Goal: Information Seeking & Learning: Learn about a topic

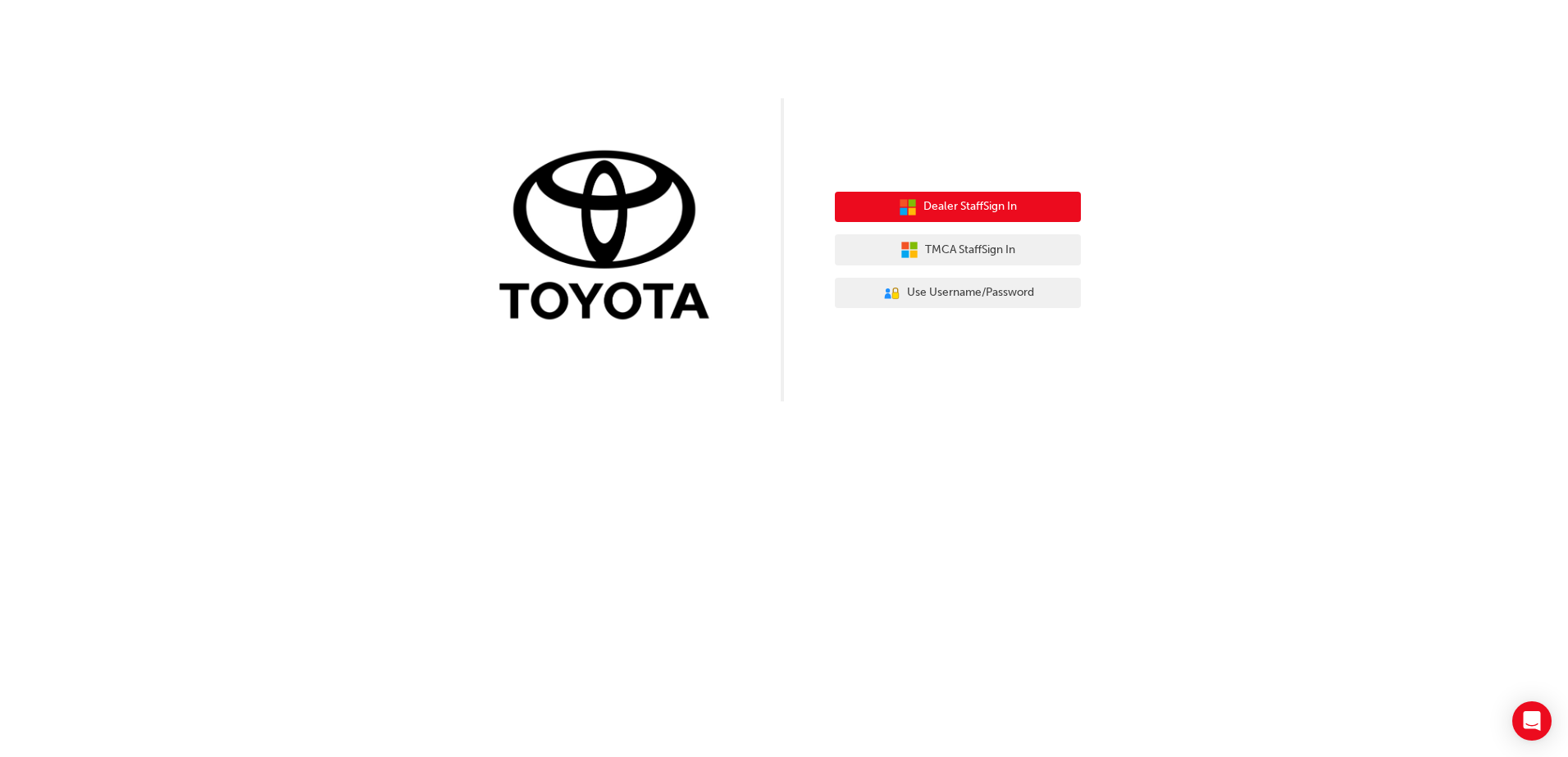
click at [929, 197] on button "Dealer Staff Sign In" at bounding box center [957, 207] width 246 height 31
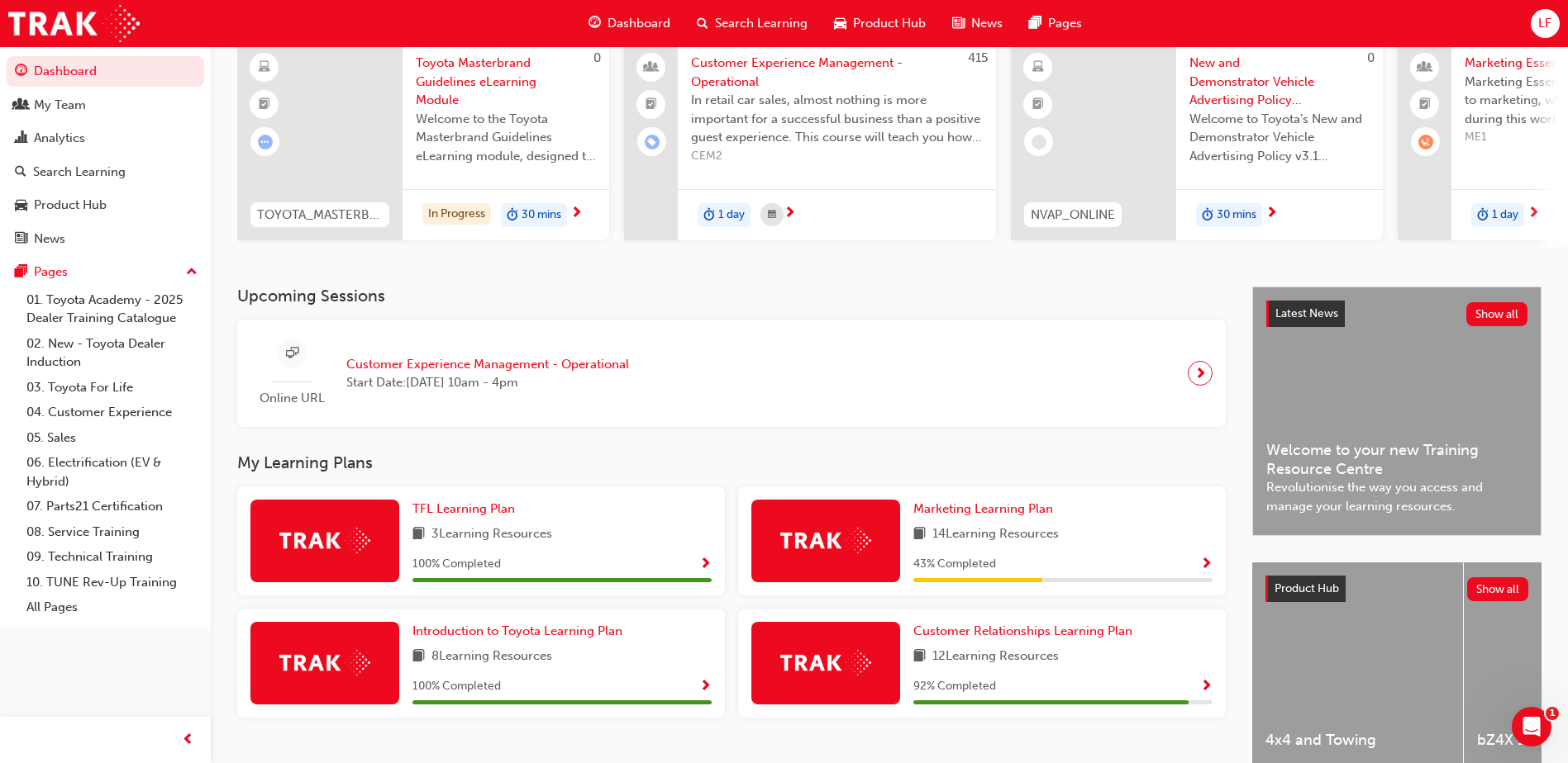
scroll to position [166, 0]
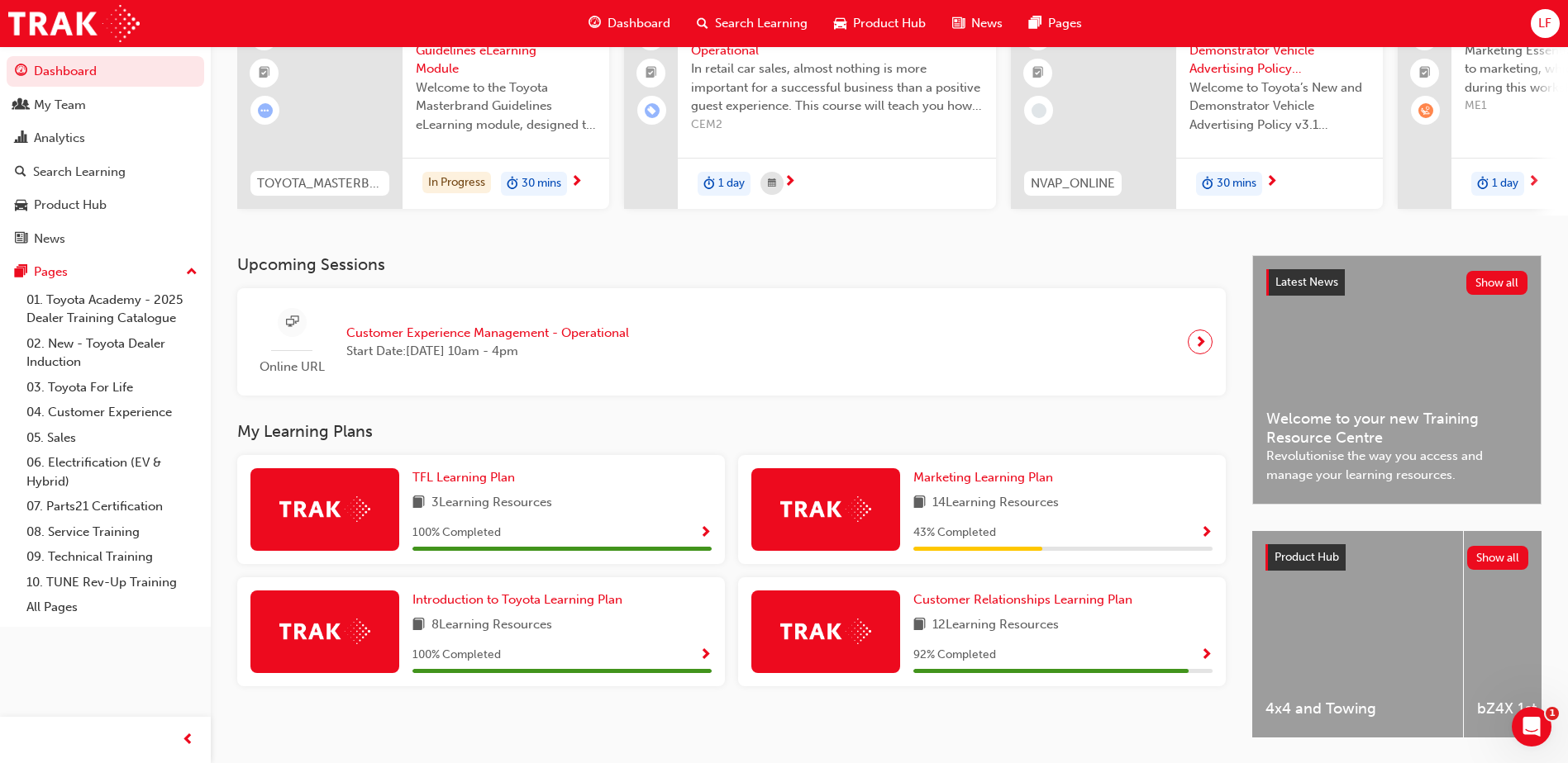
drag, startPoint x: 987, startPoint y: 632, endPoint x: 986, endPoint y: 623, distance: 9.1
click at [987, 632] on span "12 Learning Resources" at bounding box center [996, 626] width 126 height 21
click at [989, 598] on link "Customer Relationships Learning Plan" at bounding box center [1026, 600] width 226 height 19
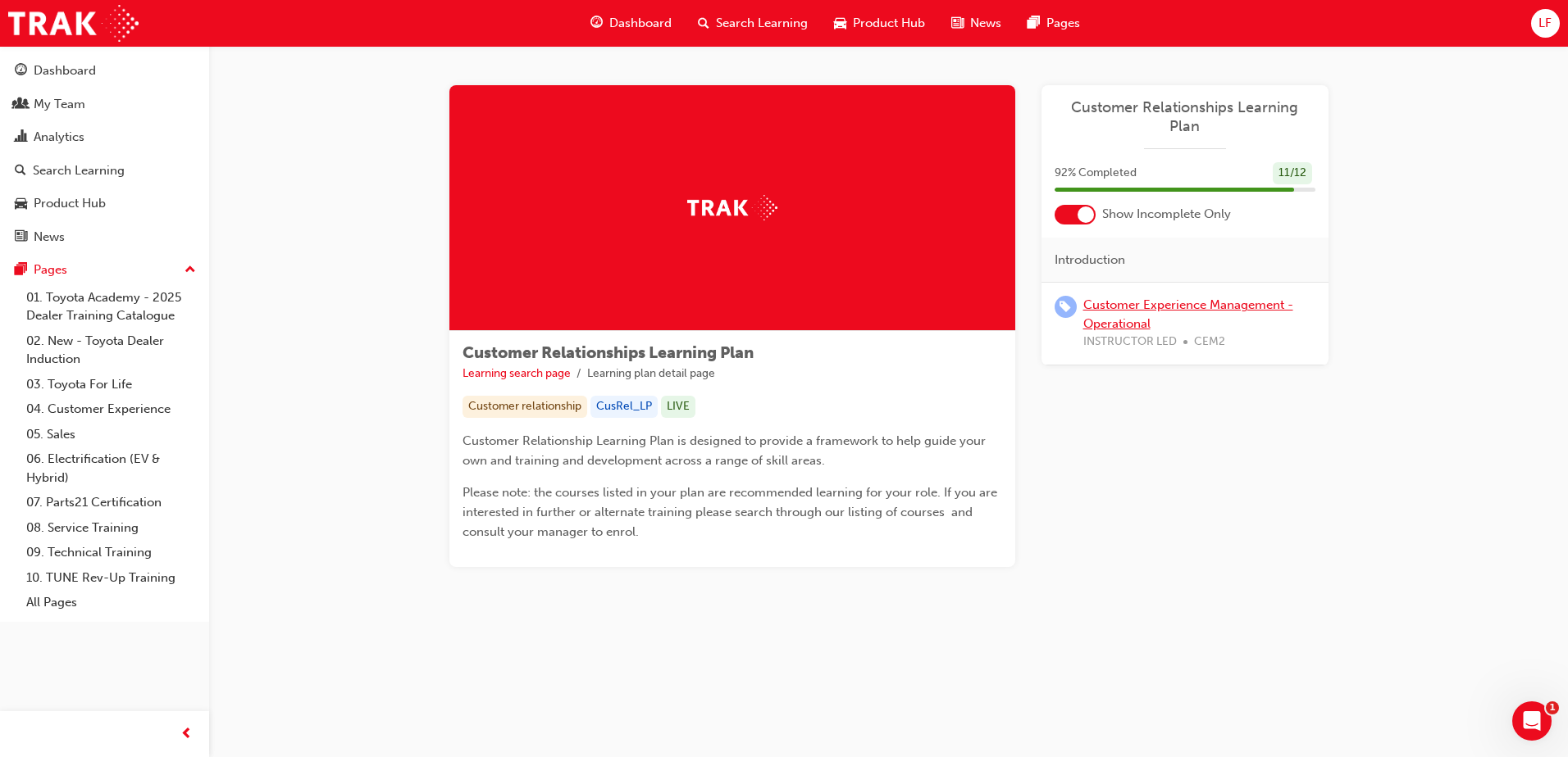
click at [1119, 298] on link "Customer Experience Management - Operational" at bounding box center [1188, 314] width 210 height 34
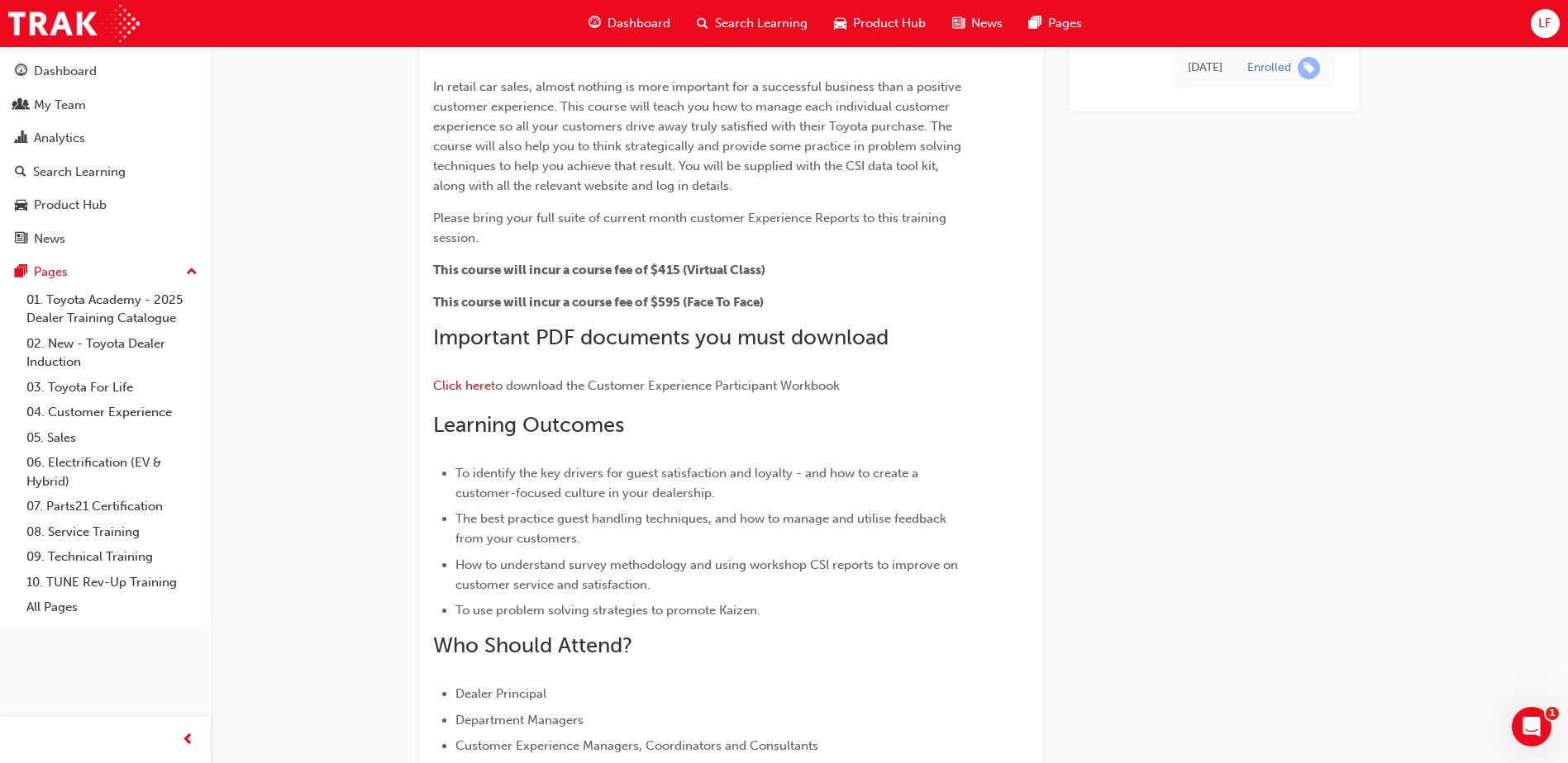
scroll to position [106, 0]
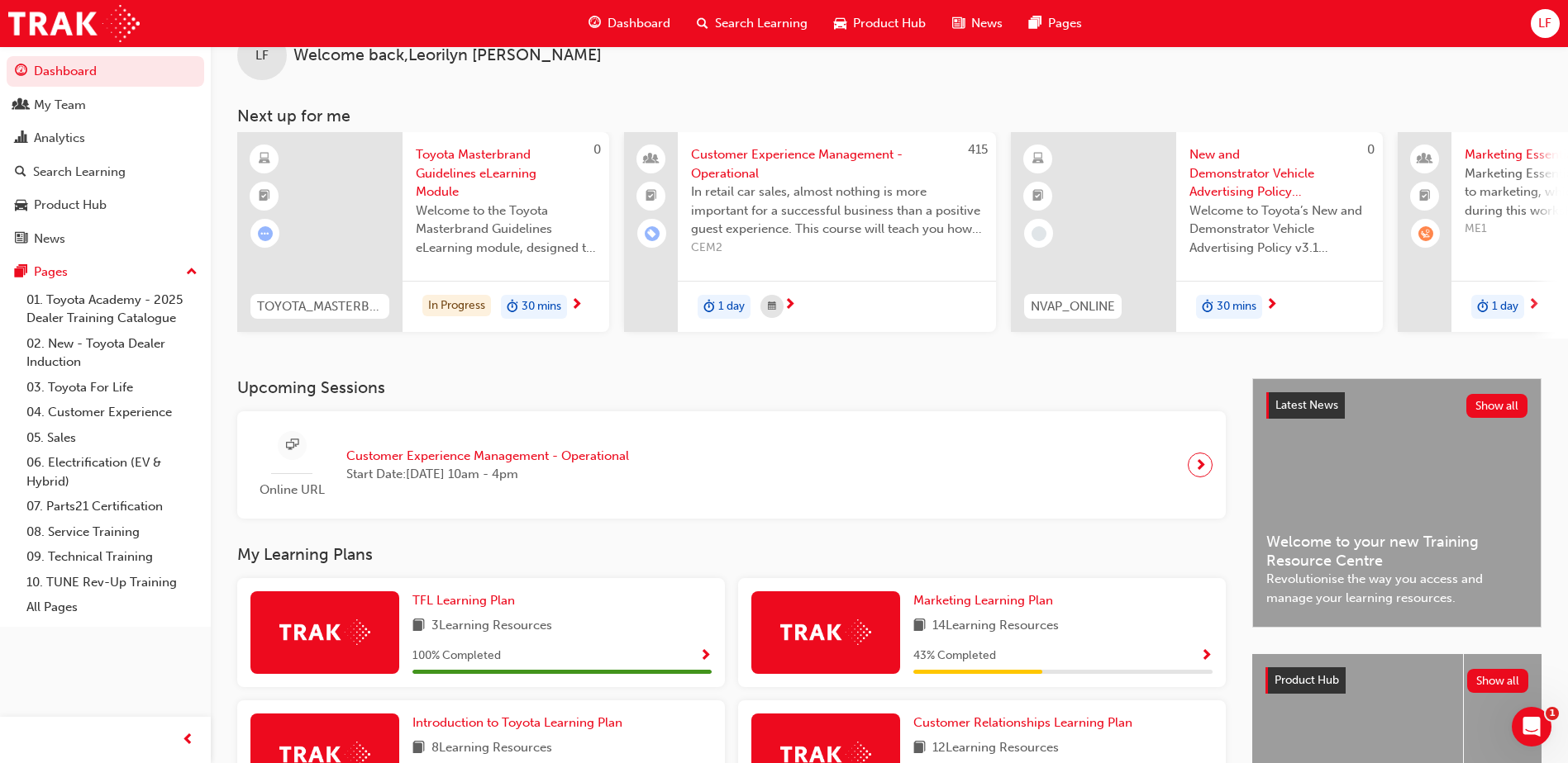
scroll to position [82, 0]
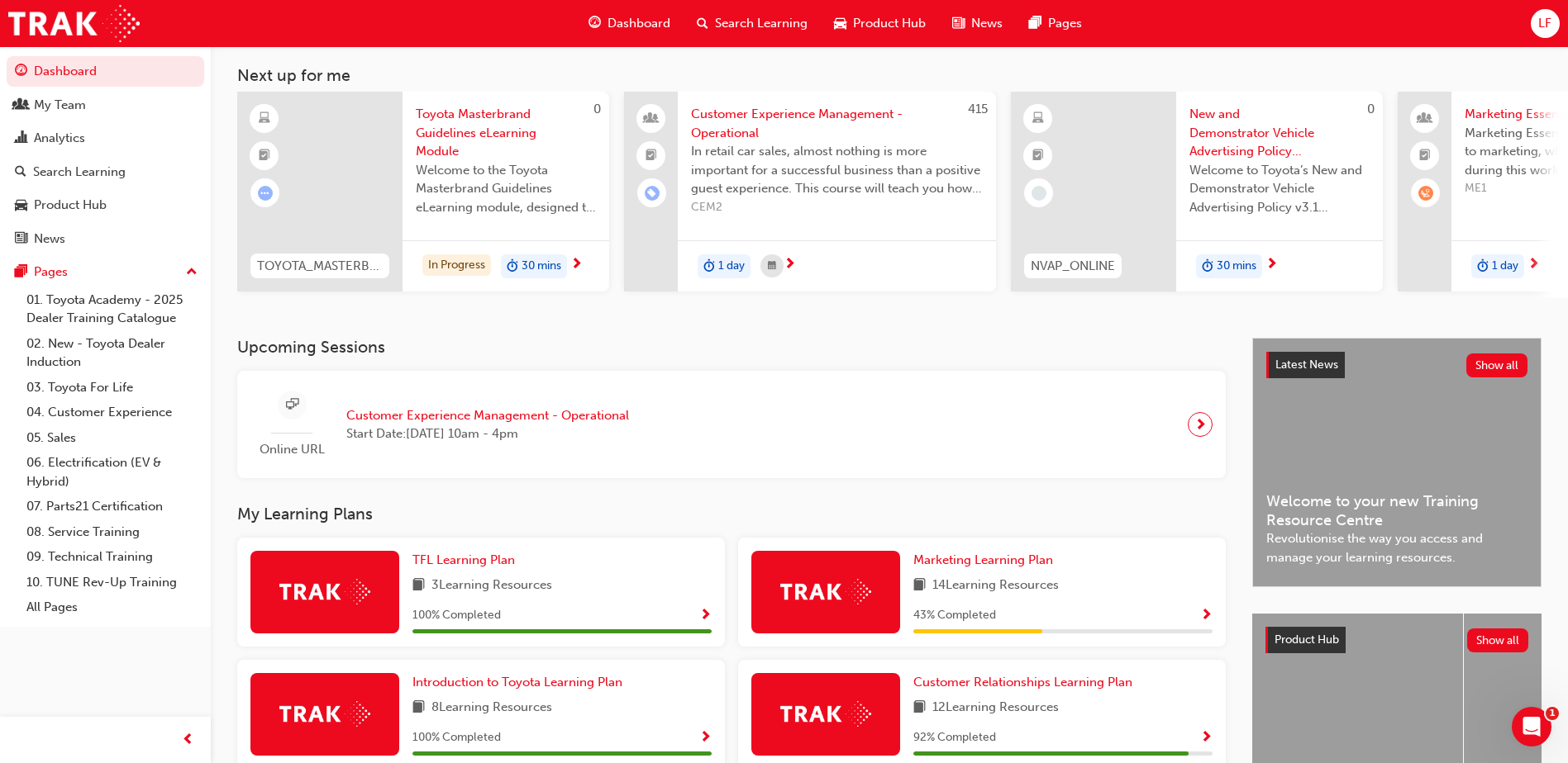
click at [844, 587] on img at bounding box center [825, 592] width 91 height 26
click at [940, 567] on span "Marketing Learning Plan" at bounding box center [983, 560] width 140 height 15
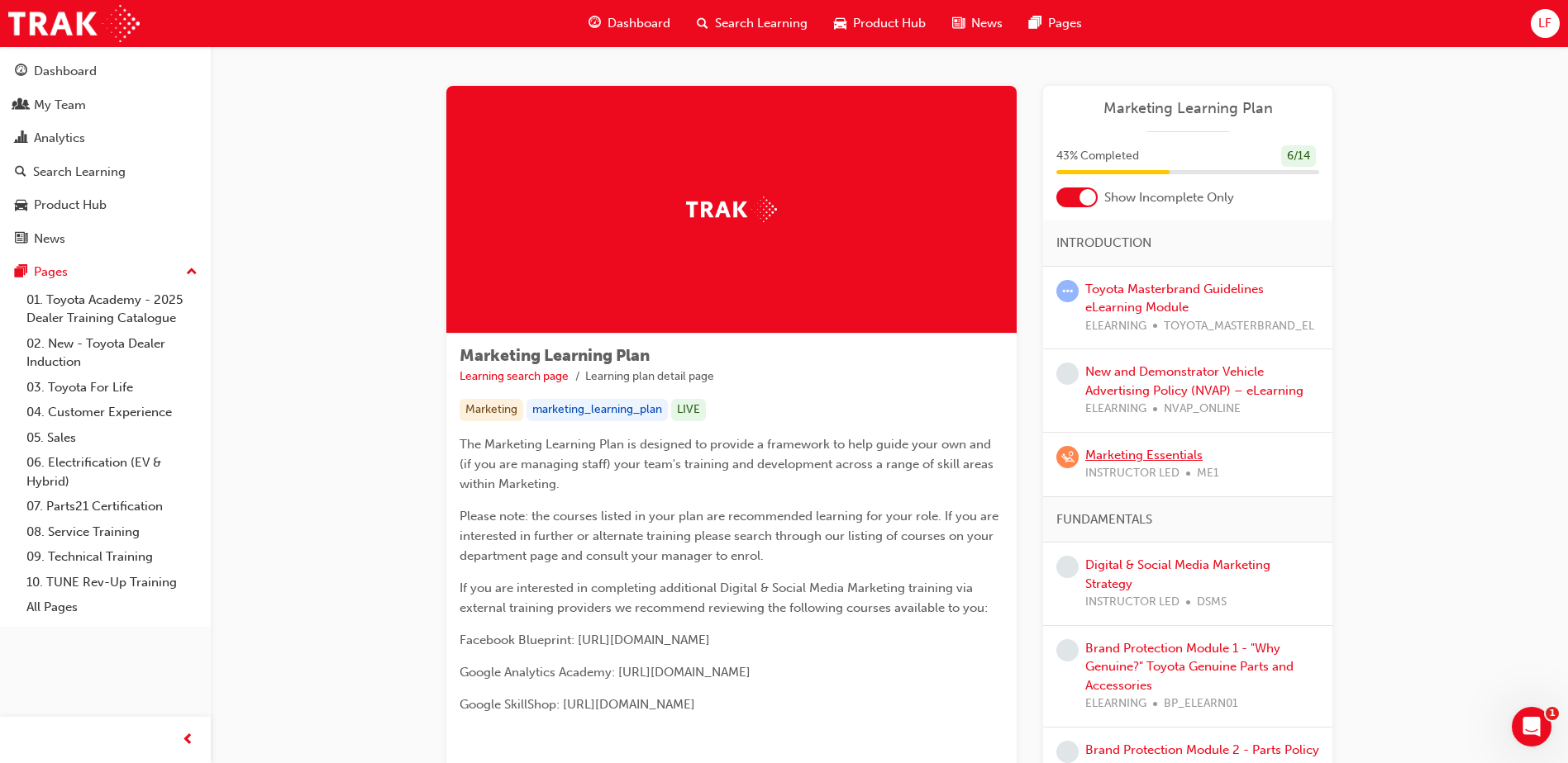
click at [1132, 453] on link "Marketing Essentials" at bounding box center [1144, 455] width 117 height 15
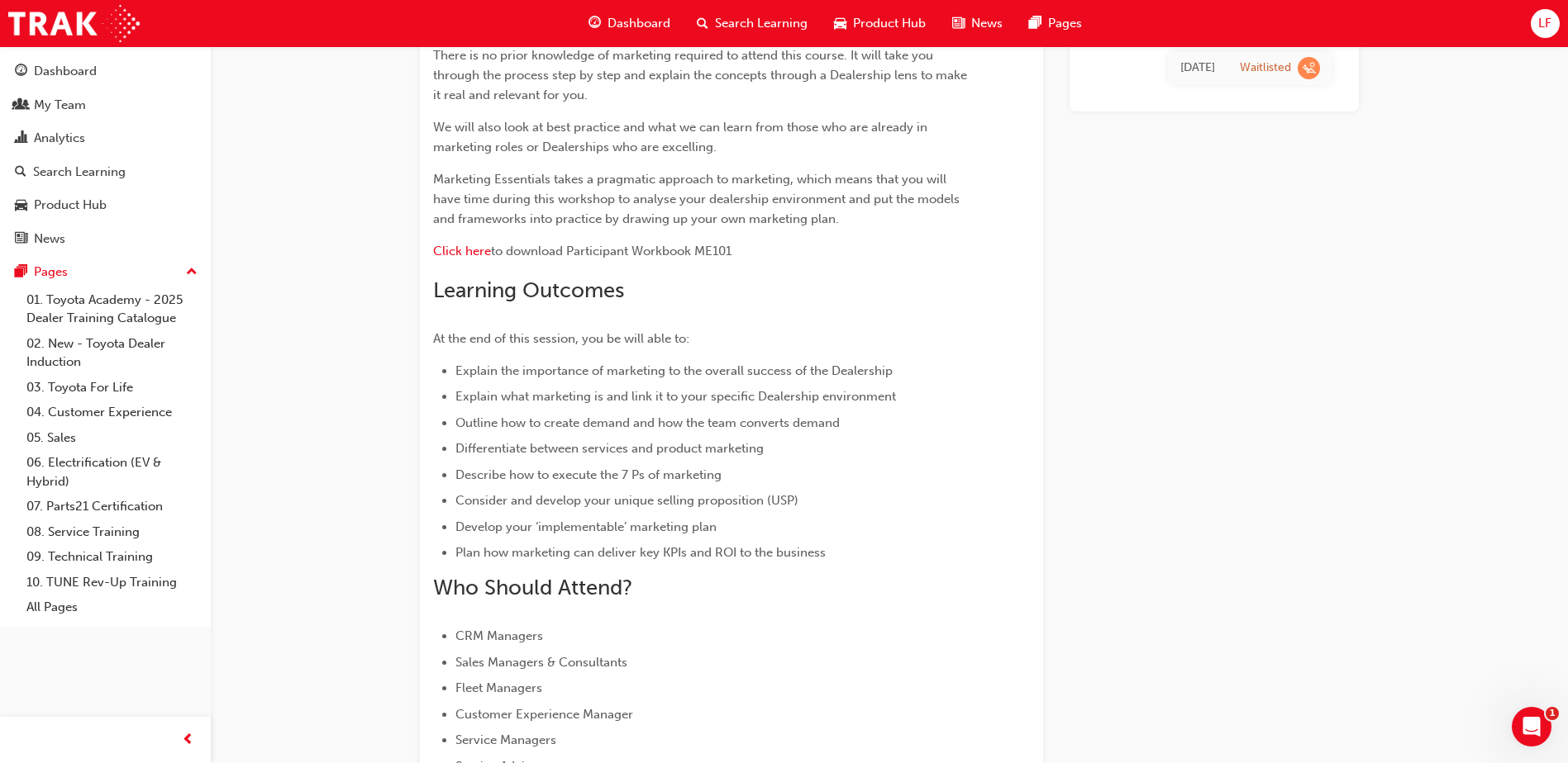
scroll to position [51, 0]
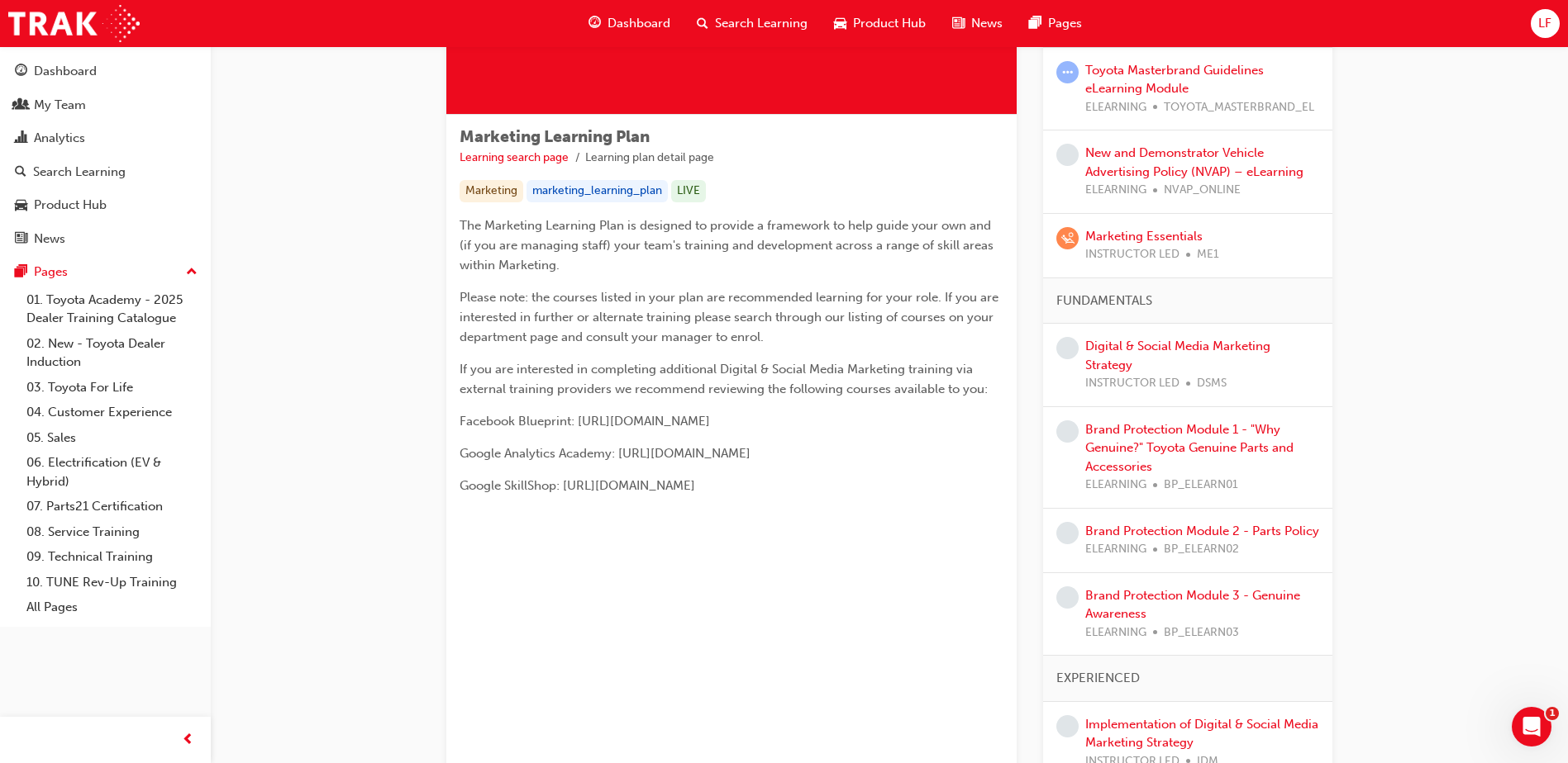
scroll to position [248, 0]
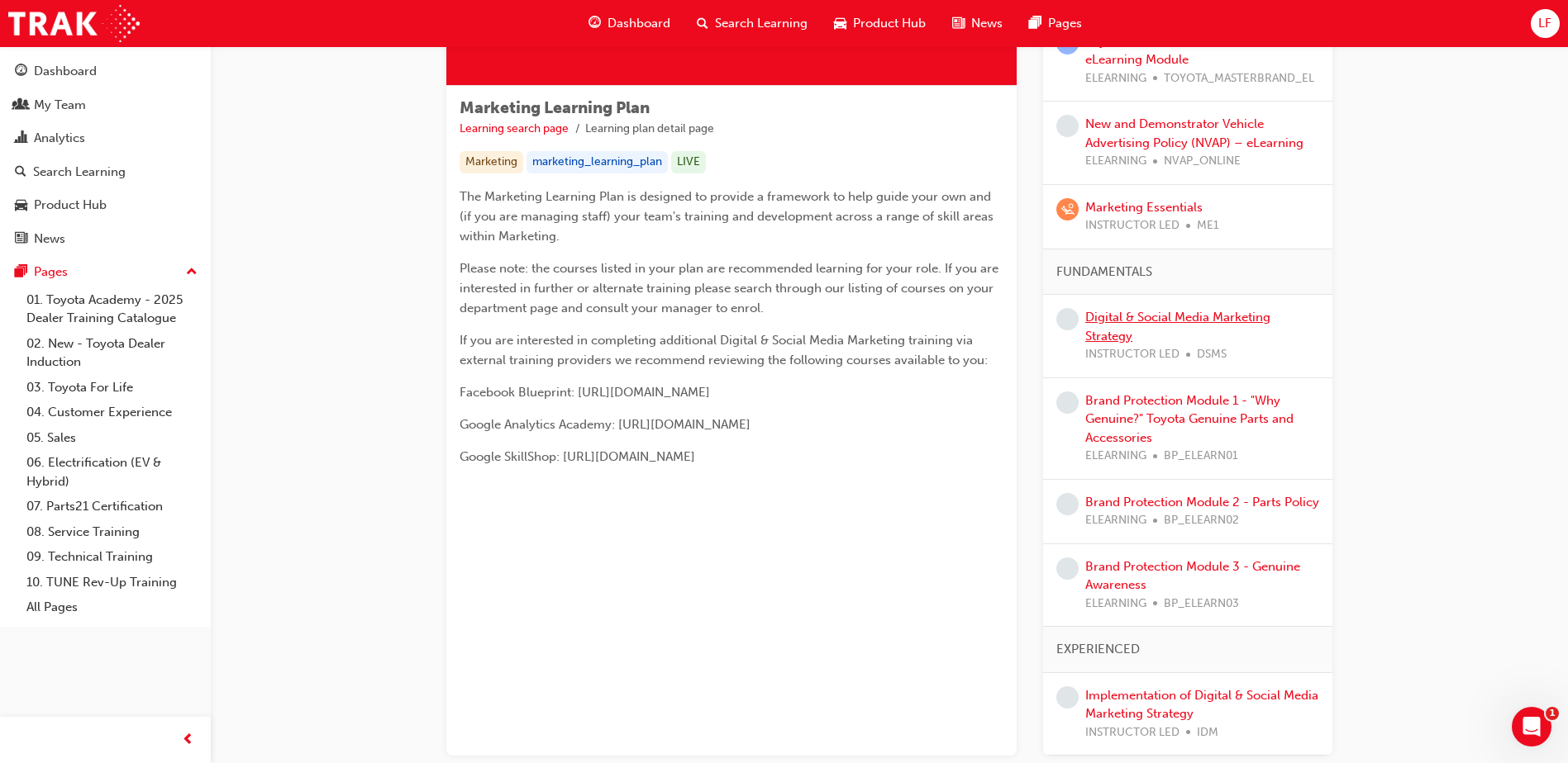
click at [1117, 316] on link "Digital & Social Media Marketing Strategy" at bounding box center [1178, 327] width 185 height 34
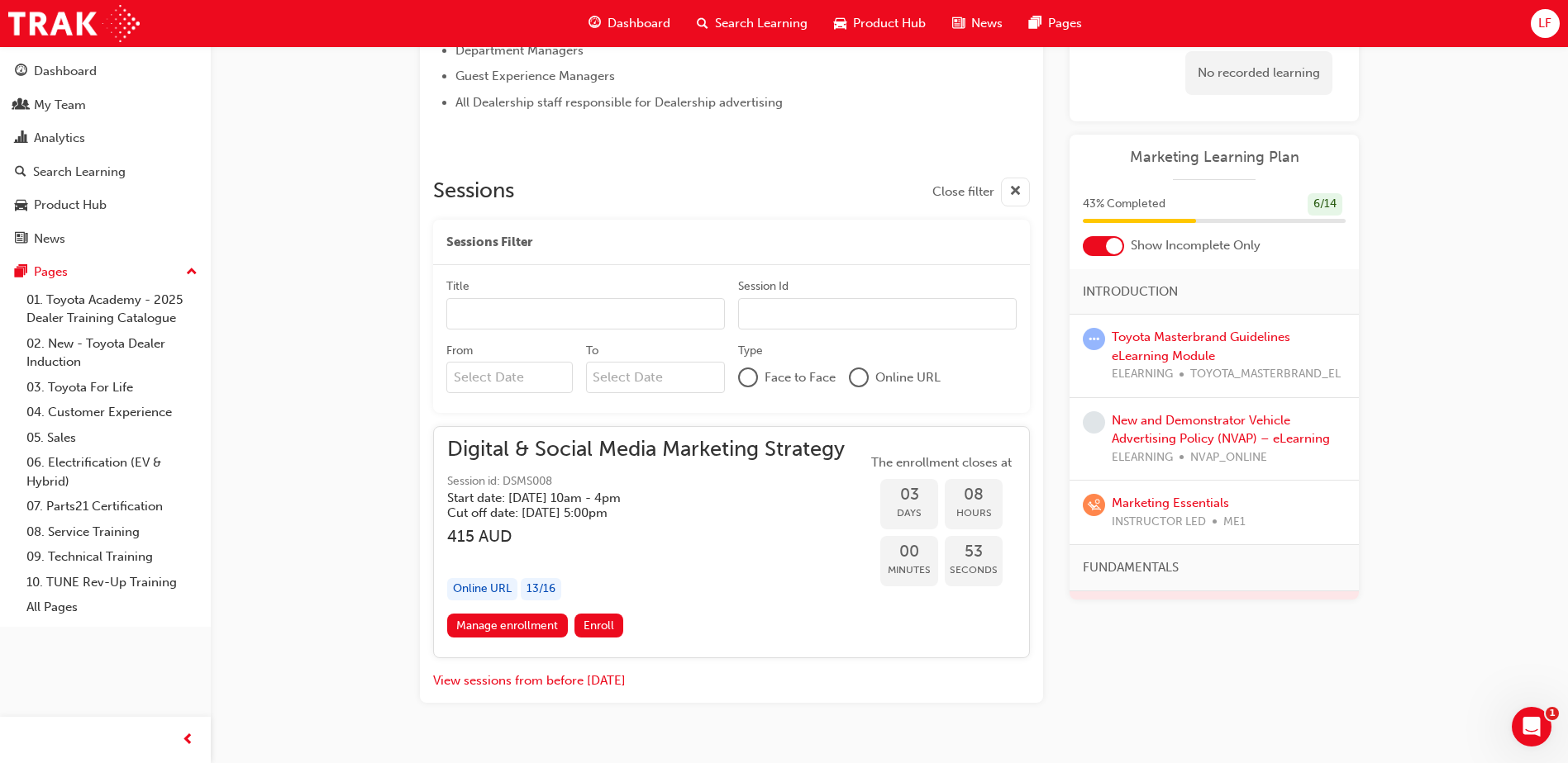
scroll to position [1146, 0]
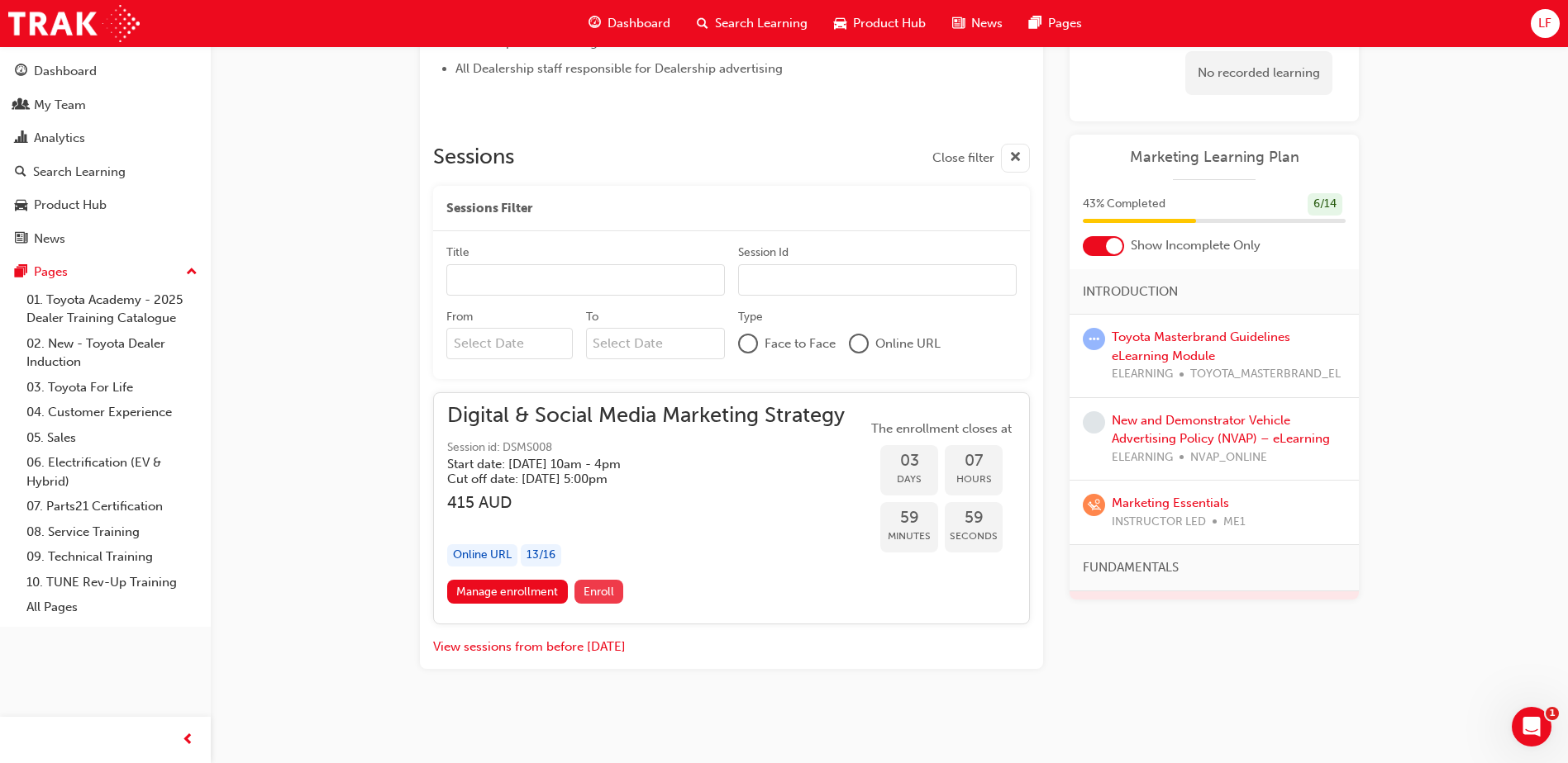
click at [592, 588] on span "Enroll" at bounding box center [599, 591] width 30 height 14
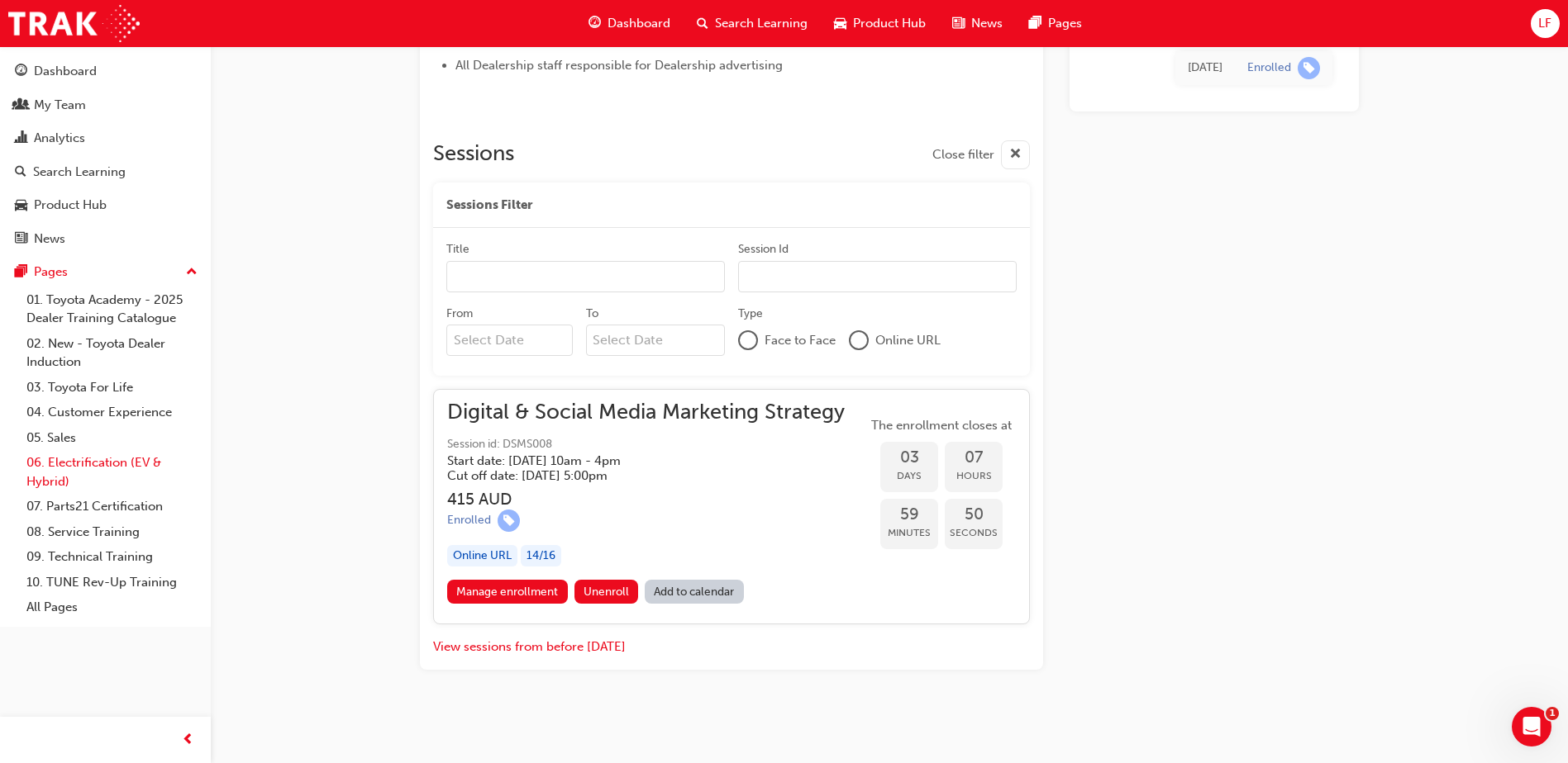
scroll to position [1151, 0]
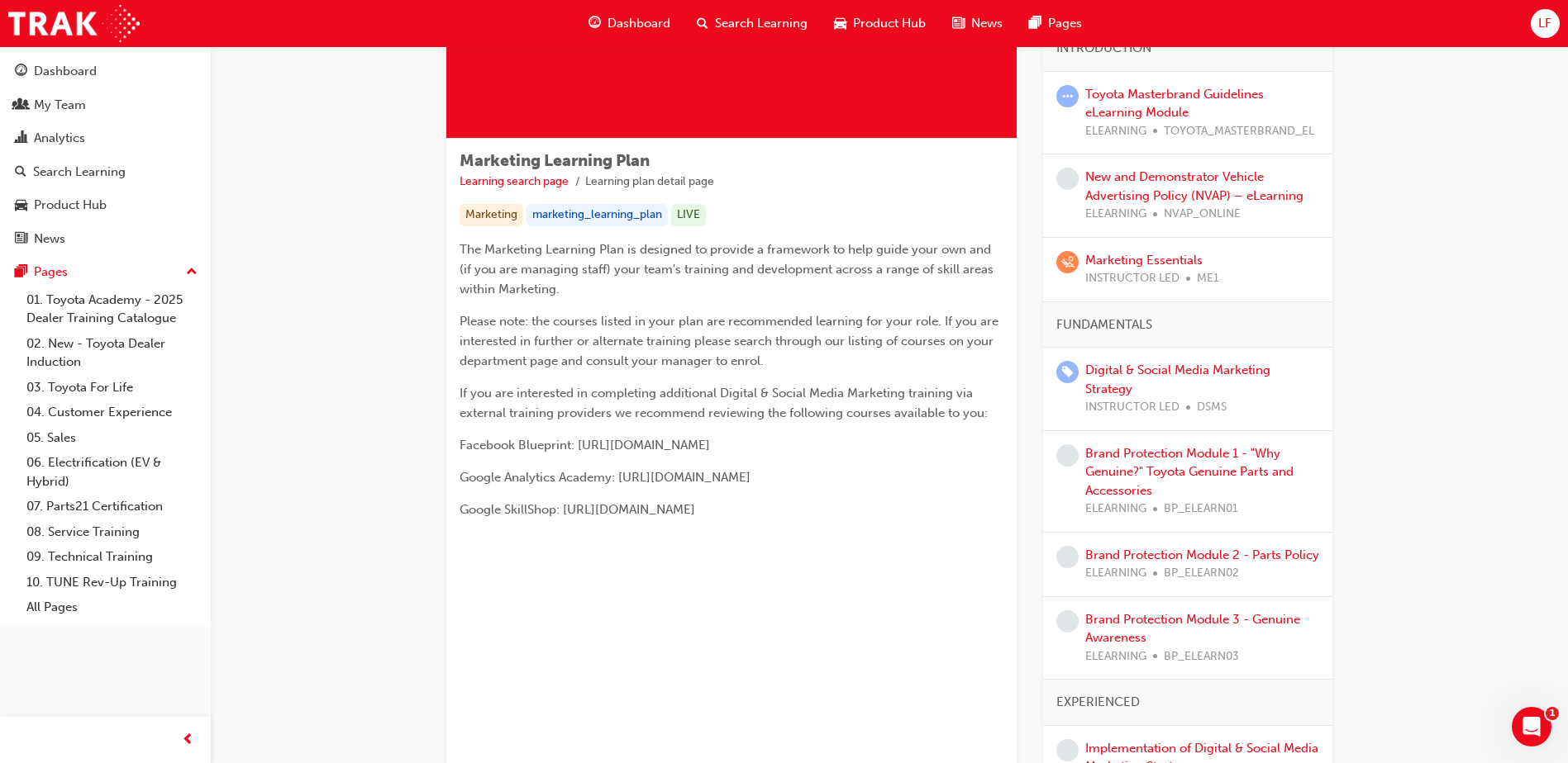
scroll to position [248, 0]
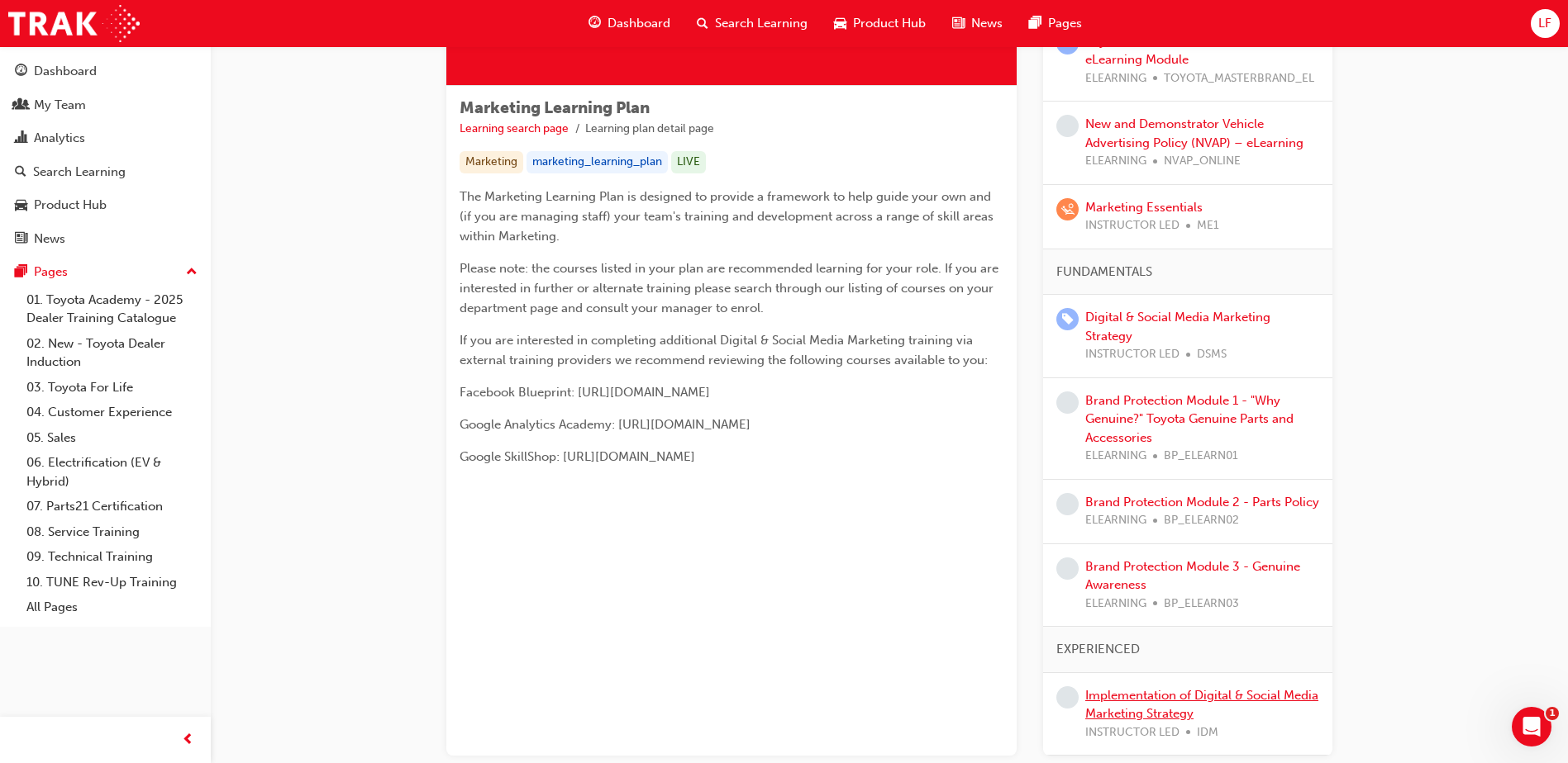
click at [1150, 694] on link "Implementation of Digital & Social Media Marketing Strategy" at bounding box center [1202, 704] width 233 height 34
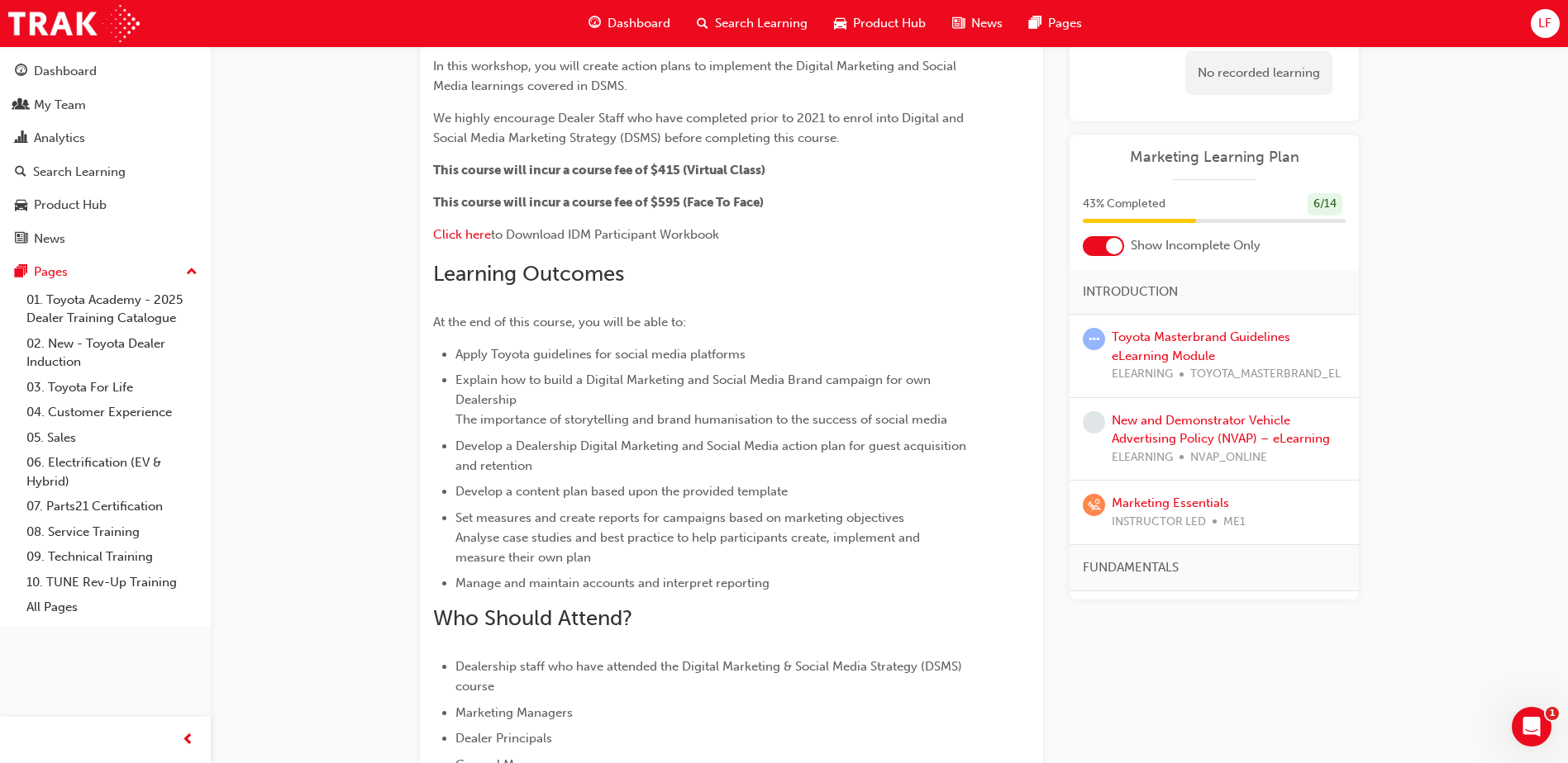
scroll to position [272, 0]
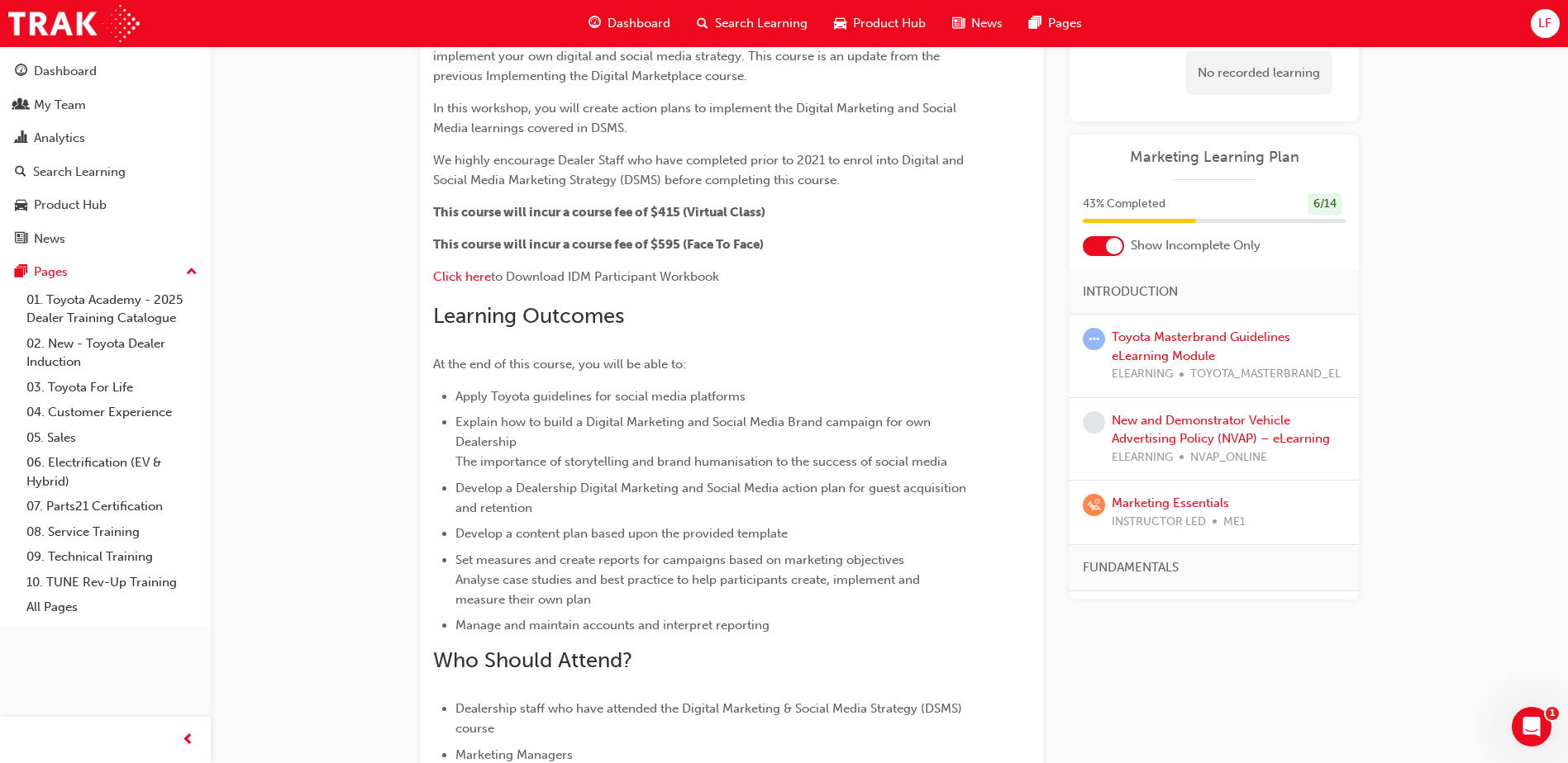
click at [1333, 581] on div "FUNDAMENTALS" at bounding box center [1215, 568] width 289 height 47
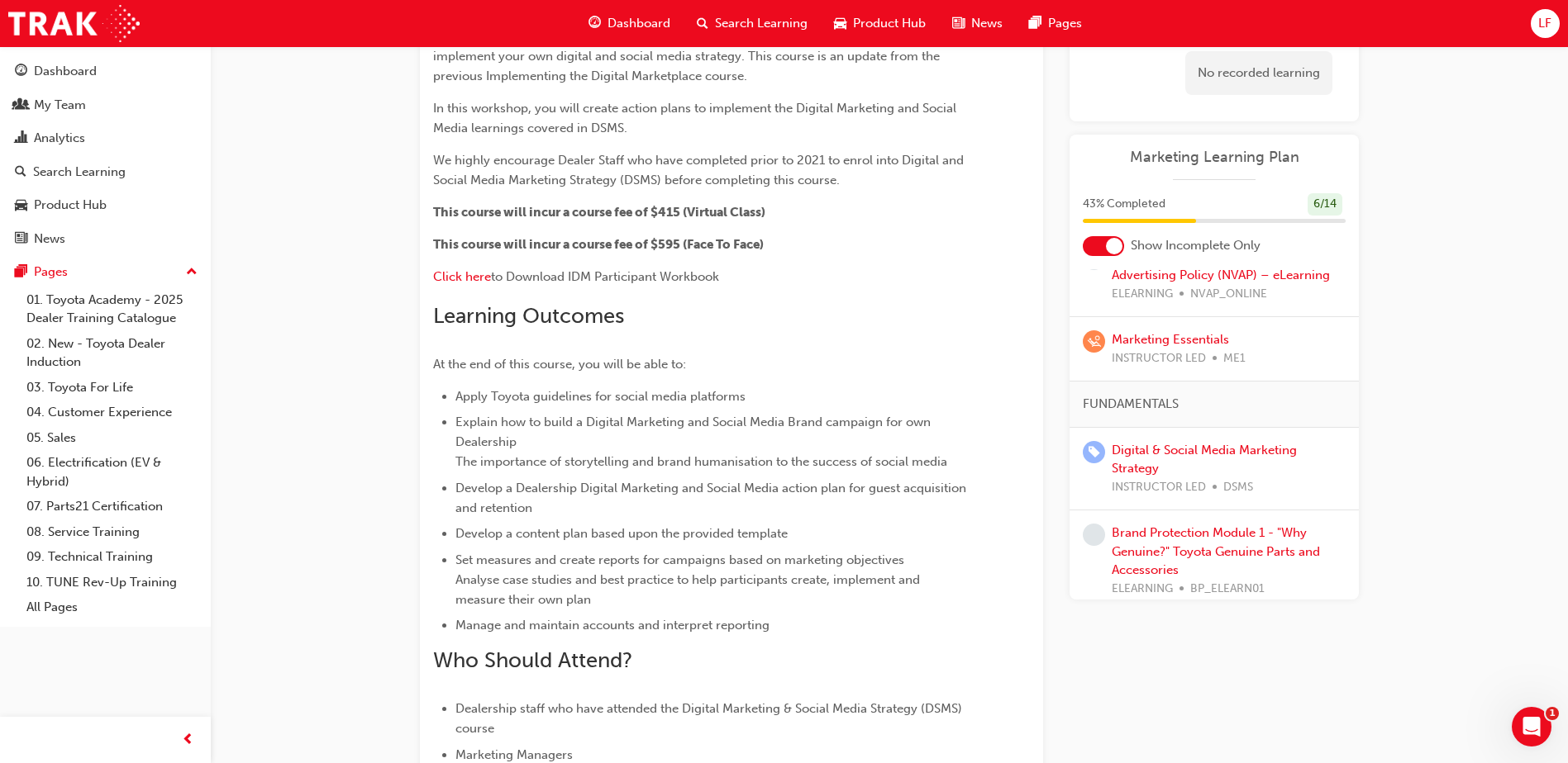
scroll to position [166, 0]
click at [1211, 449] on link "Digital & Social Media Marketing Strategy" at bounding box center [1205, 457] width 185 height 34
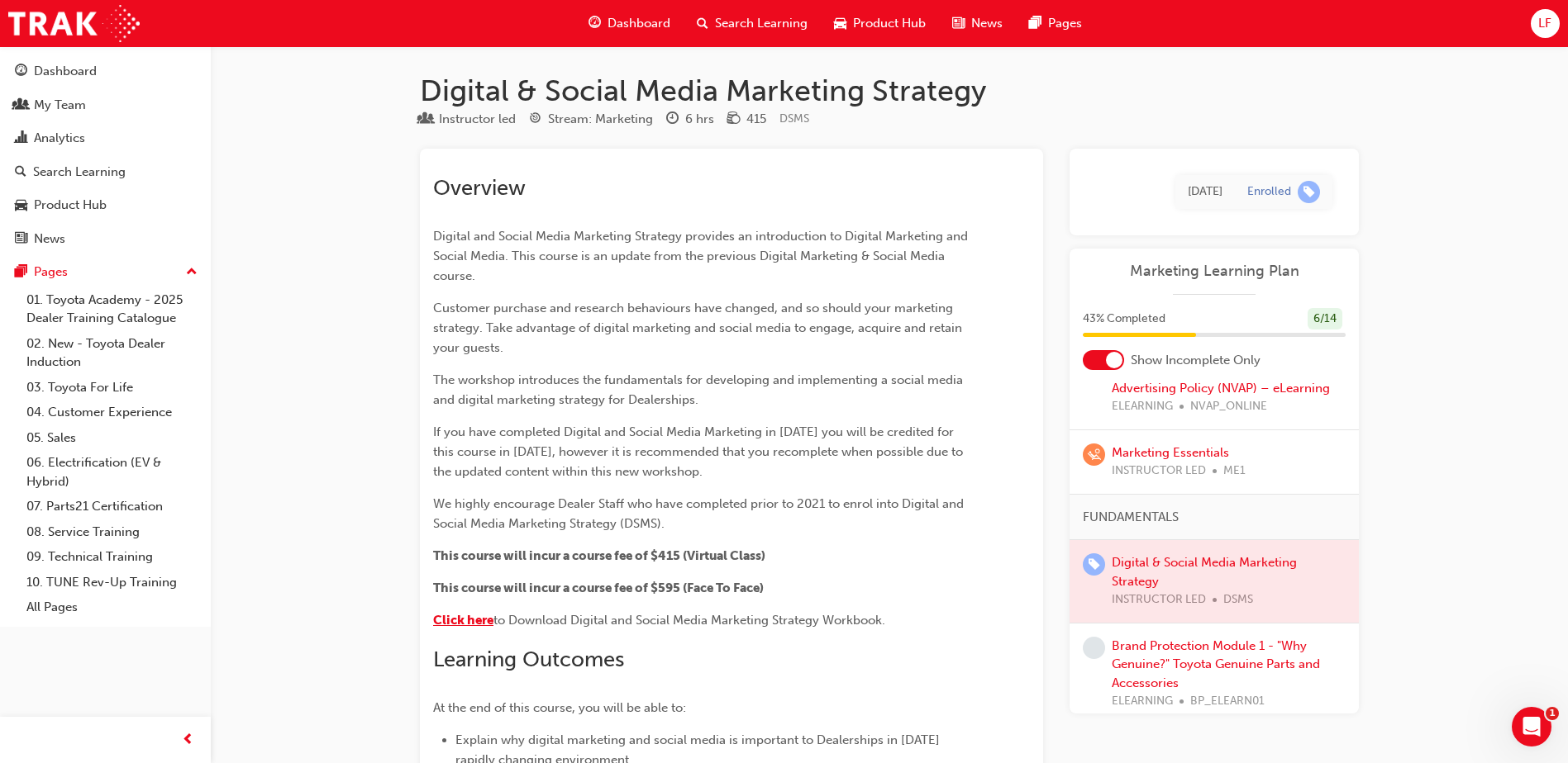
click at [470, 625] on span "Click here" at bounding box center [463, 620] width 60 height 15
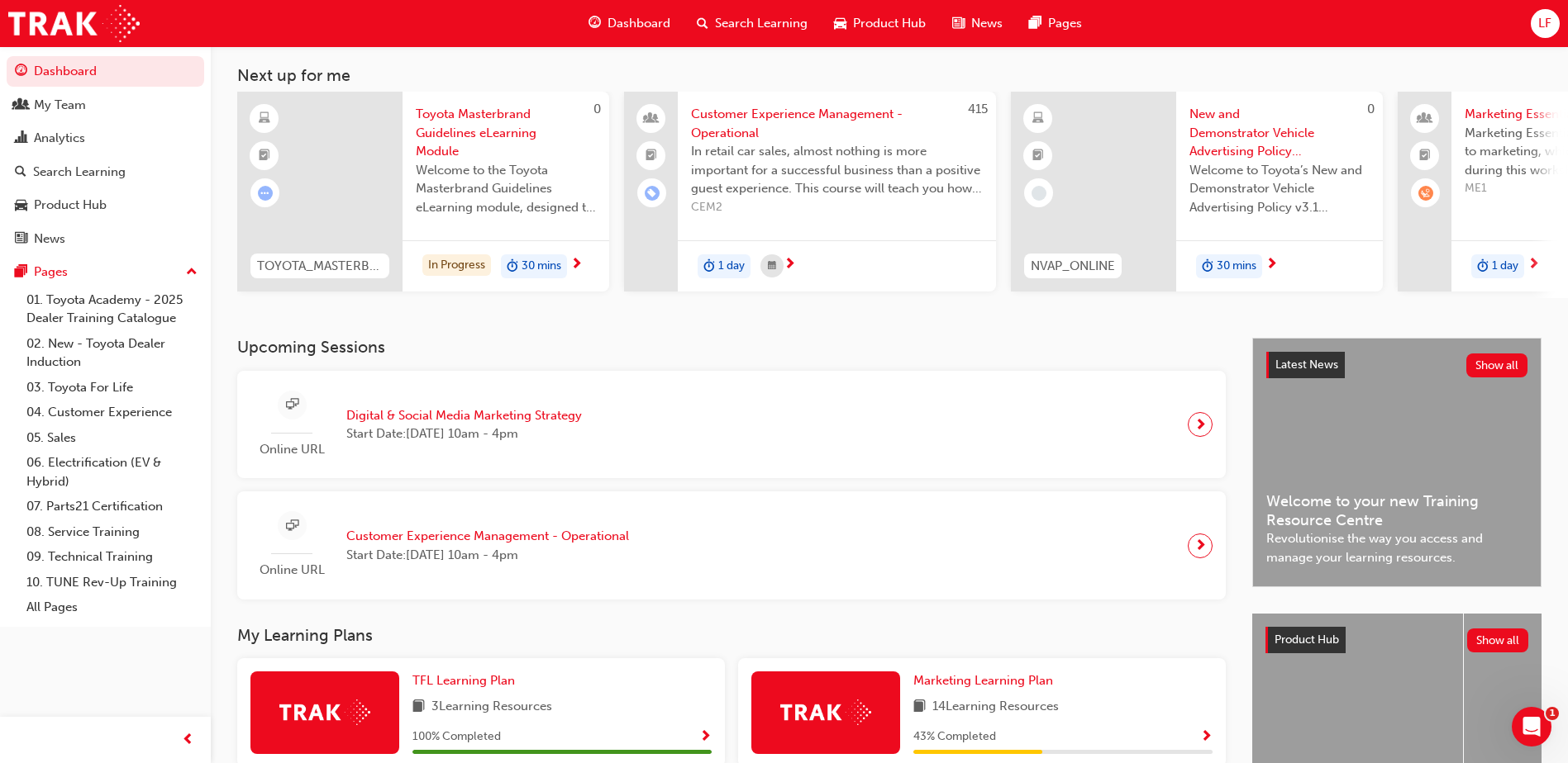
click at [510, 540] on span "Customer Experience Management - Operational" at bounding box center [487, 536] width 283 height 19
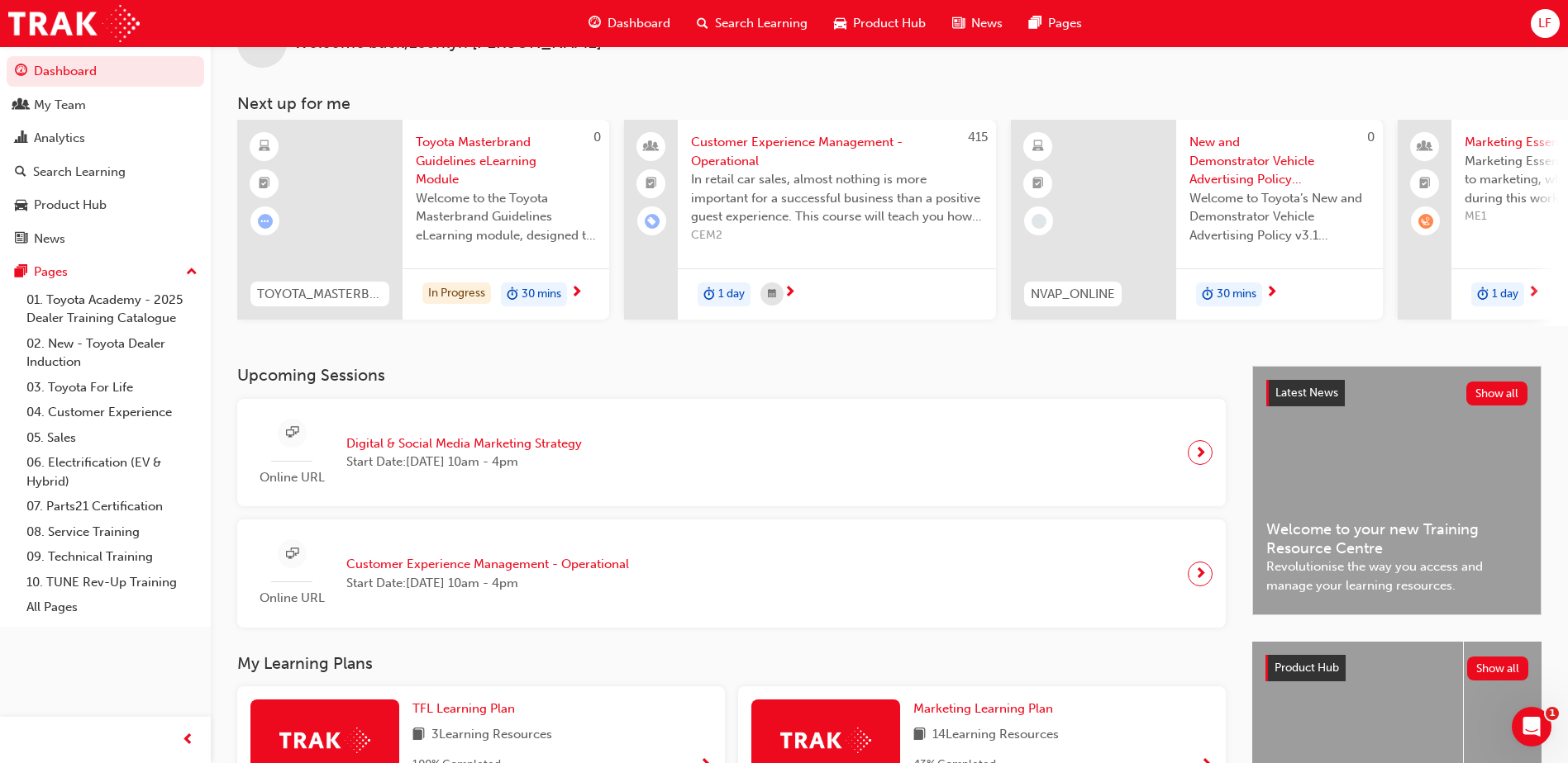
scroll to position [82, 0]
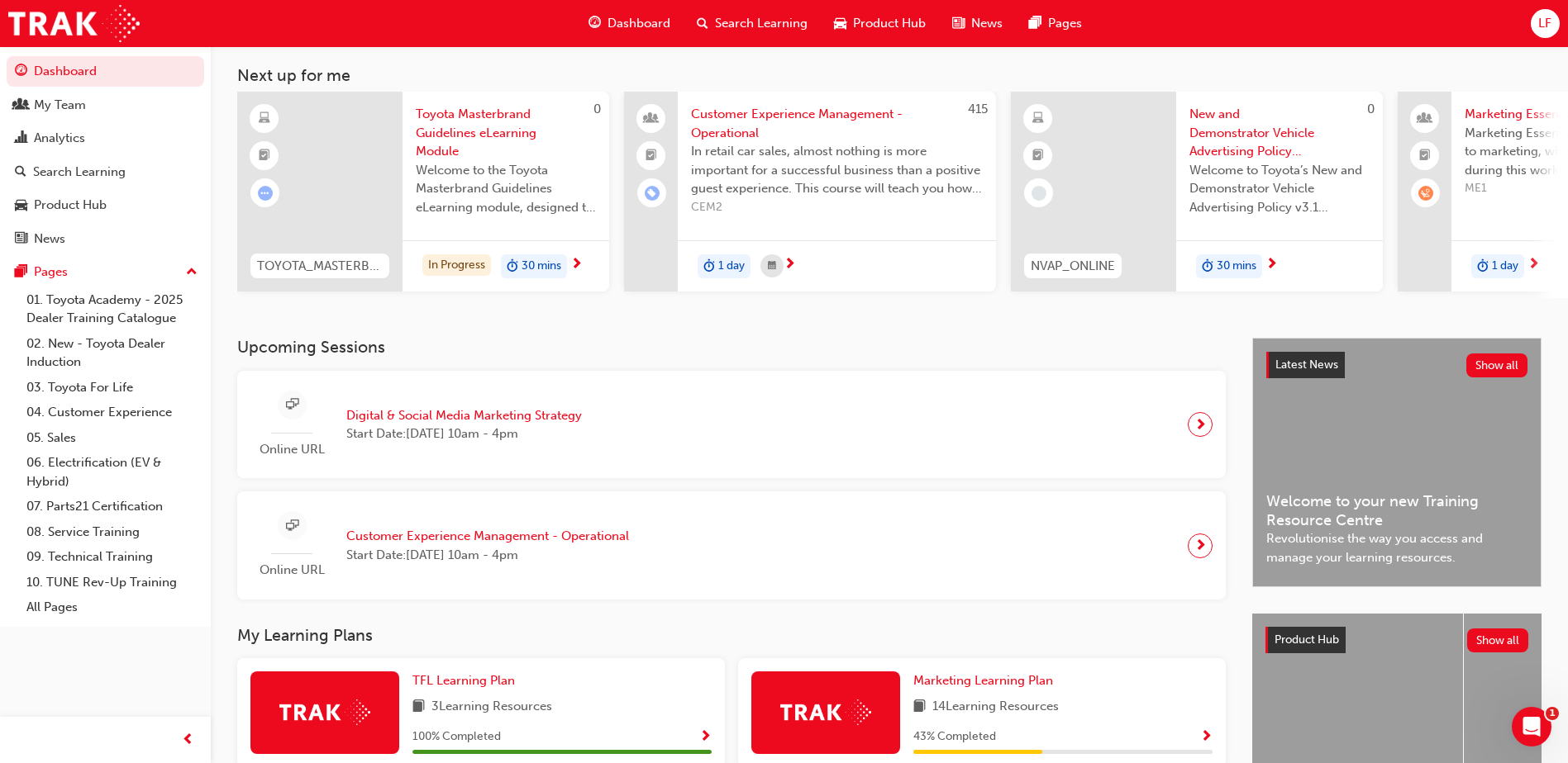
click at [533, 432] on span "Start Date: Tue 23 Sep 2025 , 10am - 4pm" at bounding box center [463, 434] width 235 height 19
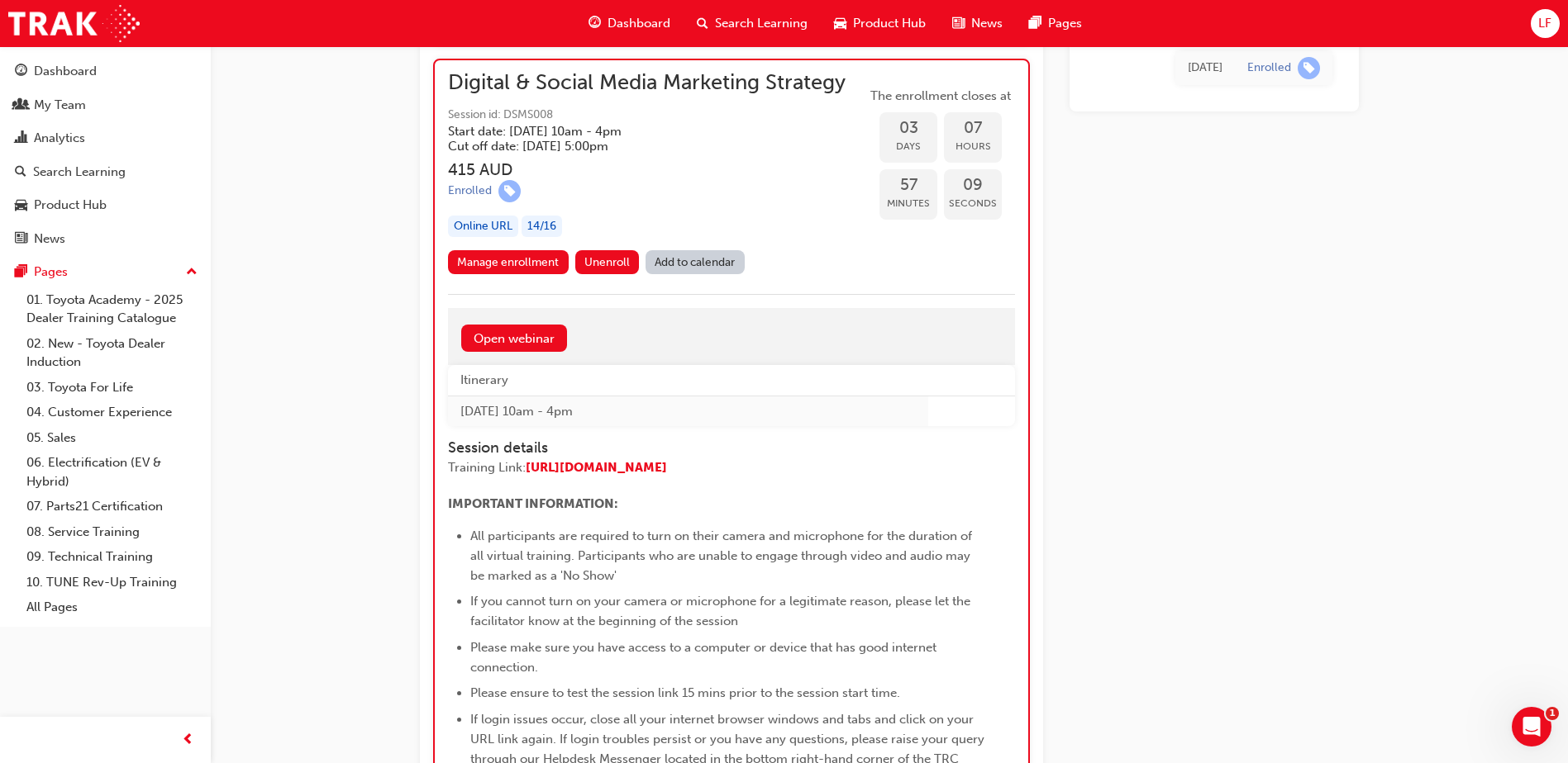
scroll to position [1426, 0]
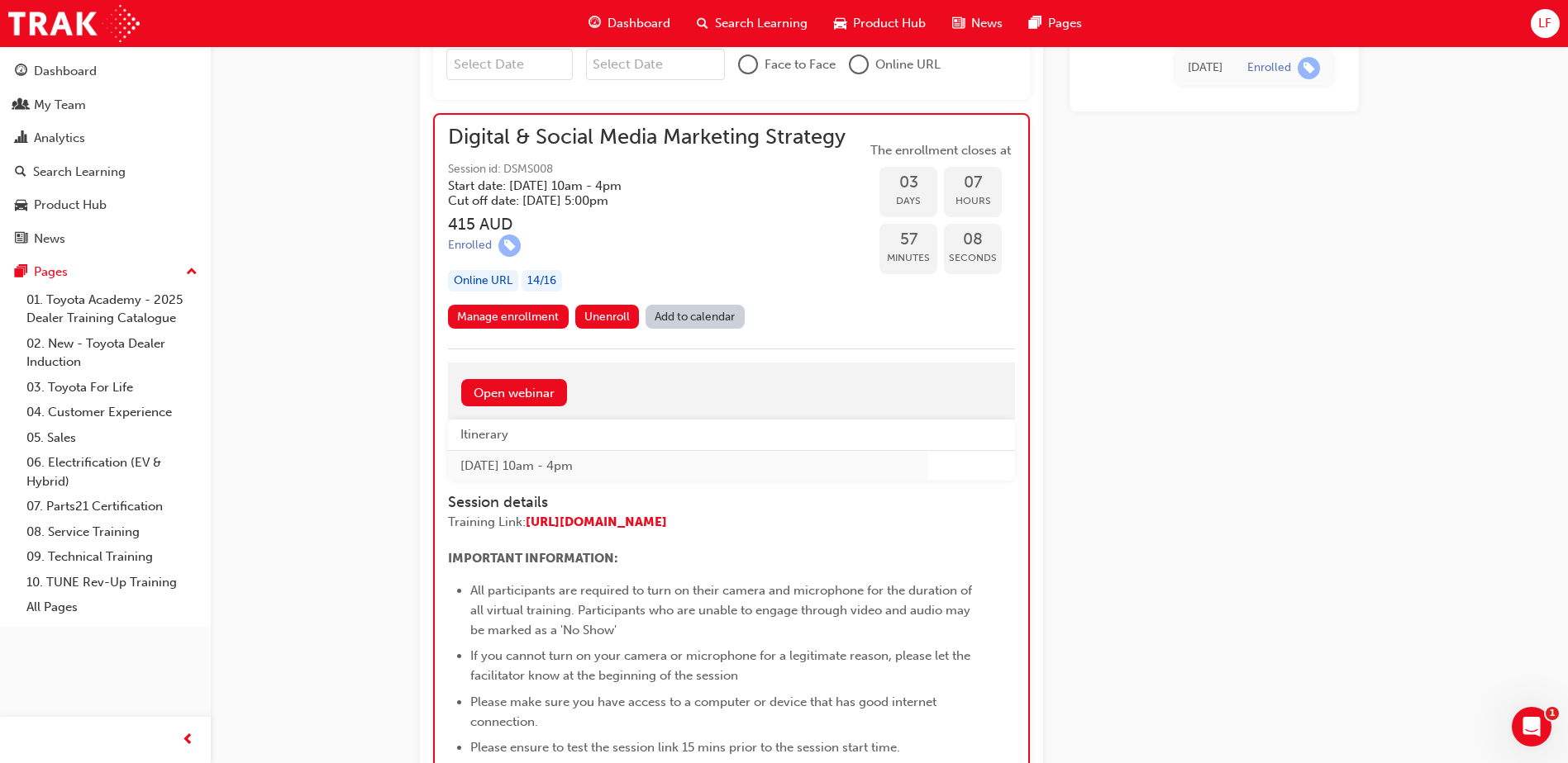
click at [708, 311] on link "Add to calendar" at bounding box center [695, 317] width 99 height 24
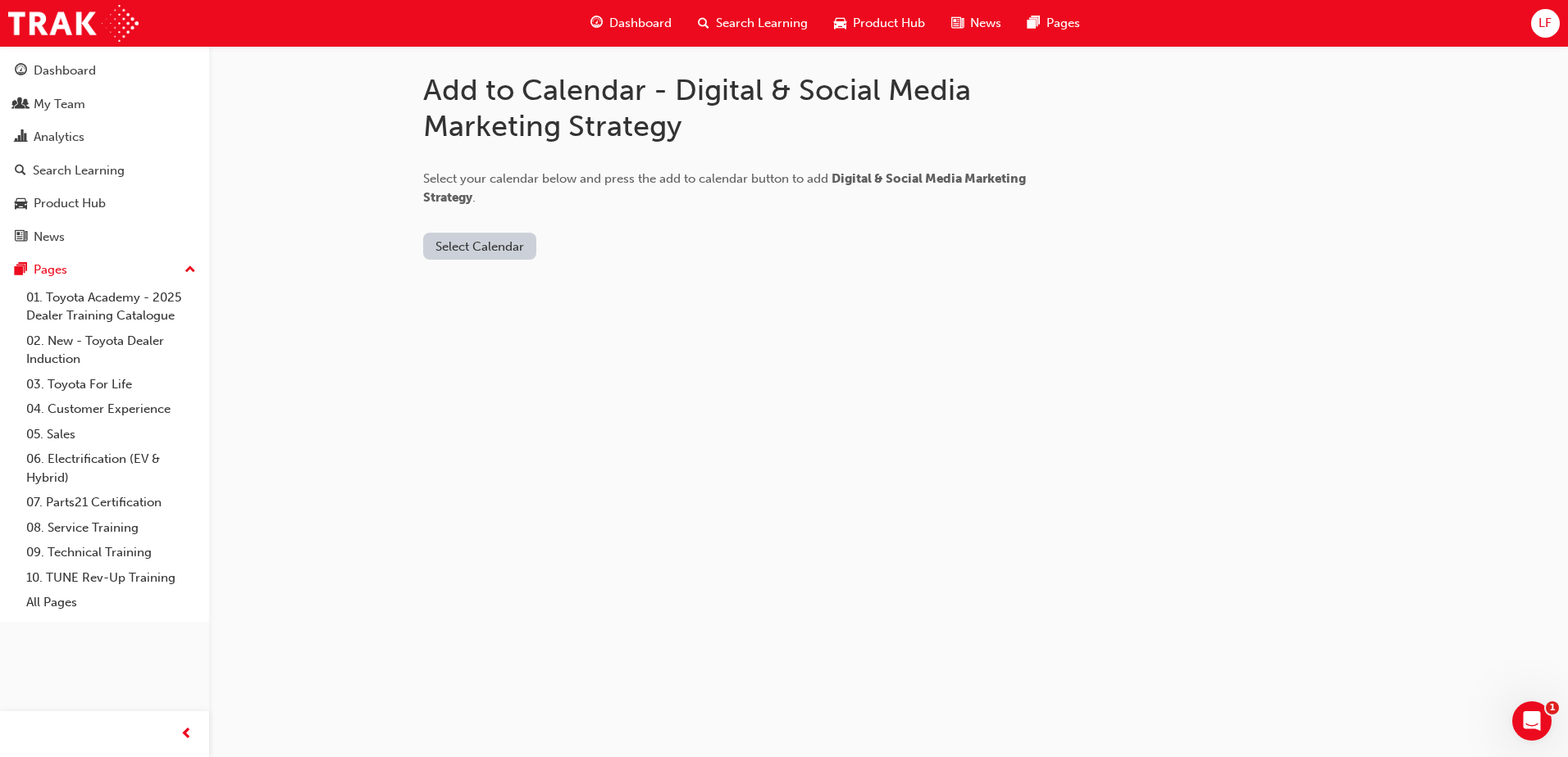
click at [491, 261] on div "Add to Calendar - Digital & Social Media Marketing Strategy Select your calenda…" at bounding box center [889, 179] width 984 height 266
click at [493, 251] on button "Select Calendar" at bounding box center [479, 246] width 113 height 27
click at [490, 304] on button "Office 365" at bounding box center [480, 317] width 112 height 31
click at [529, 251] on button "Add to Calendar" at bounding box center [578, 246] width 116 height 27
click at [591, 245] on button "Add to Calendar" at bounding box center [578, 246] width 116 height 27
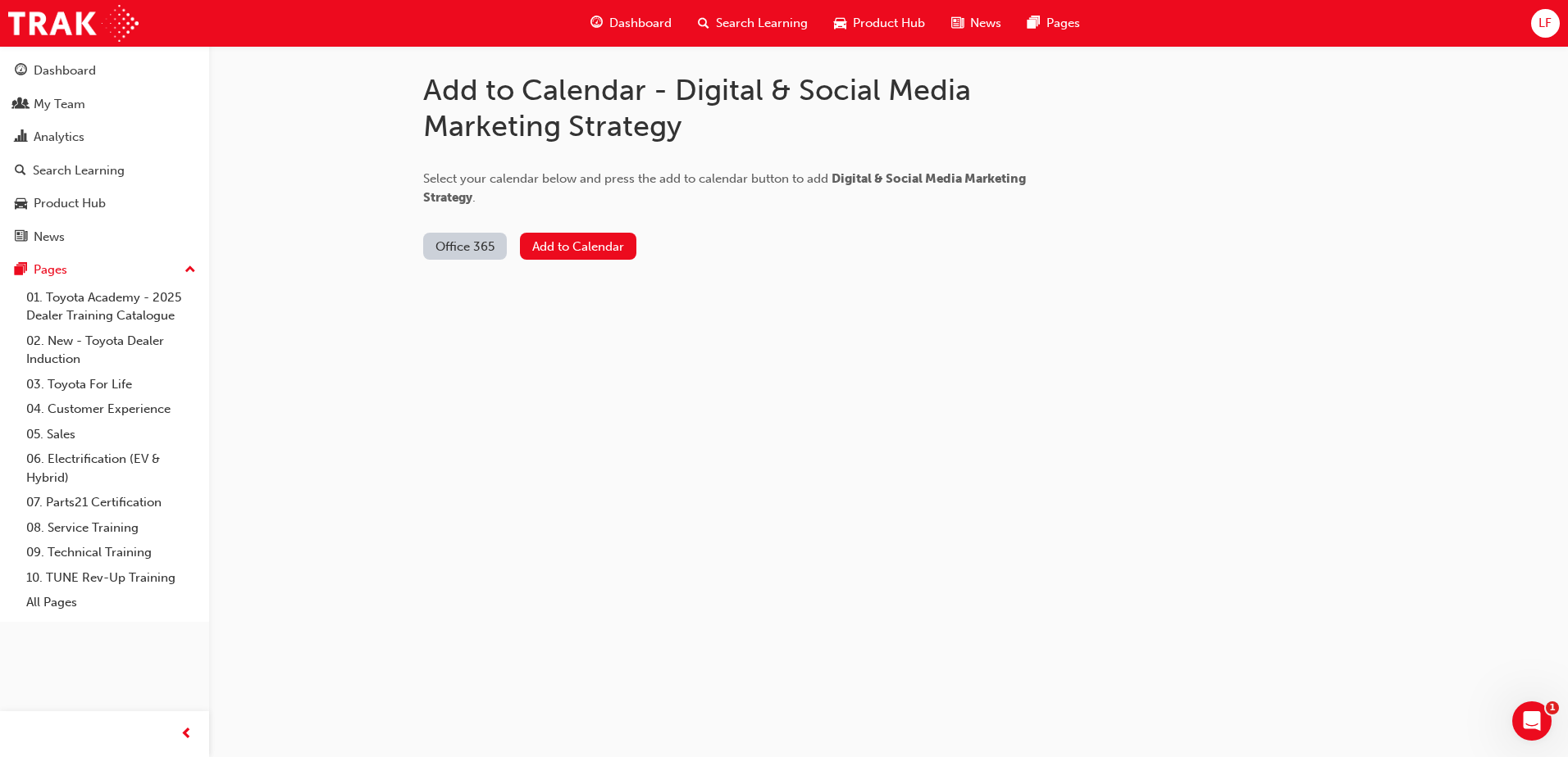
click at [478, 258] on button "Office 365" at bounding box center [465, 246] width 84 height 27
click at [478, 284] on div "Outlook.com" at bounding box center [466, 286] width 99 height 19
click at [584, 232] on button "Add to Calendar" at bounding box center [618, 246] width 116 height 27
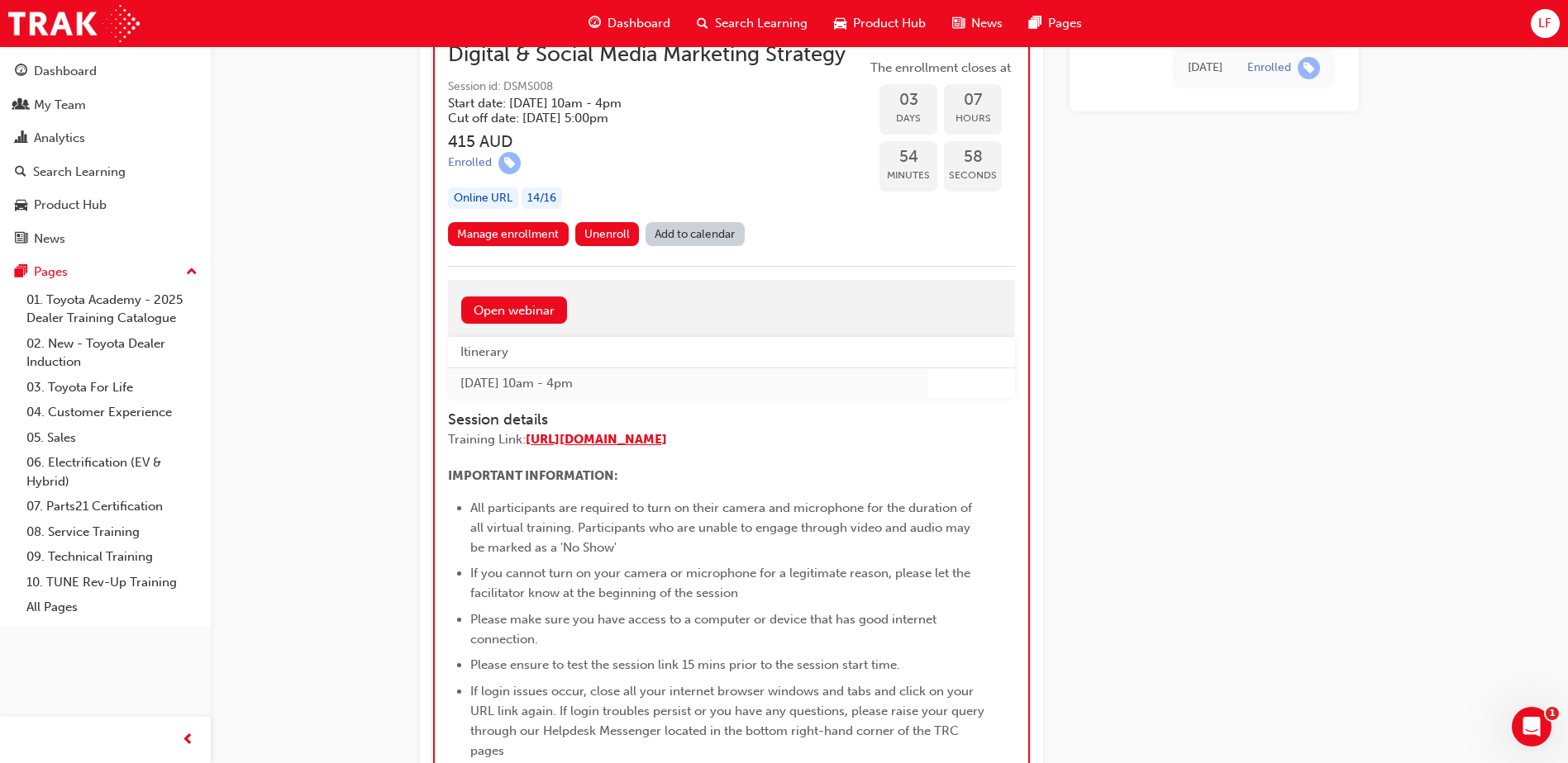
scroll to position [1426, 0]
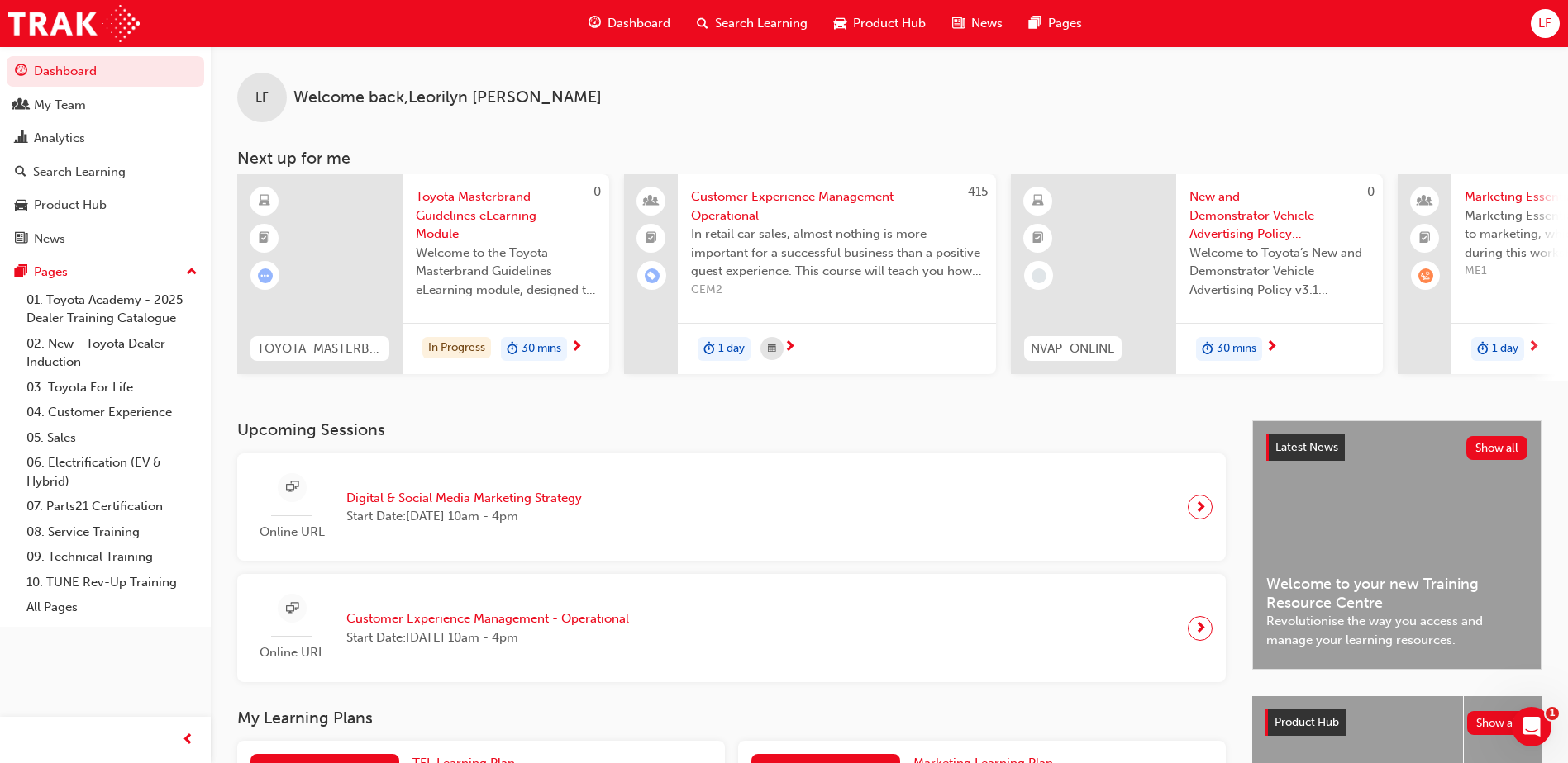
click at [481, 629] on span "Customer Experience Management - Operational" at bounding box center [487, 618] width 283 height 19
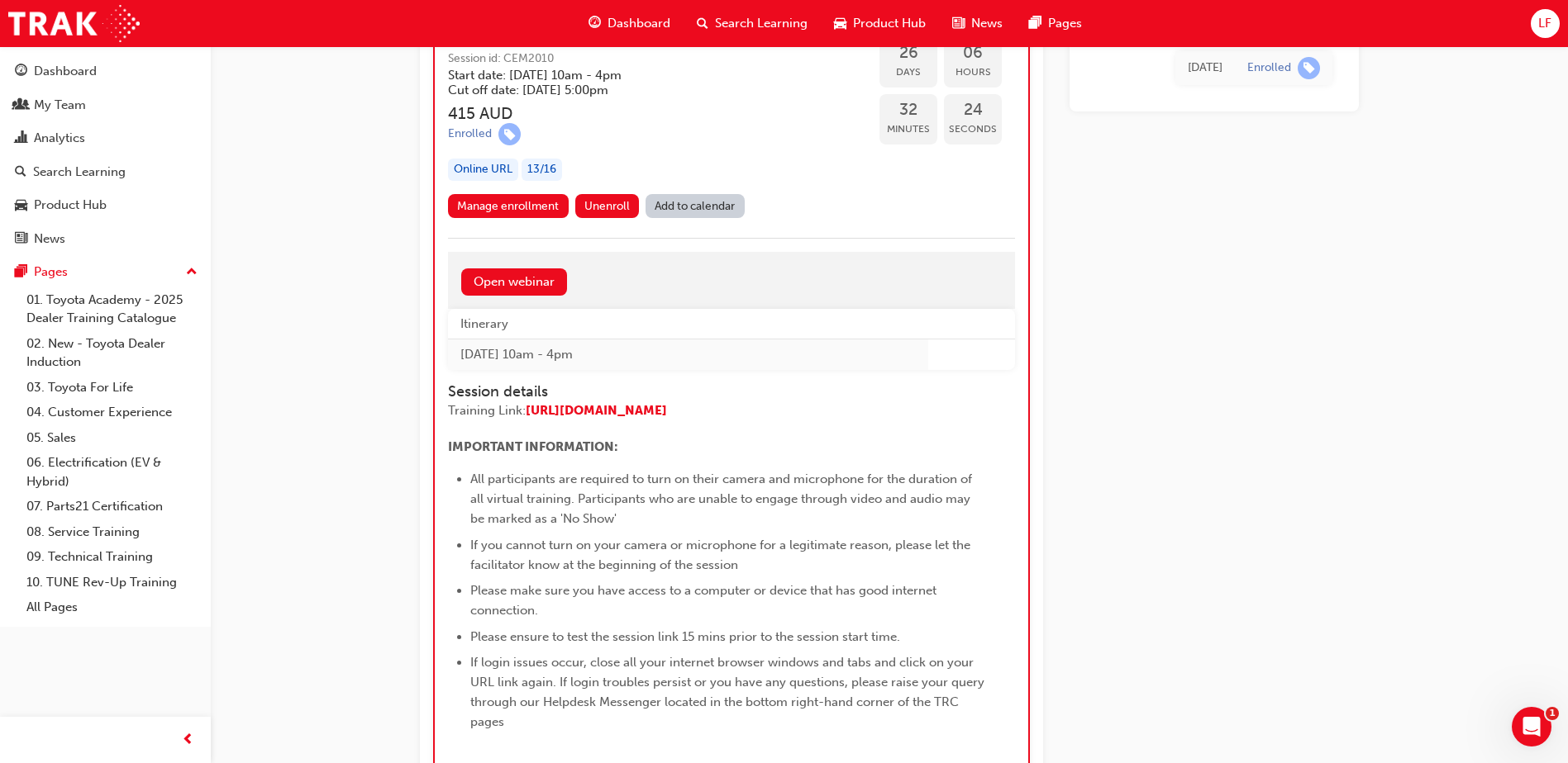
scroll to position [776, 0]
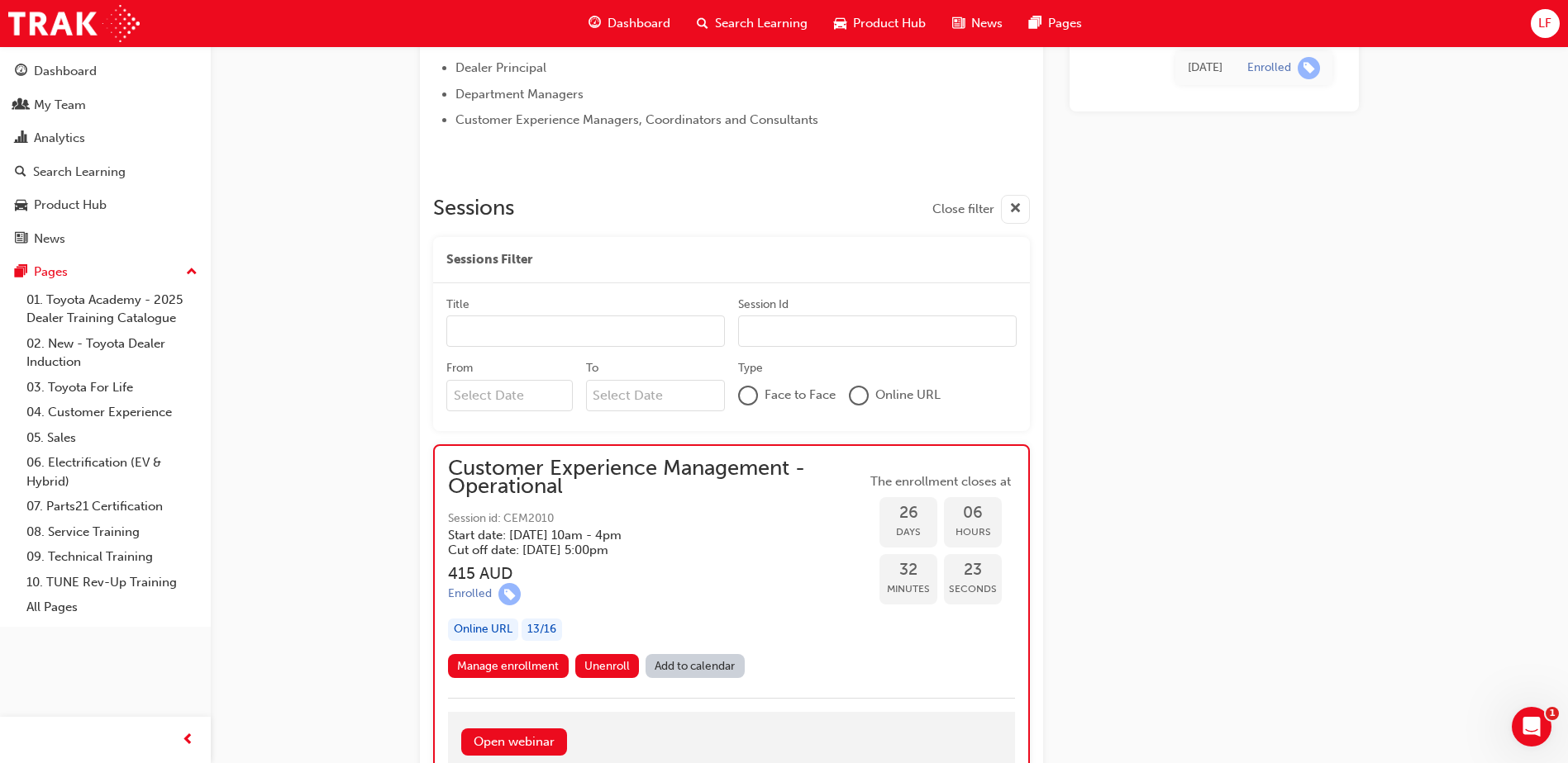
click at [328, 180] on div "Customer Experience Management - Operational Instructor led Stream: Professiona…" at bounding box center [784, 466] width 1568 height 2484
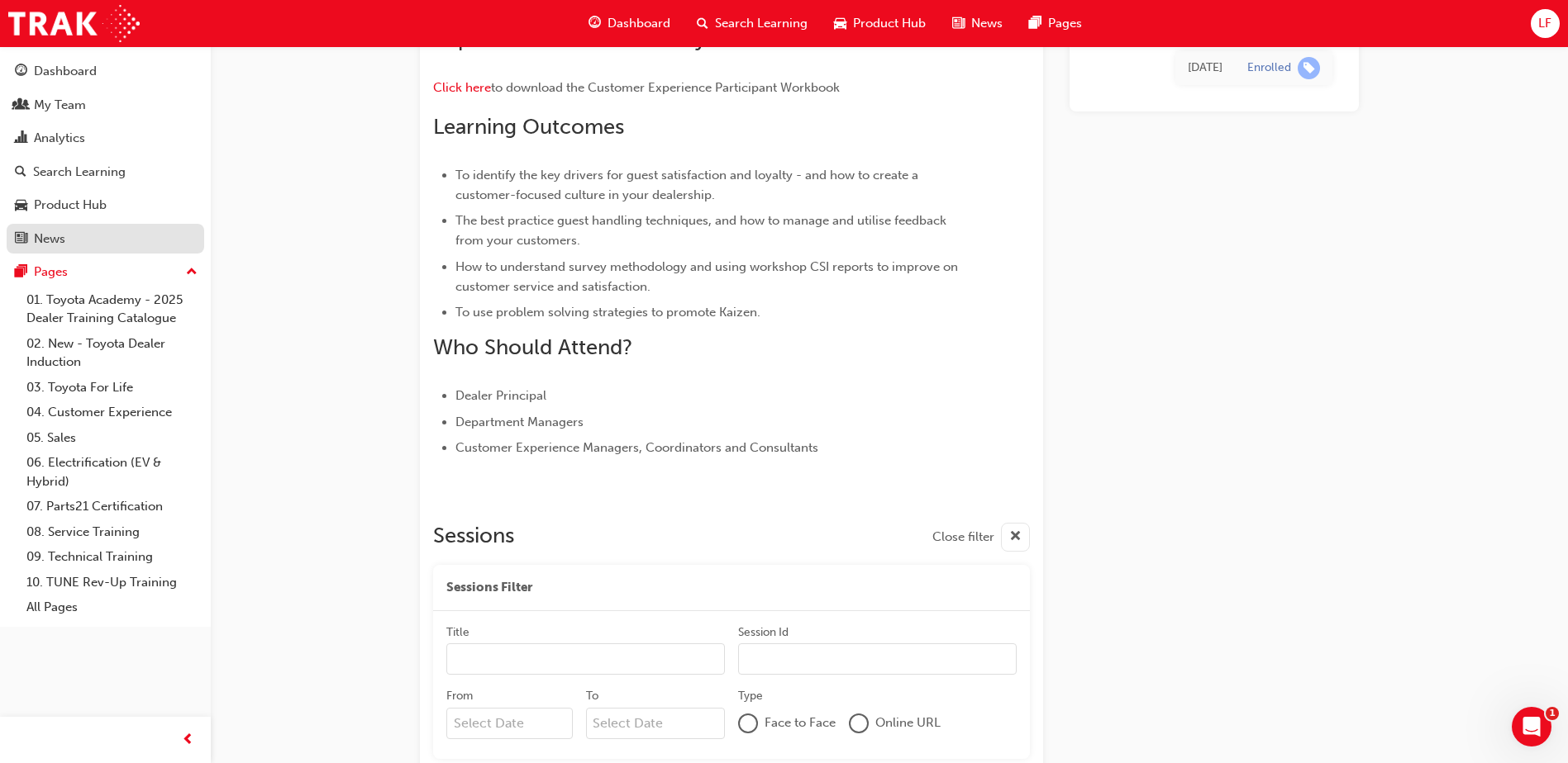
scroll to position [446, 0]
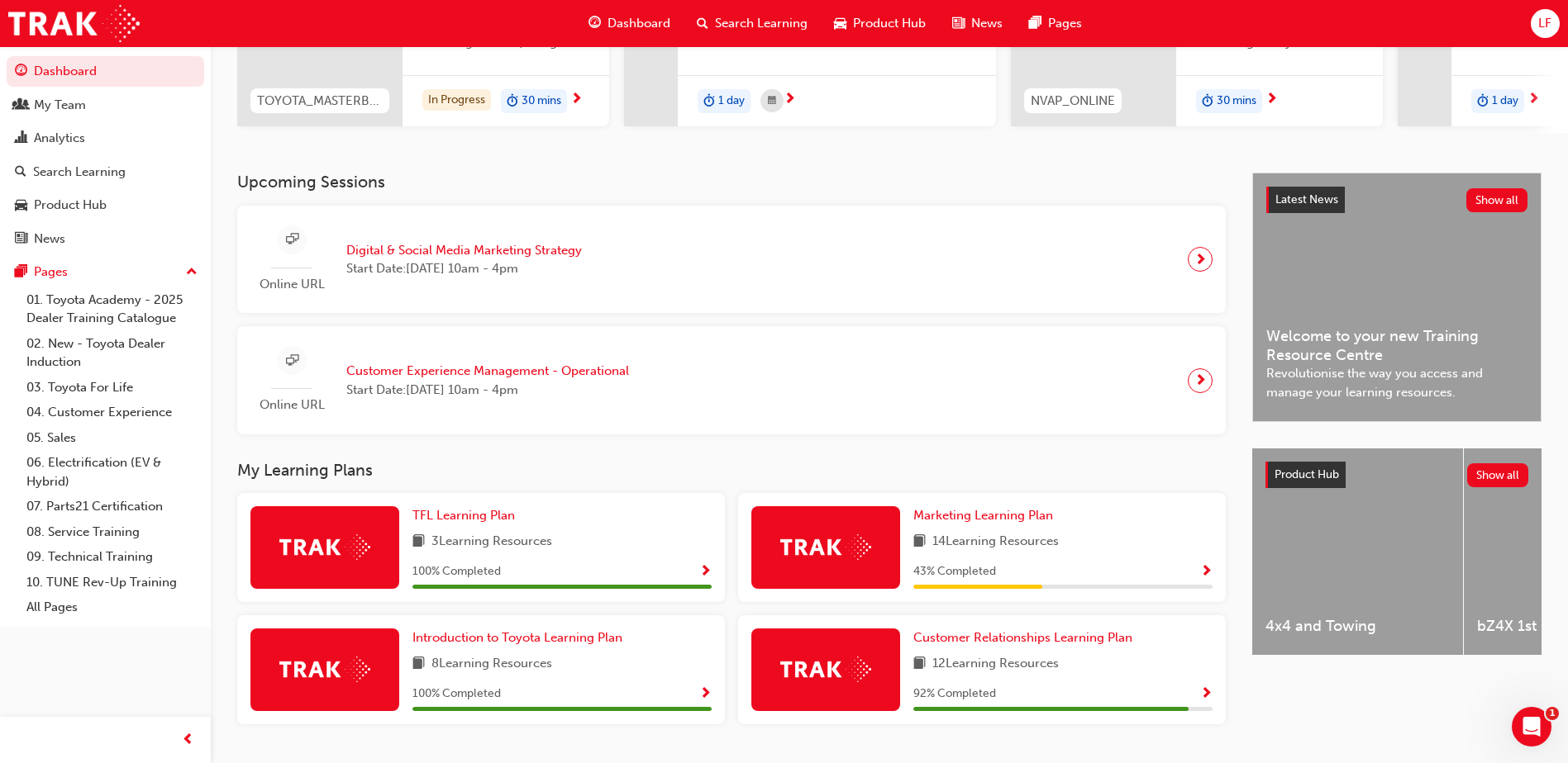
scroll to position [296, 0]
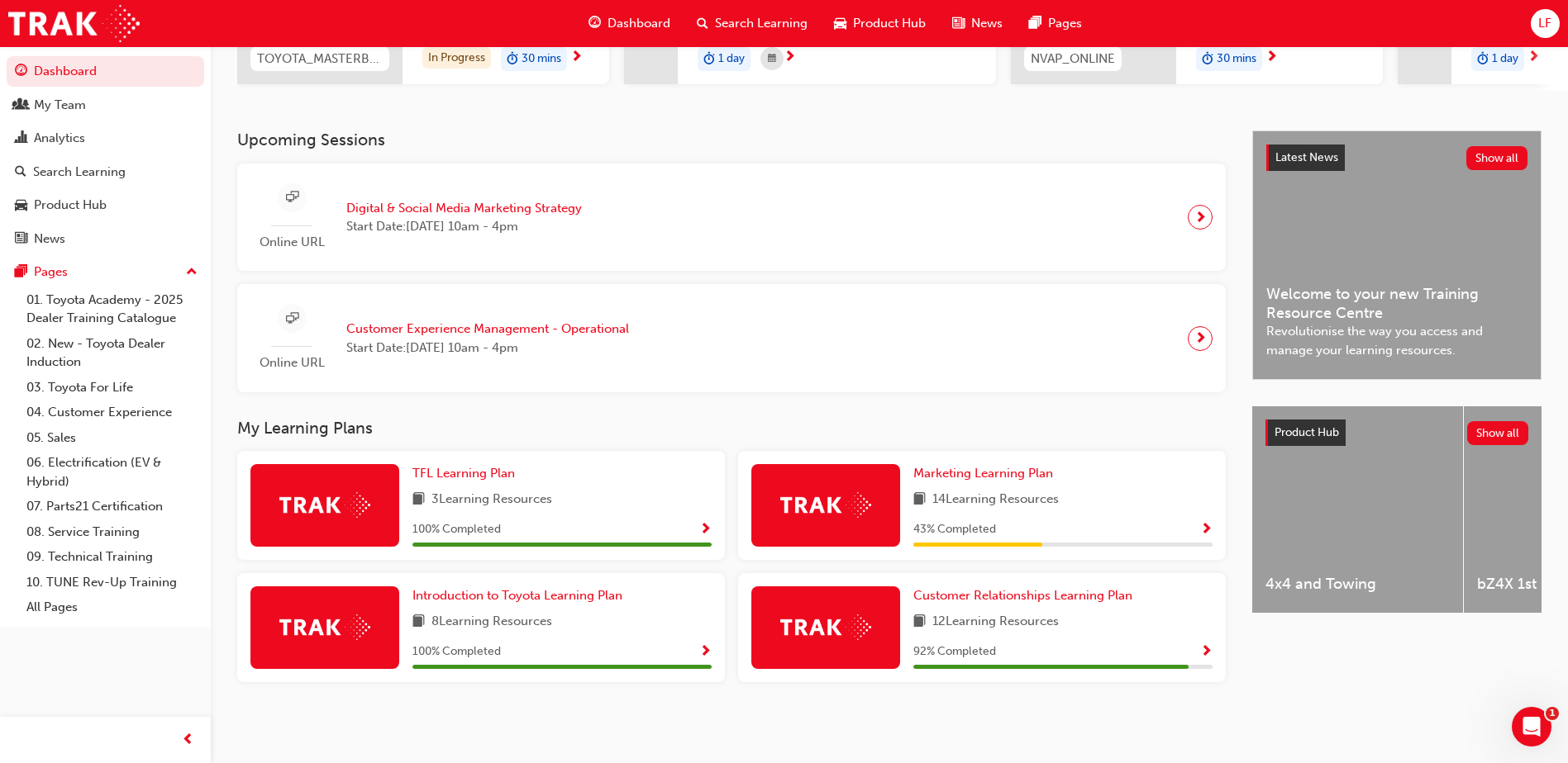
click at [1161, 514] on div "Marketing Learning Plan 14 Learning Resources 43 % Completed" at bounding box center [1063, 506] width 299 height 82
click at [889, 516] on div at bounding box center [826, 506] width 149 height 82
click at [982, 472] on span "Marketing Learning Plan" at bounding box center [983, 473] width 140 height 15
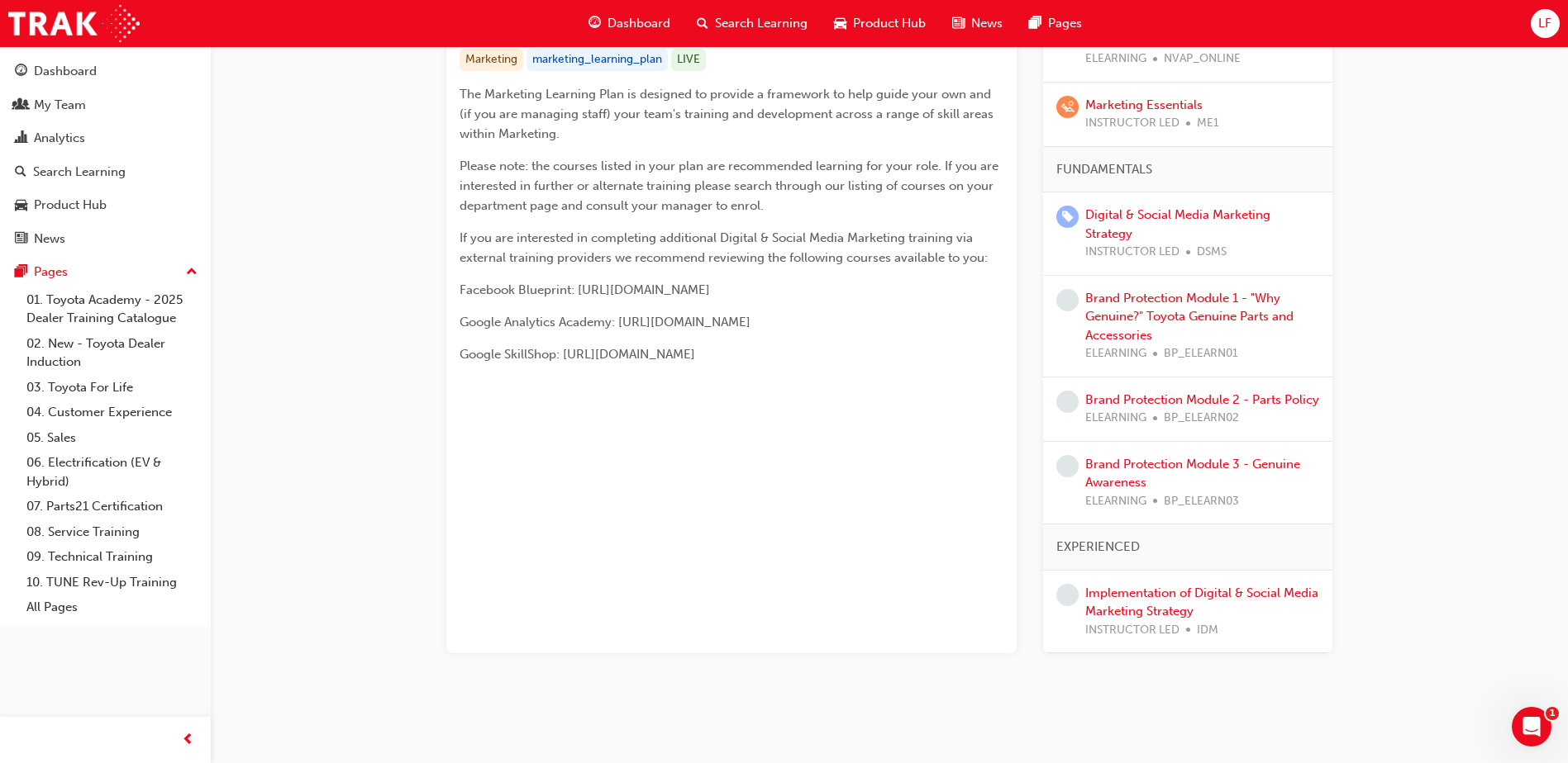
scroll to position [361, 0]
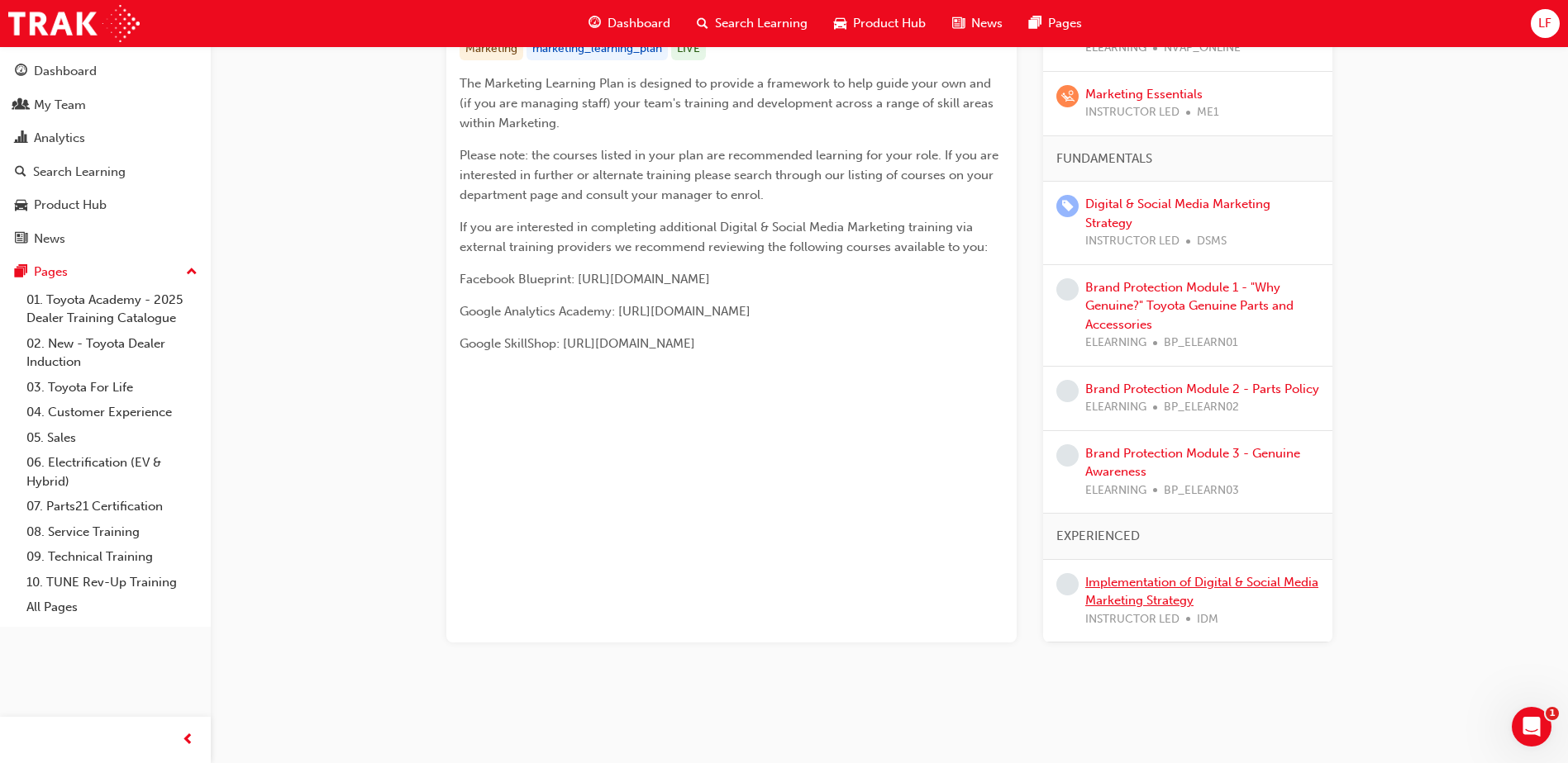
click at [1149, 596] on link "Implementation of Digital & Social Media Marketing Strategy" at bounding box center [1202, 592] width 233 height 34
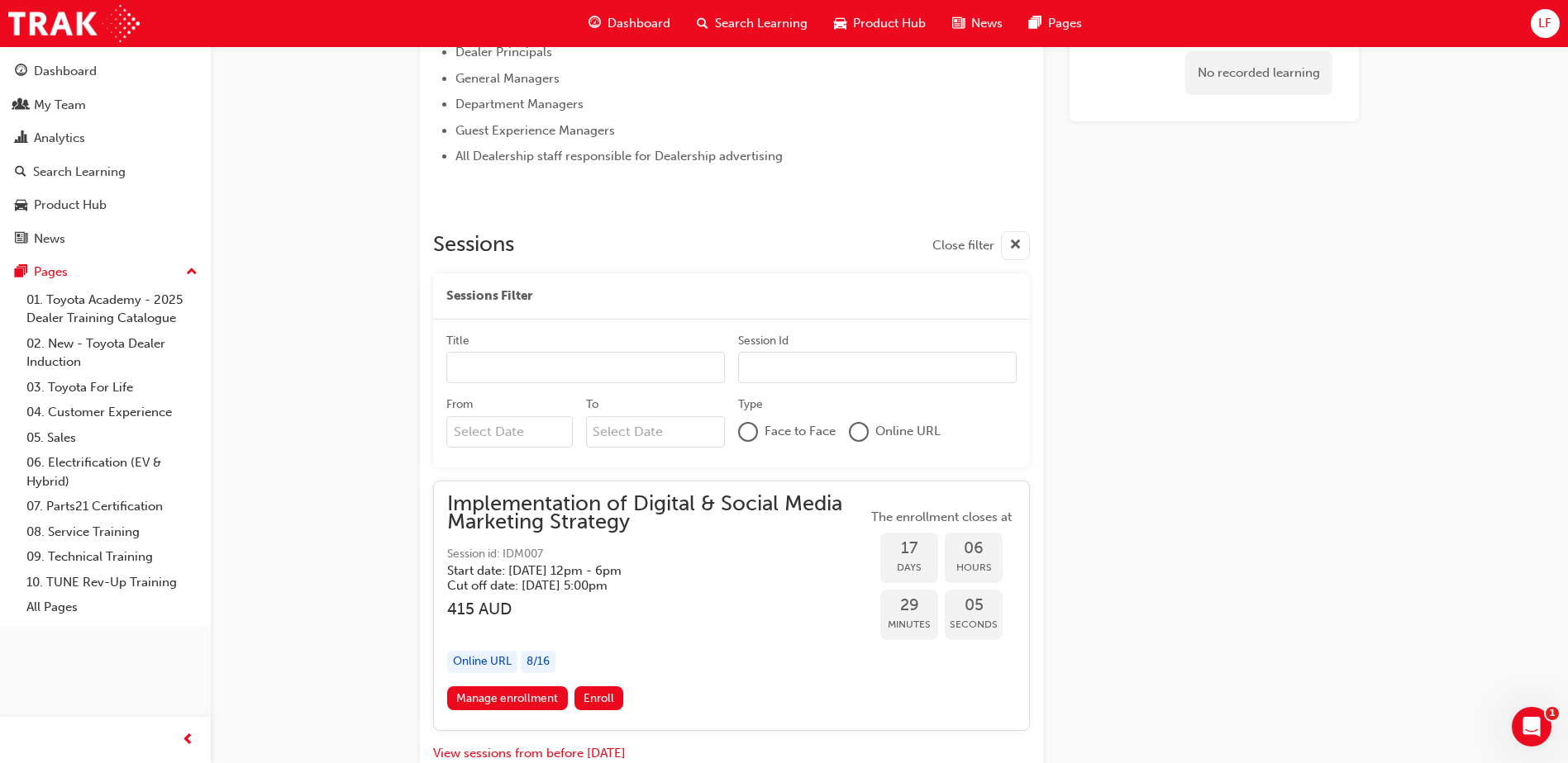
scroll to position [1016, 0]
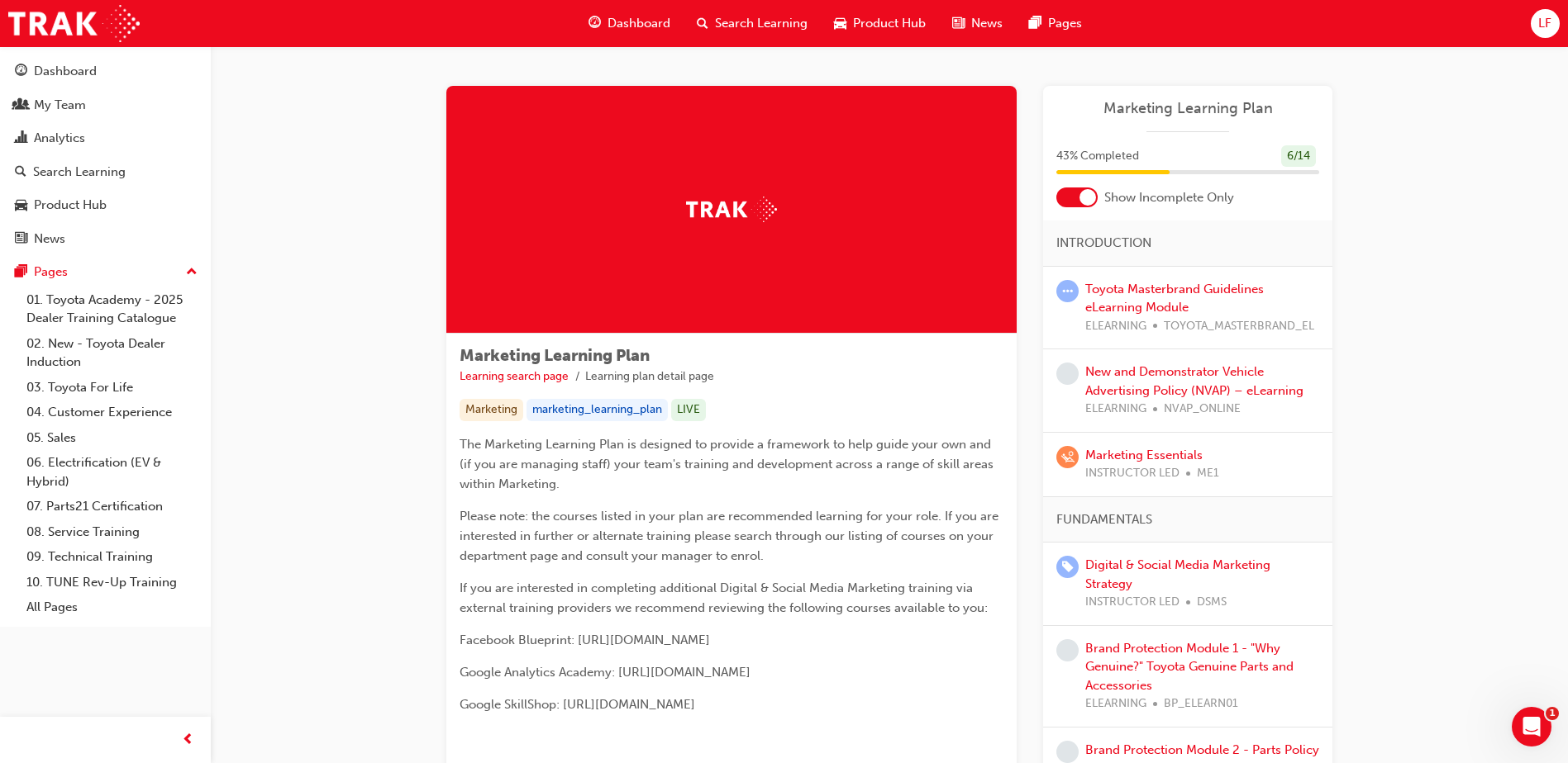
click at [1120, 296] on div "Toyota Masterbrand Guidelines eLearning Module ELEARNING TOYOTA_MASTERBRAND_EL" at bounding box center [1203, 307] width 234 height 56
click at [1118, 292] on link "Toyota Masterbrand Guidelines eLearning Module" at bounding box center [1174, 298] width 178 height 34
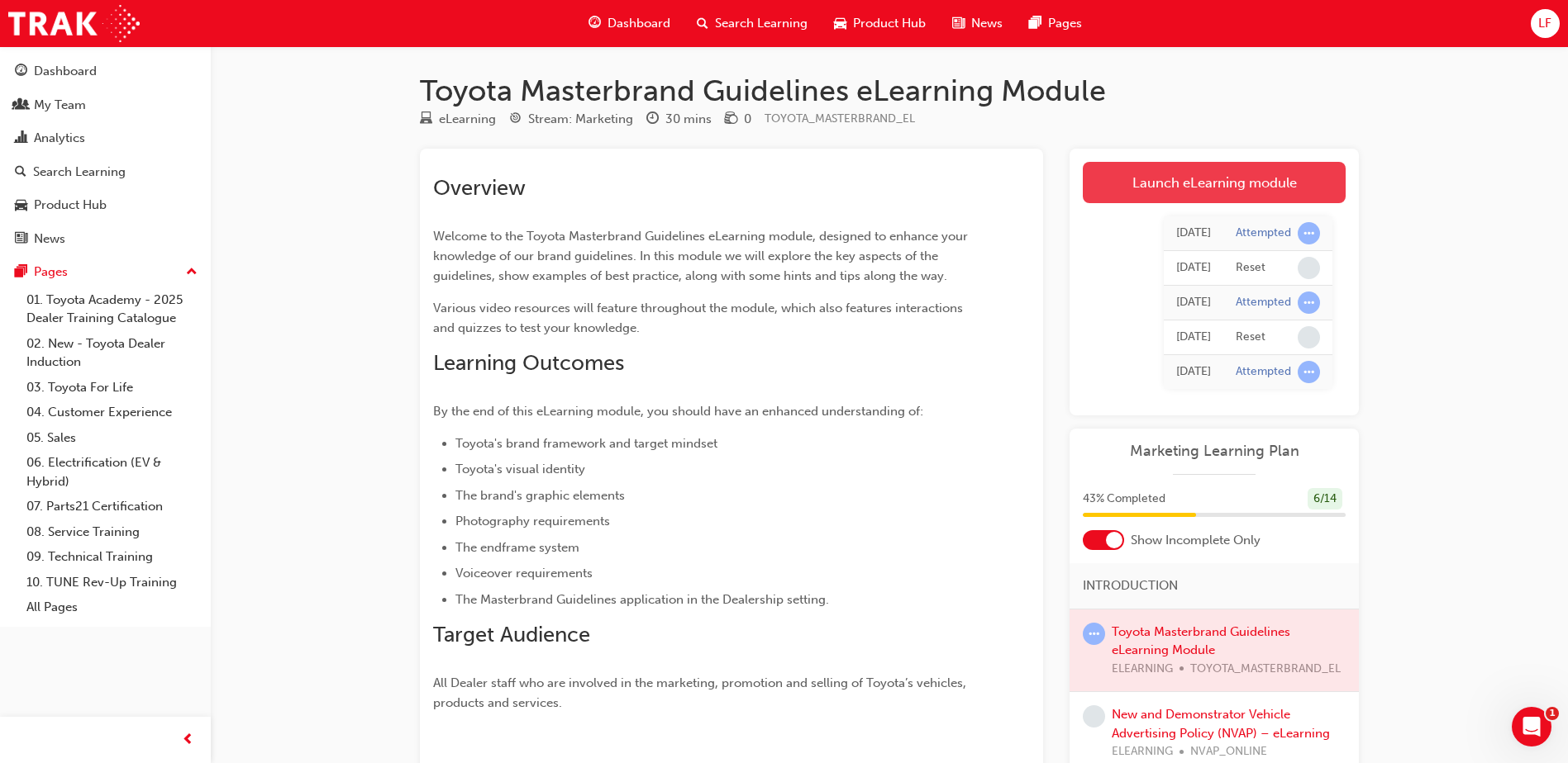
click at [1133, 166] on link "Launch eLearning module" at bounding box center [1214, 182] width 263 height 41
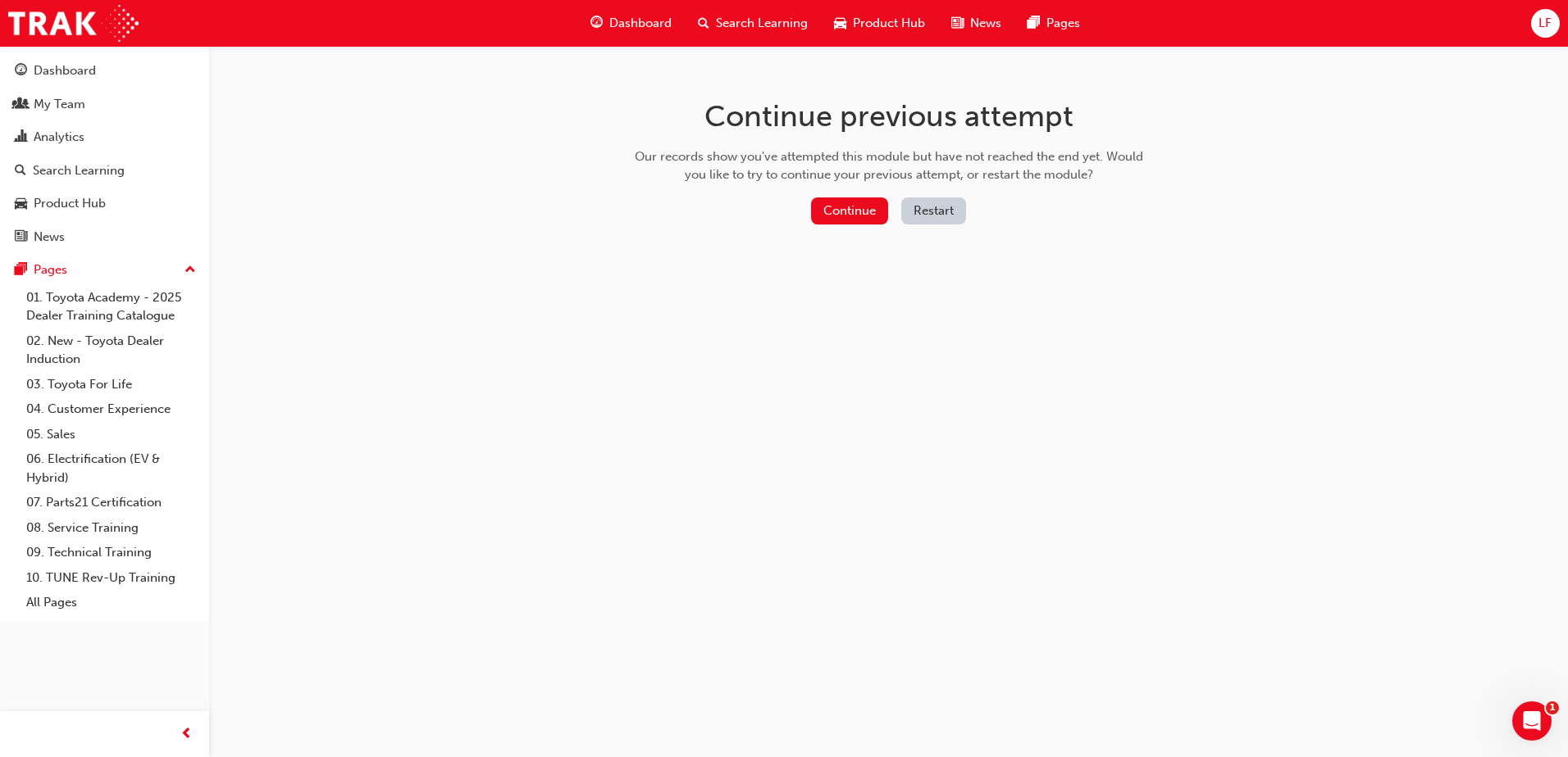
click at [932, 216] on button "Restart" at bounding box center [932, 211] width 64 height 27
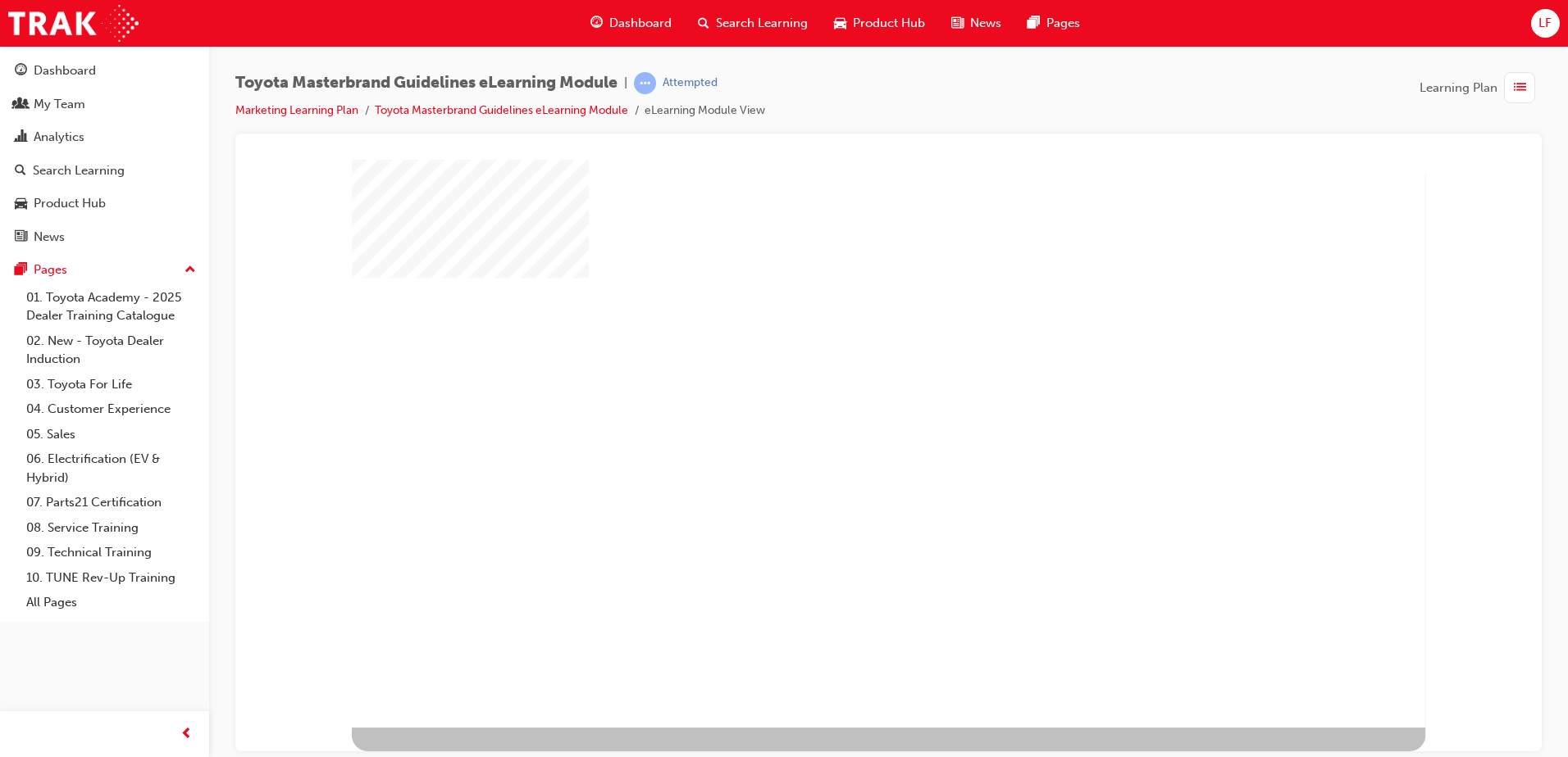
click at [843, 398] on div "play" at bounding box center [843, 398] width 0 height 0
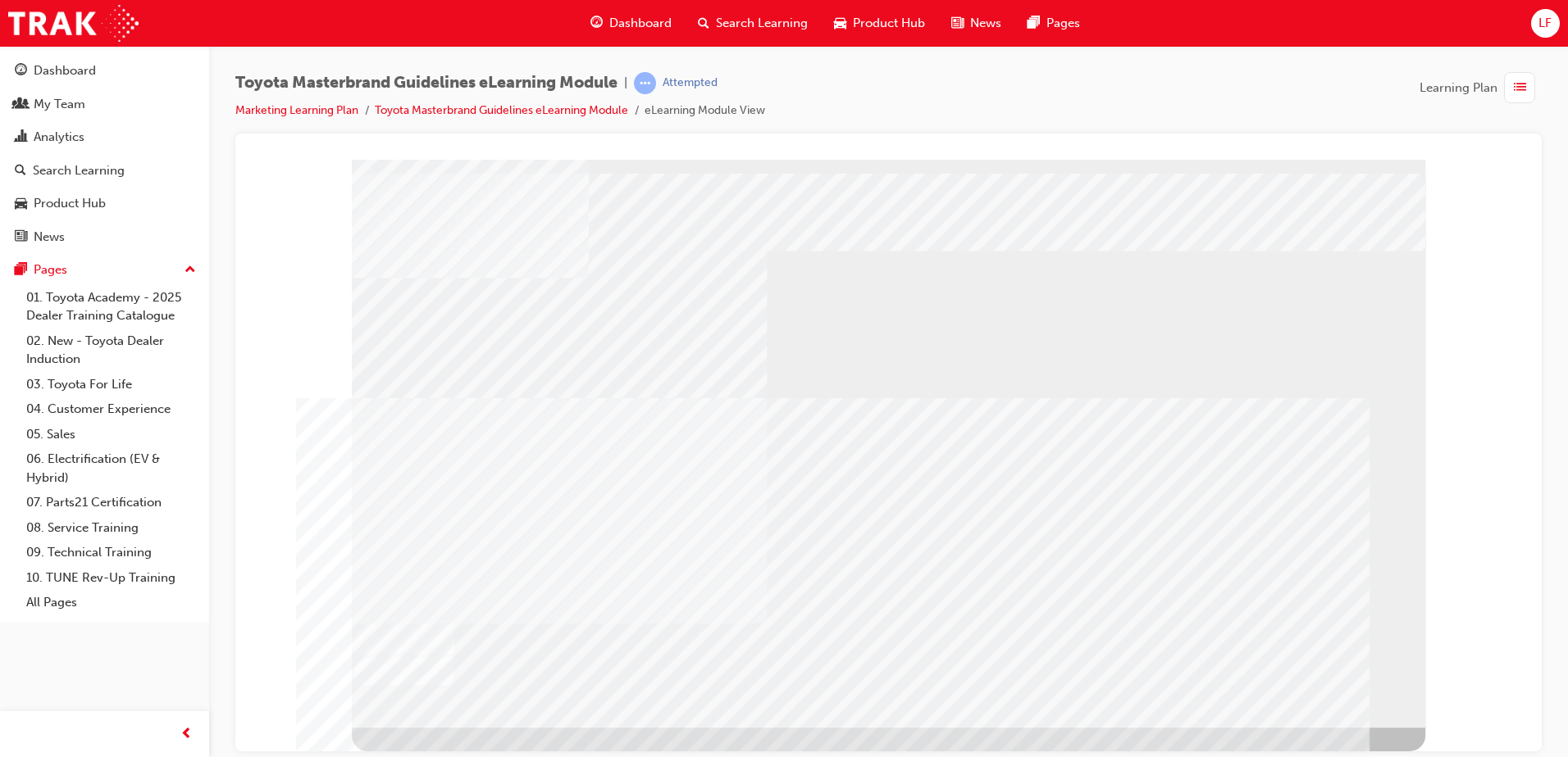
drag, startPoint x: 1343, startPoint y: 695, endPoint x: 1334, endPoint y: 689, distance: 10.8
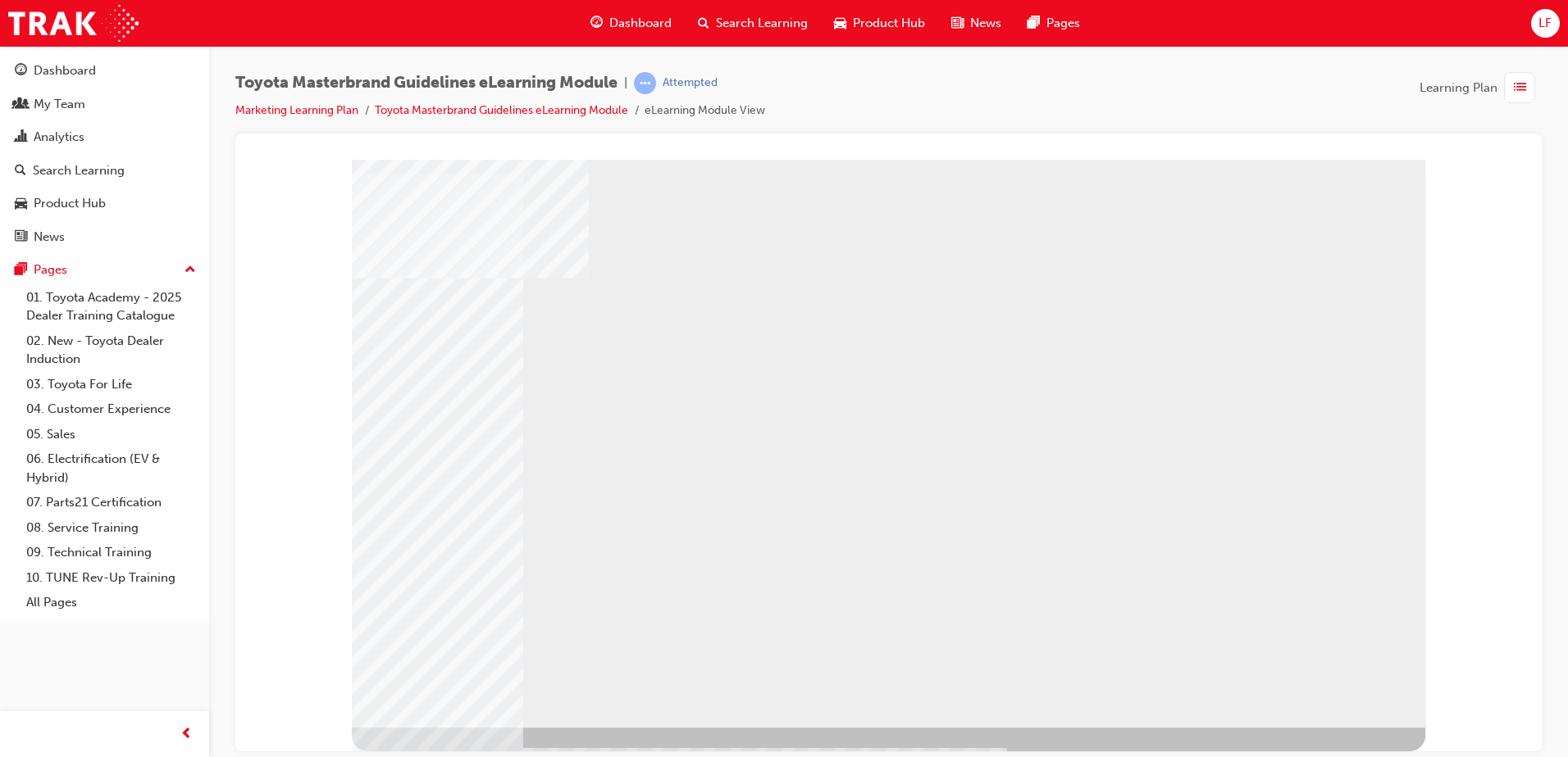
click at [313, 165] on div at bounding box center [888, 165] width 1267 height 0
click at [451, 756] on div "NEXT Trigger this button to go to the next slide" at bounding box center [400, 771] width 99 height 29
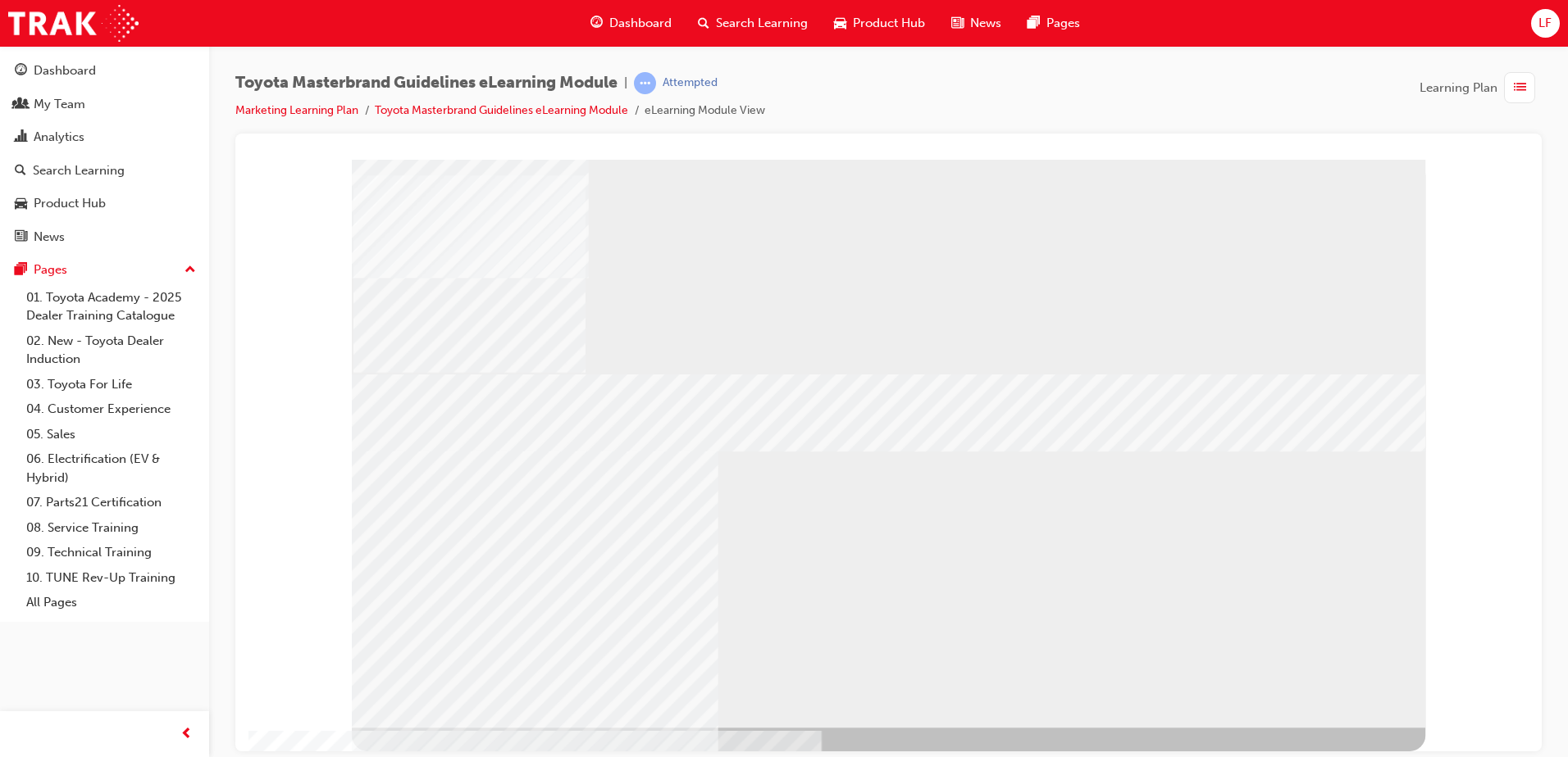
click at [843, 685] on div "" at bounding box center [888, 443] width 1073 height 568
click at [451, 727] on div "RETURN" at bounding box center [400, 742] width 99 height 29
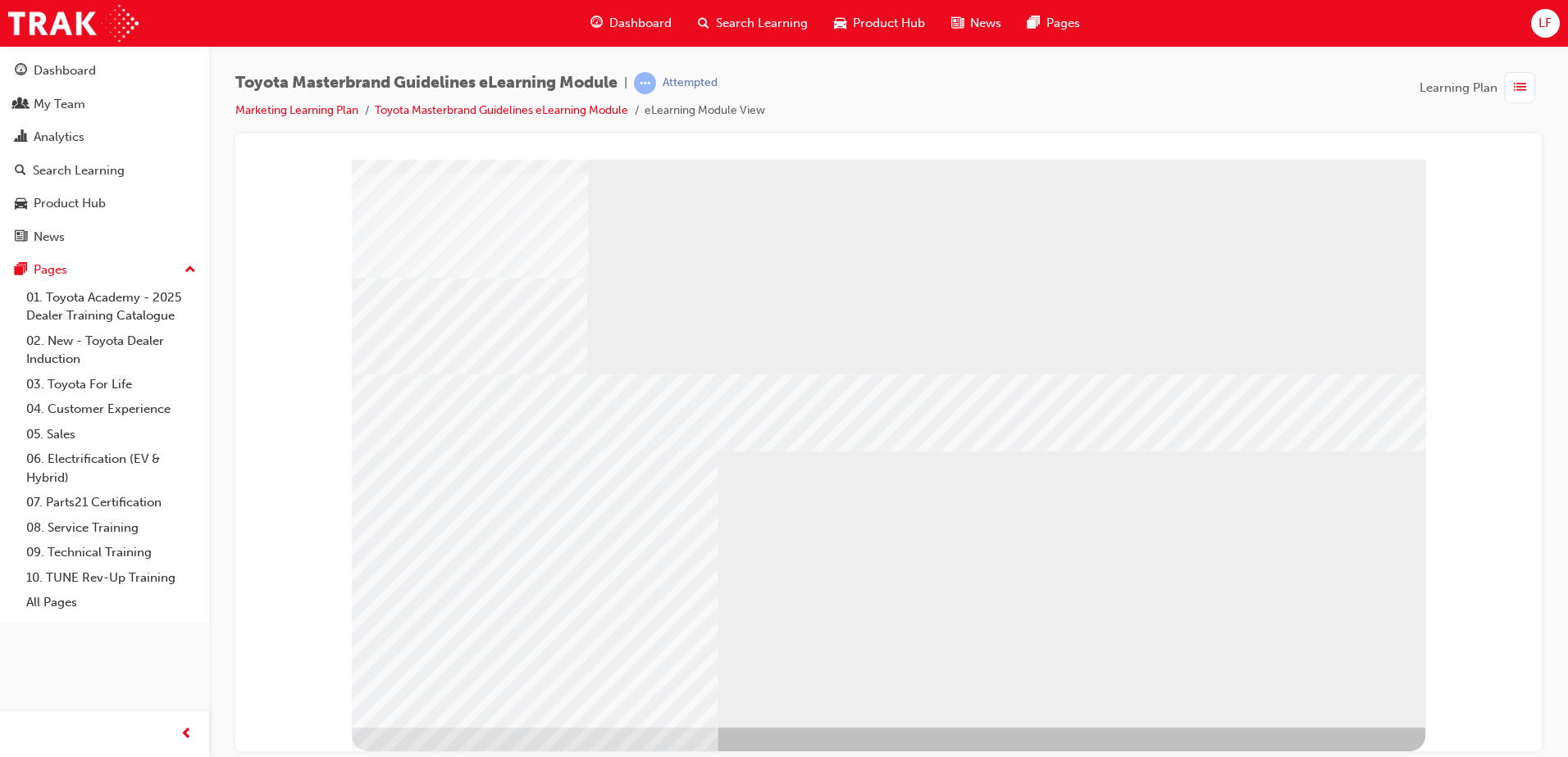
click at [451, 727] on div "RETURN" at bounding box center [400, 742] width 99 height 29
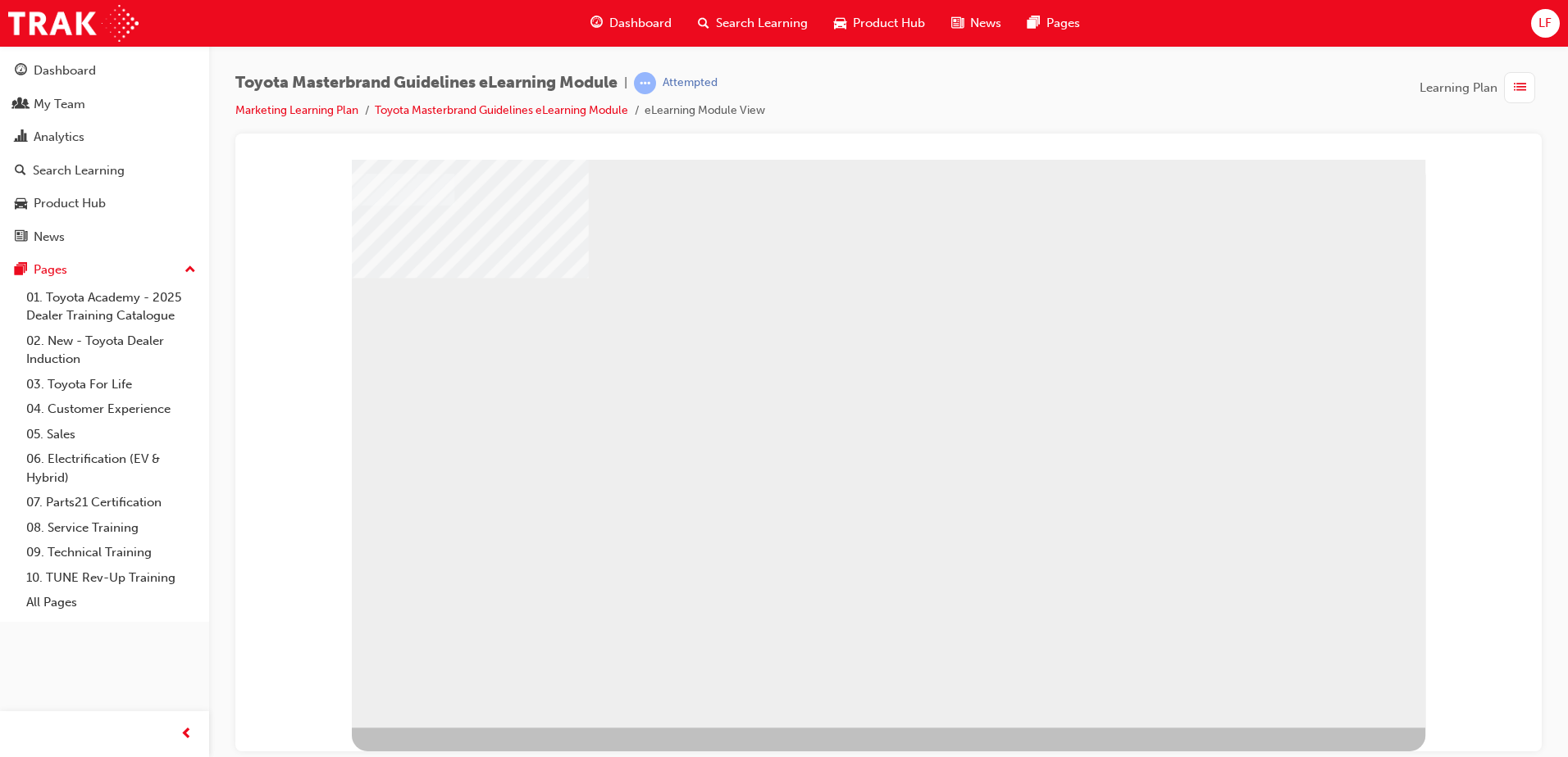
click at [451, 727] on div "RETURN" at bounding box center [400, 742] width 99 height 29
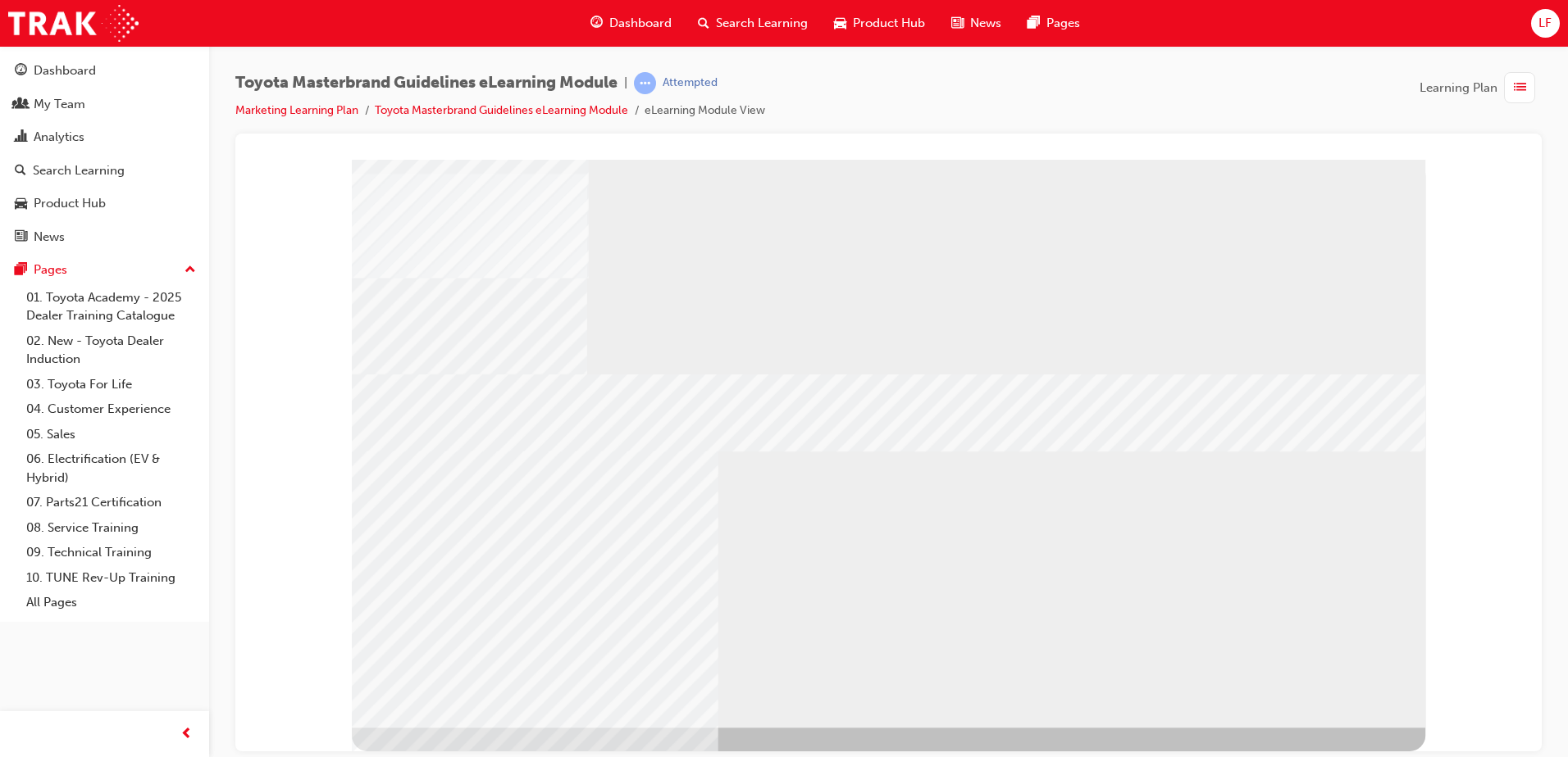
click at [656, 73] on div at bounding box center [645, 83] width 22 height 22
drag, startPoint x: 418, startPoint y: 86, endPoint x: 753, endPoint y: 56, distance: 336.3
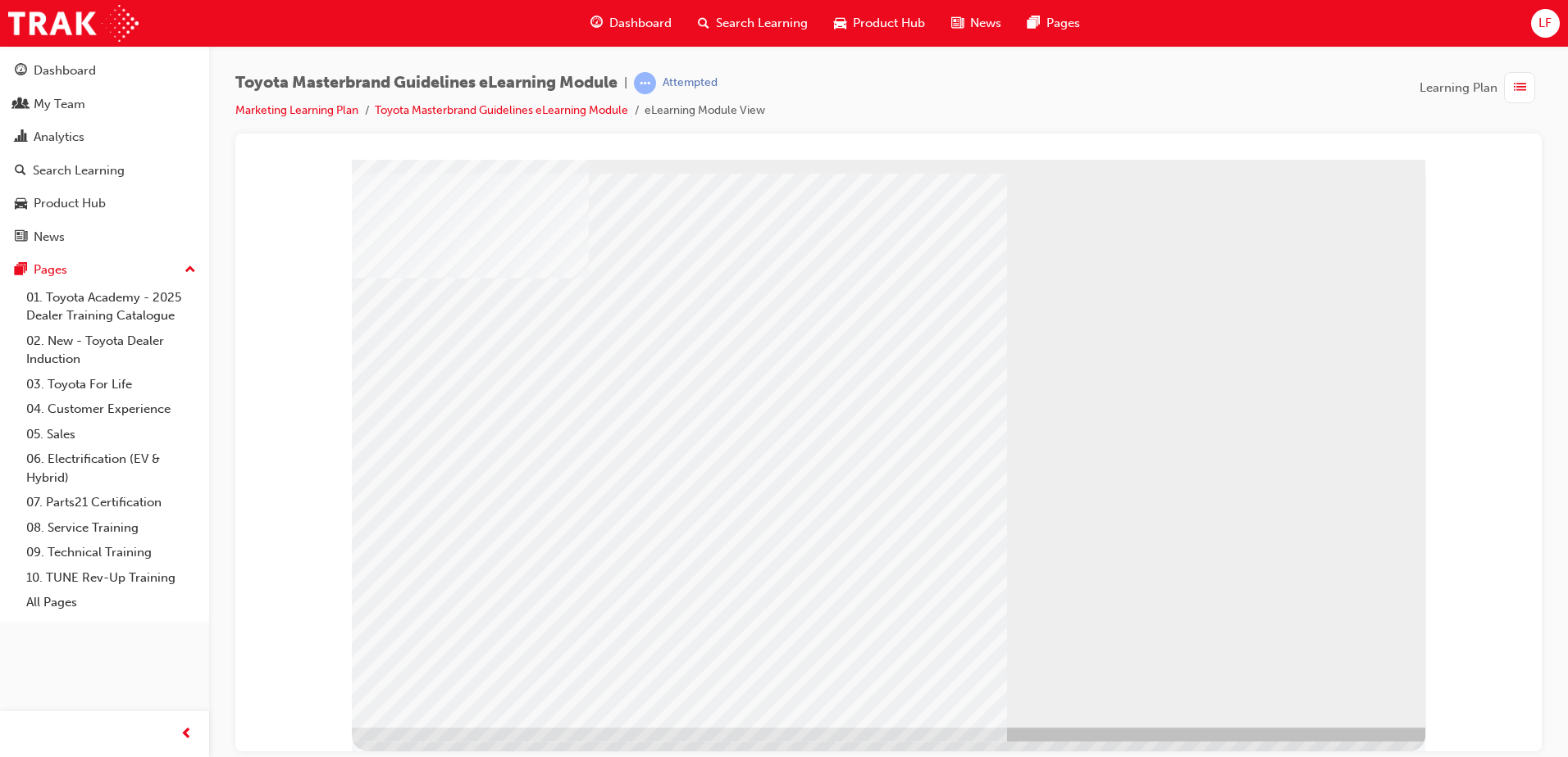
click at [417, 86] on span "Toyota Masterbrand Guidelines eLearning Module" at bounding box center [426, 83] width 382 height 19
click at [1524, 82] on span "list-icon" at bounding box center [1520, 88] width 13 height 21
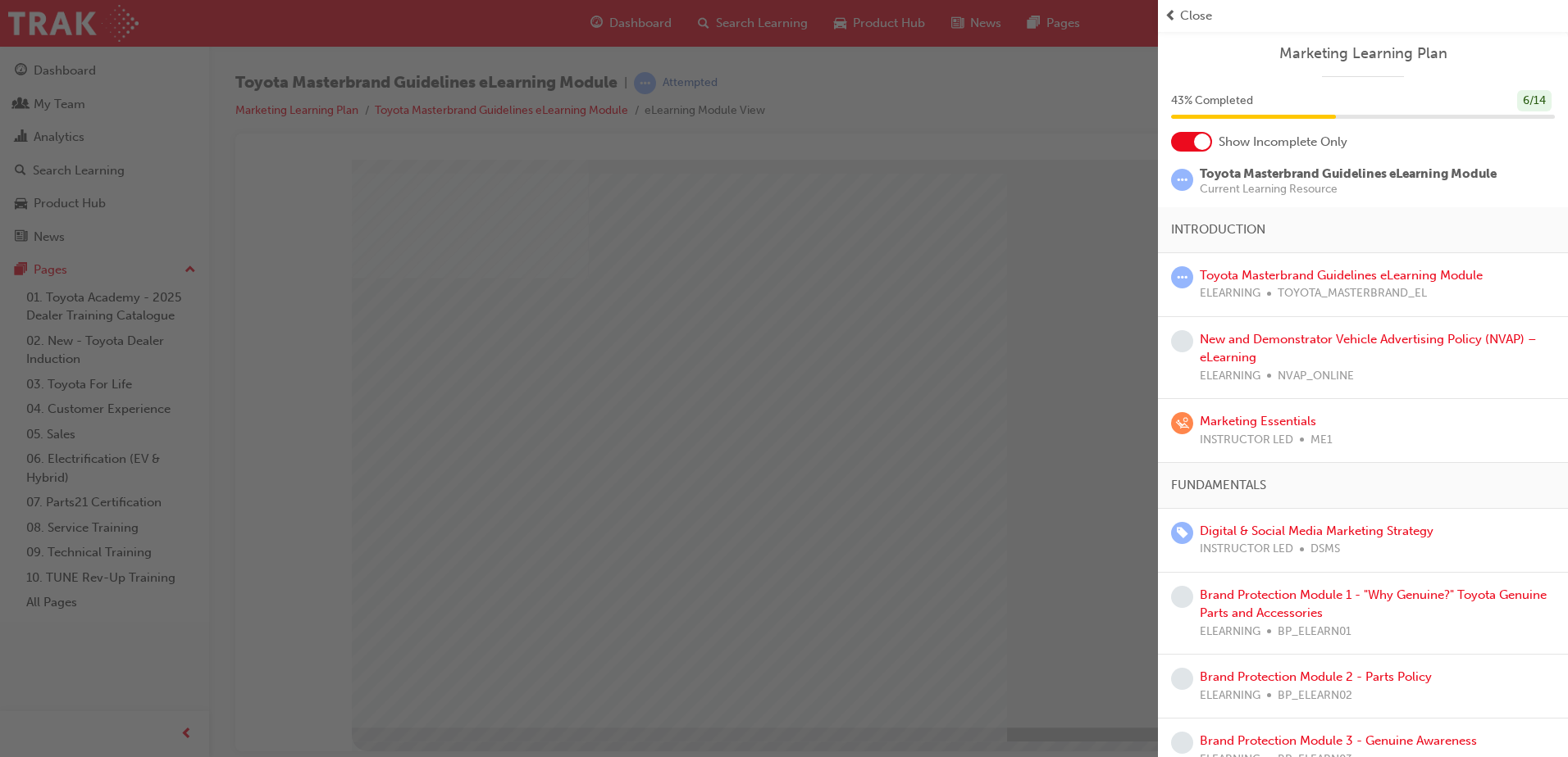
click at [1187, 182] on span "learningRecordVerb_ATTEMPT-icon" at bounding box center [1182, 180] width 22 height 22
click at [1230, 176] on span "Toyota Masterbrand Guidelines eLearning Module" at bounding box center [1347, 173] width 297 height 15
click at [923, 288] on div "button" at bounding box center [578, 378] width 1158 height 757
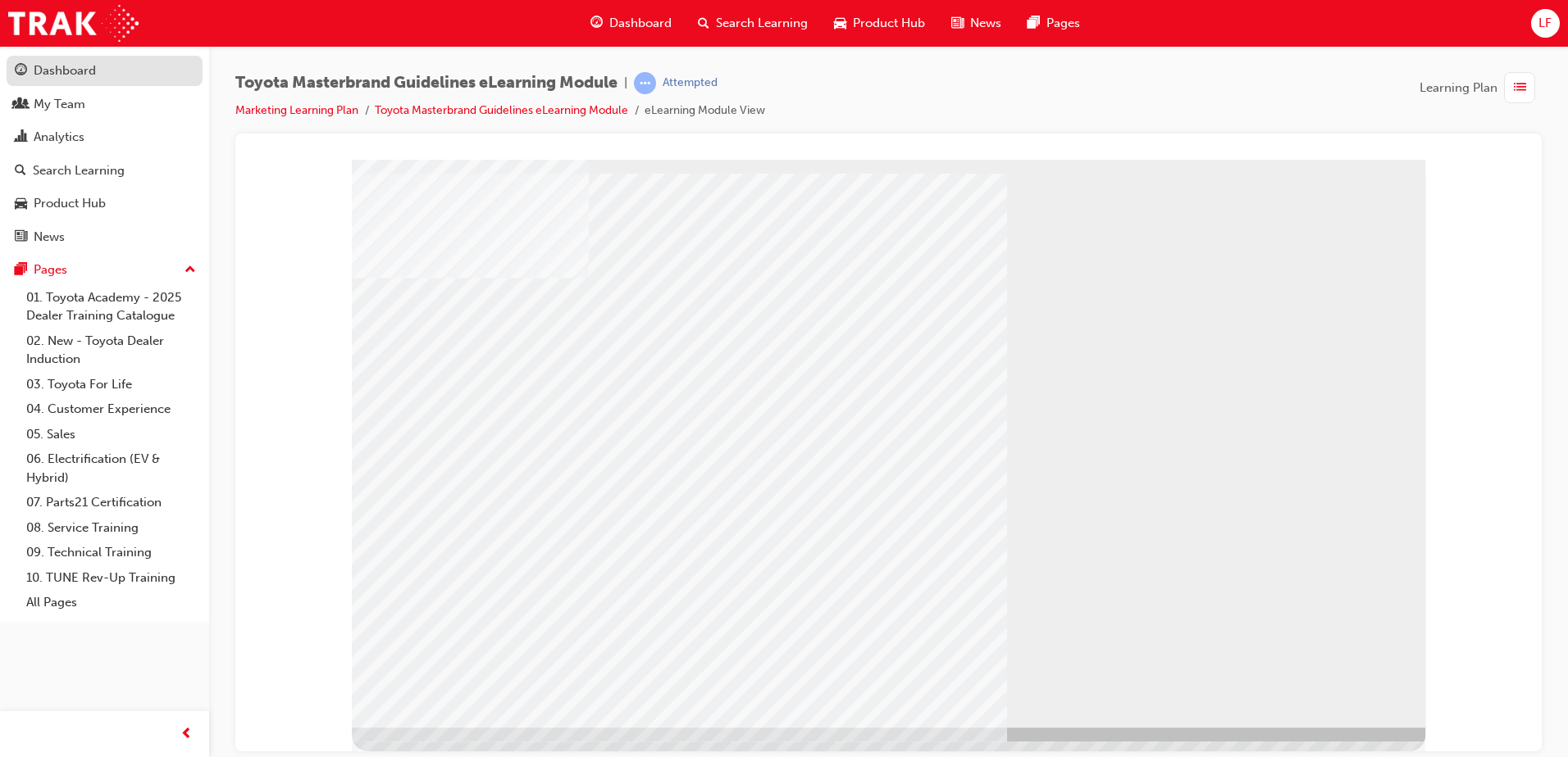
click at [38, 75] on div "Dashboard" at bounding box center [64, 71] width 63 height 19
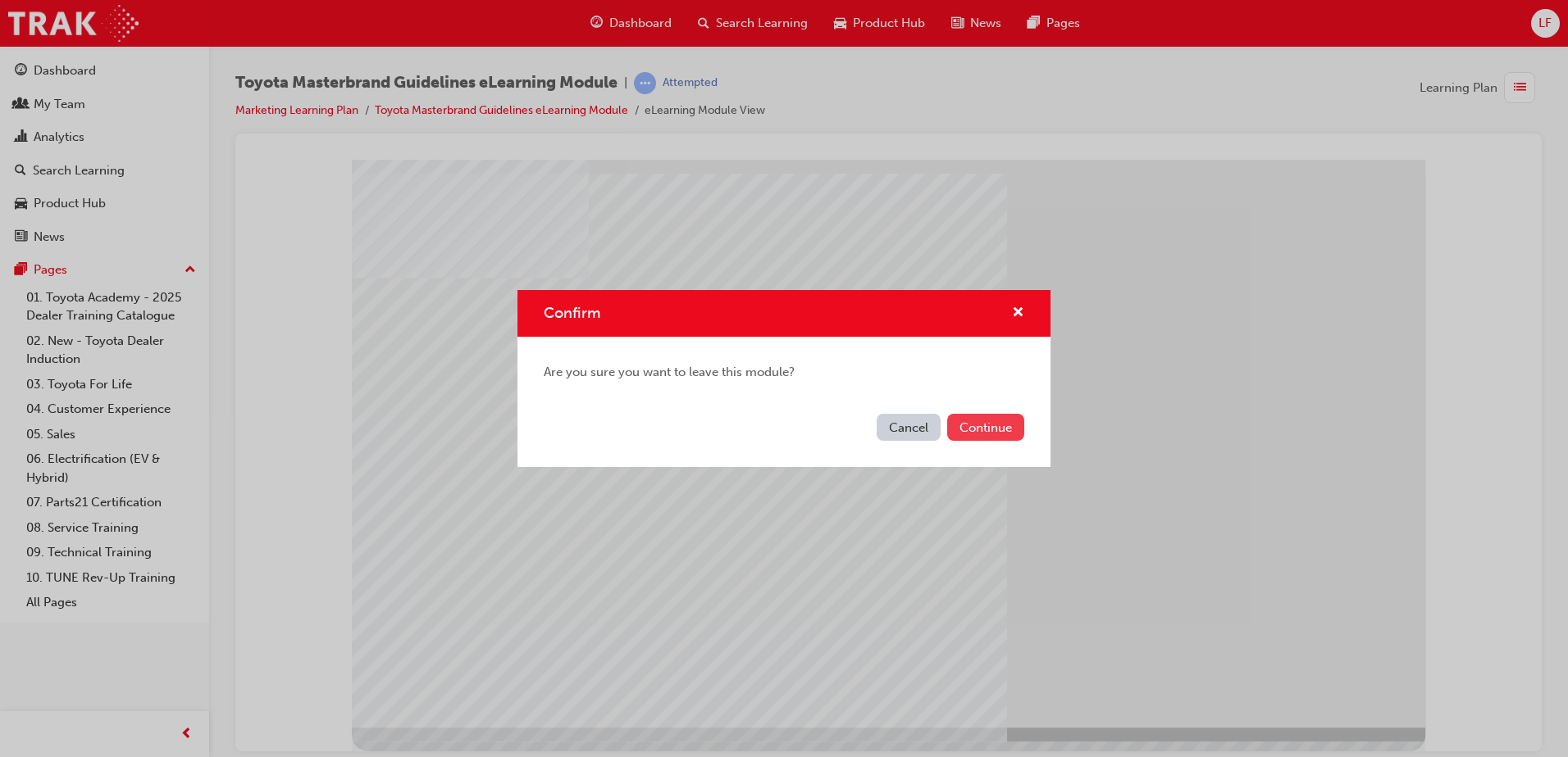
click at [970, 423] on button "Continue" at bounding box center [985, 428] width 77 height 27
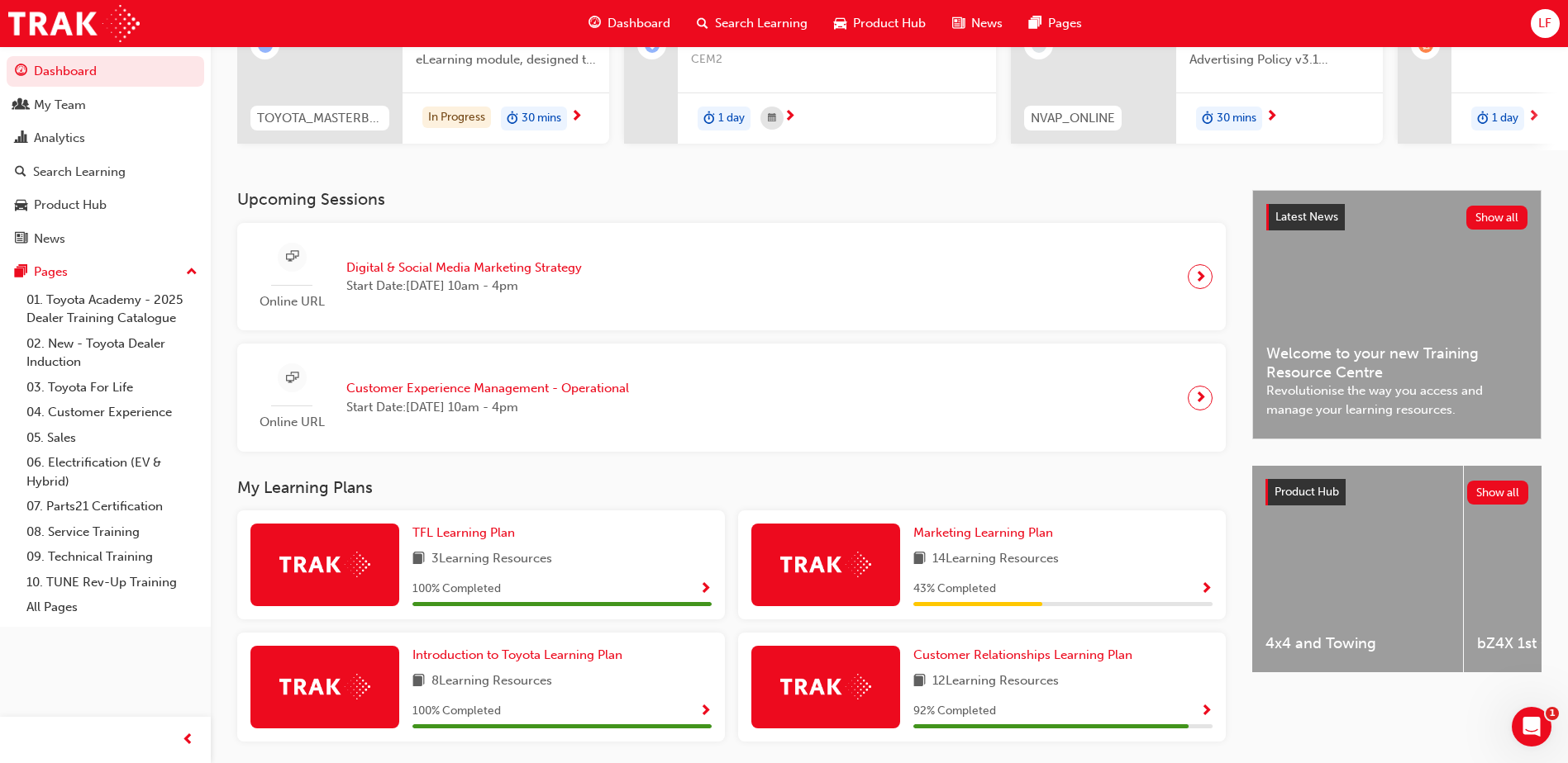
scroll to position [296, 0]
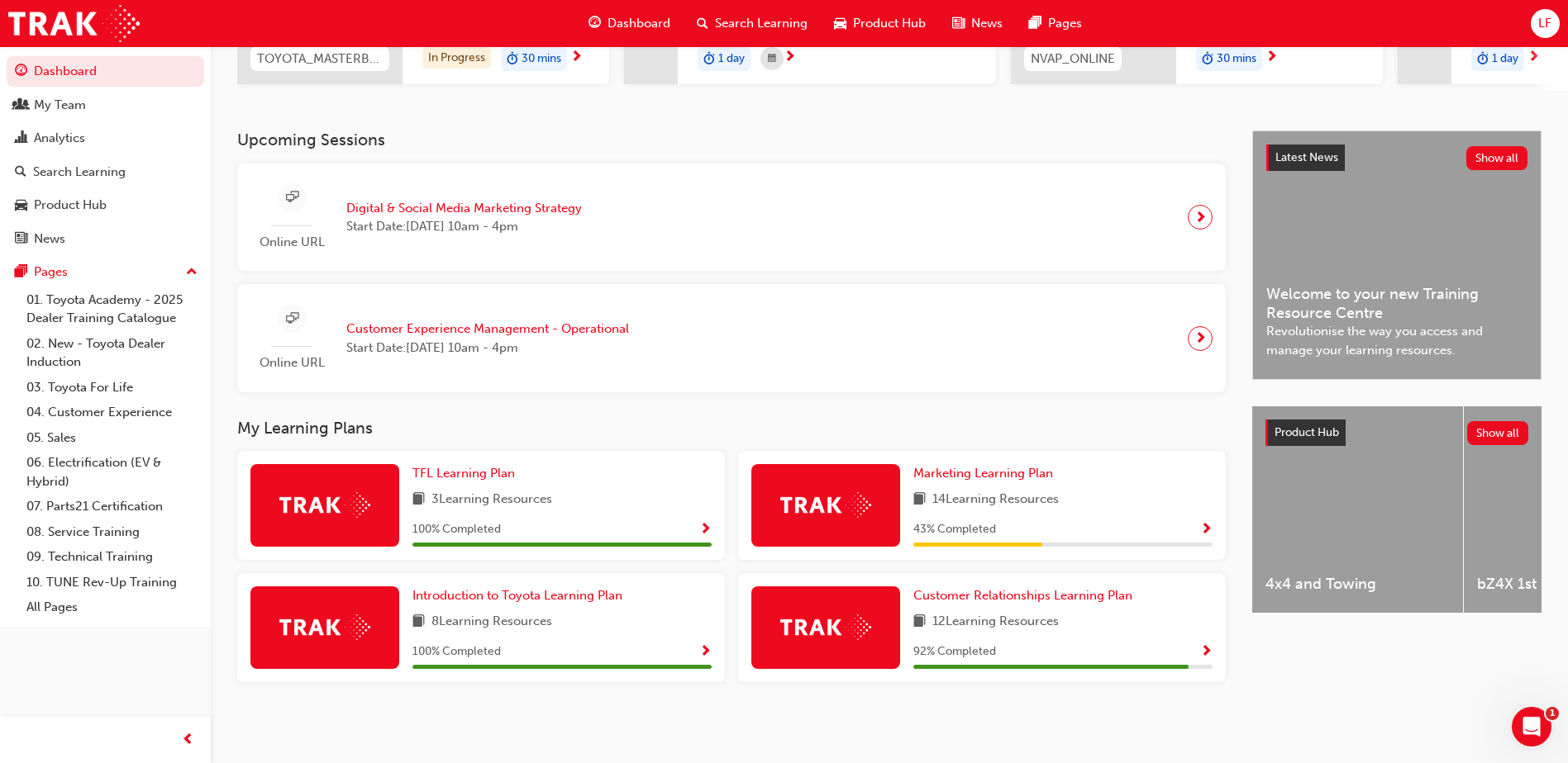
click at [1106, 478] on div "Marketing Learning Plan" at bounding box center [1063, 474] width 299 height 19
click at [1189, 522] on div "43 % Completed" at bounding box center [1063, 530] width 299 height 21
click at [1201, 526] on span "Show Progress" at bounding box center [1206, 531] width 13 height 15
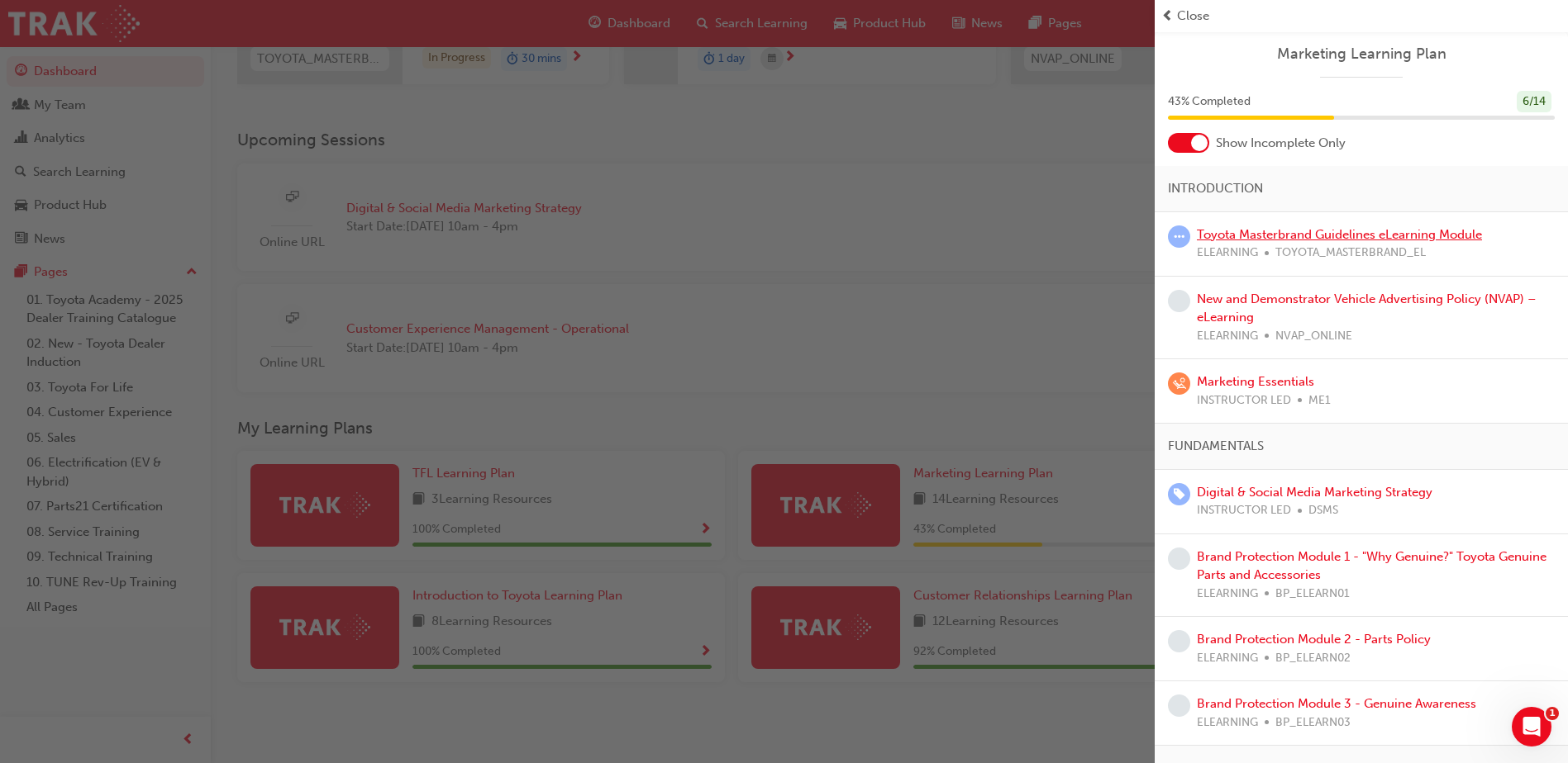
click at [1236, 236] on link "Toyota Masterbrand Guidelines eLearning Module" at bounding box center [1340, 234] width 286 height 15
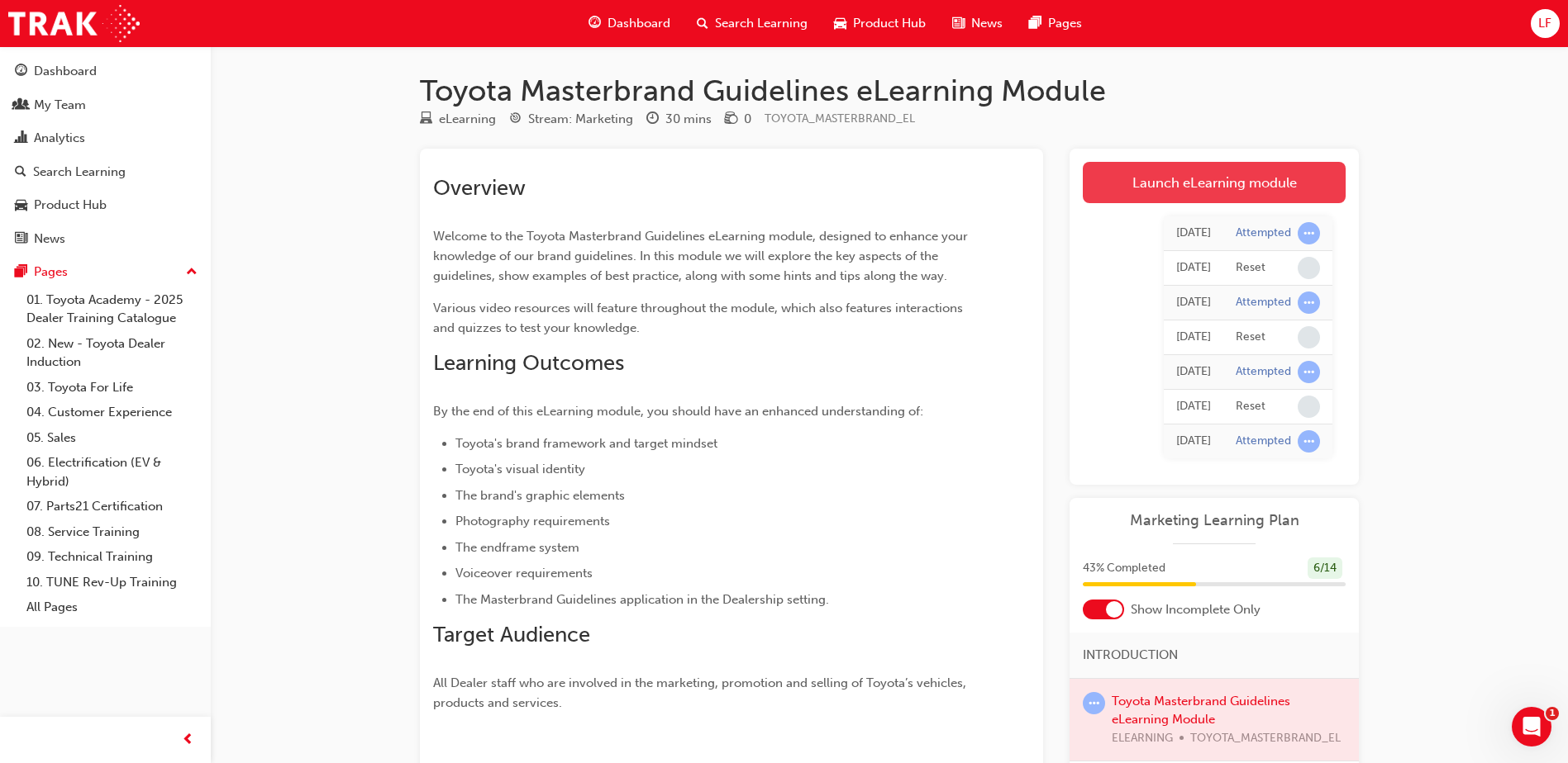
click at [1243, 191] on link "Launch eLearning module" at bounding box center [1214, 182] width 263 height 41
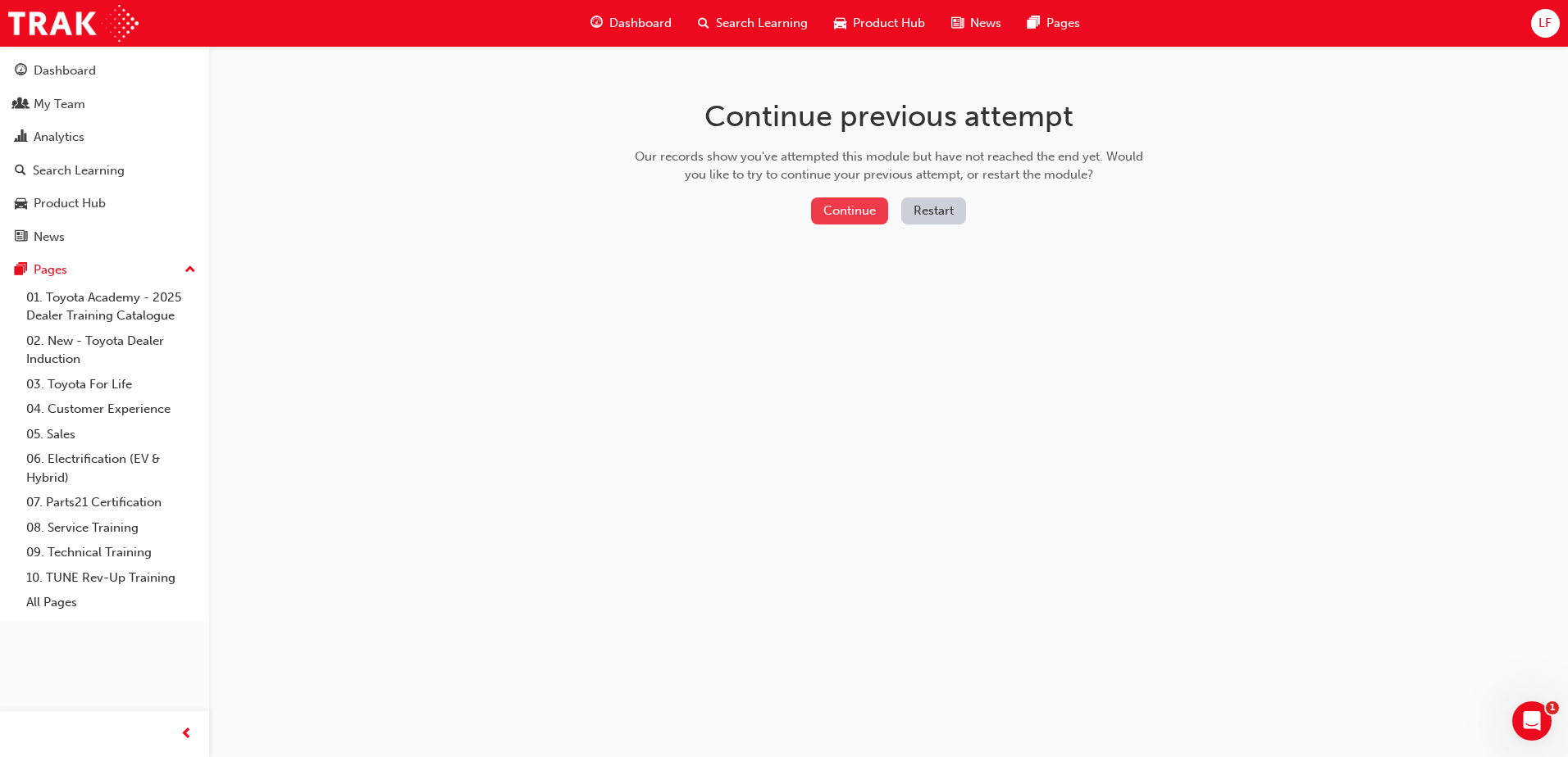
click at [834, 204] on button "Continue" at bounding box center [849, 211] width 77 height 27
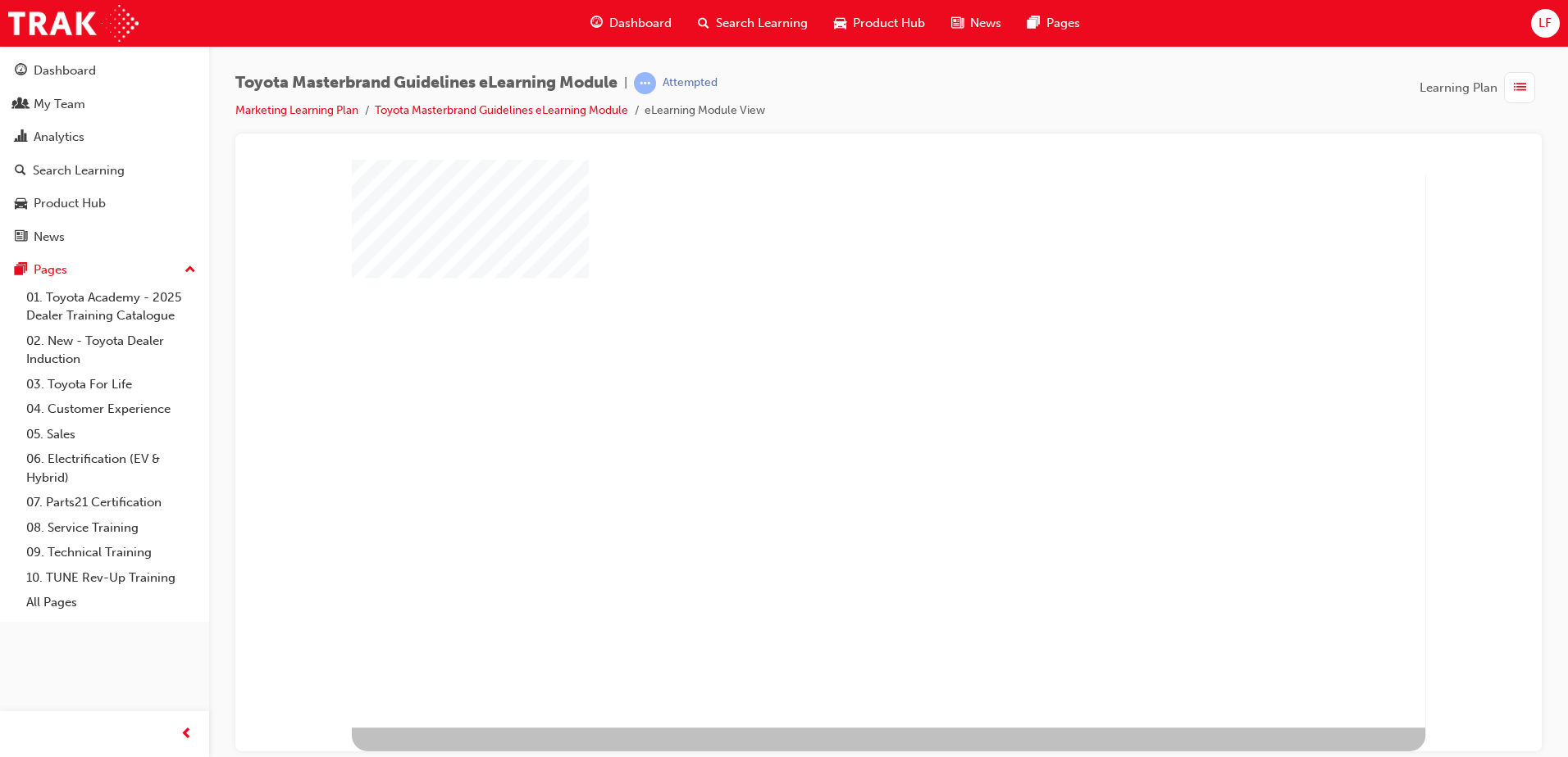
click at [843, 398] on div "play" at bounding box center [843, 398] width 0 height 0
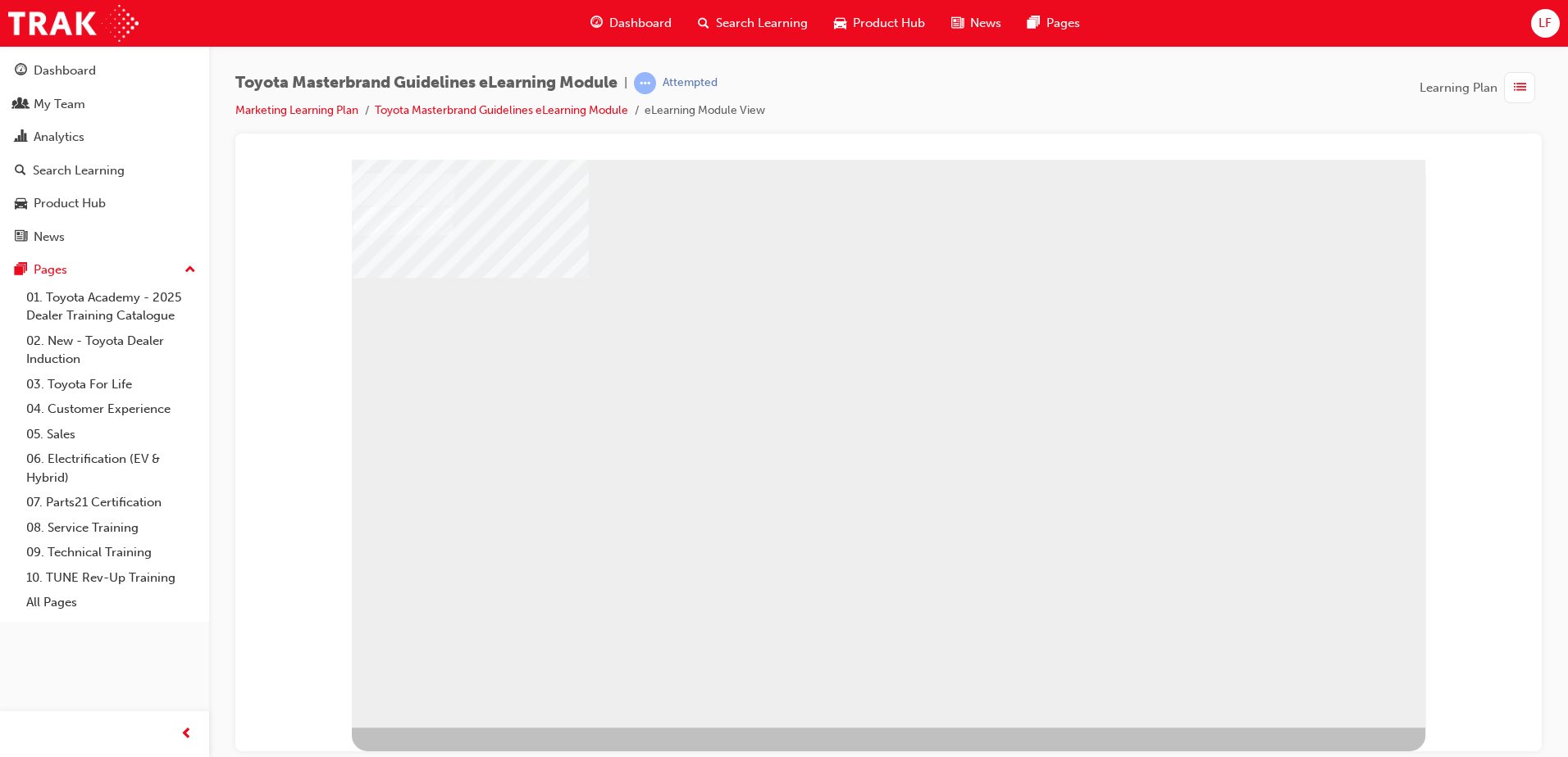
click at [451, 756] on div "NEXT Trigger this button to go to the next slide" at bounding box center [400, 771] width 99 height 29
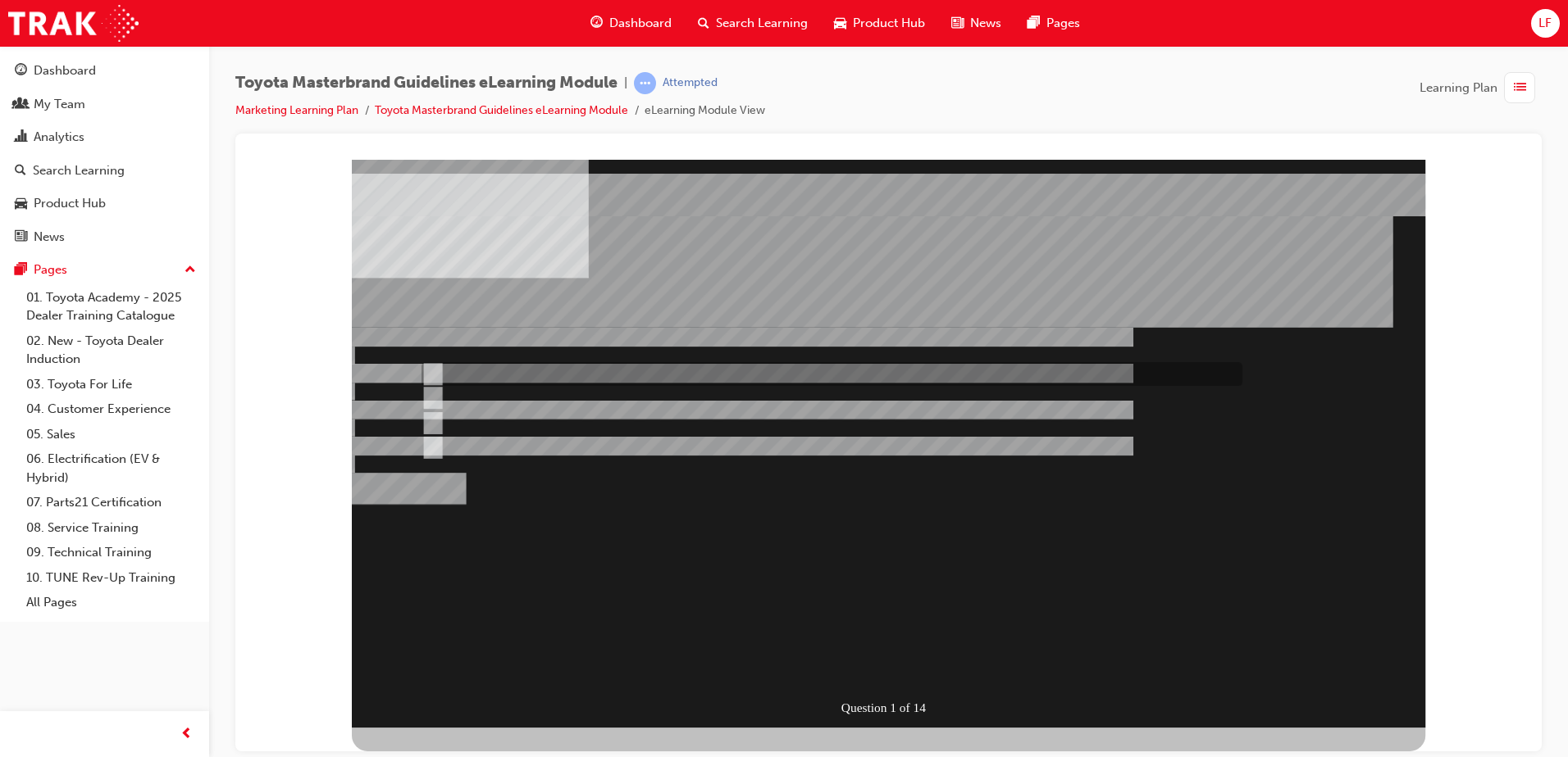
radio input "true"
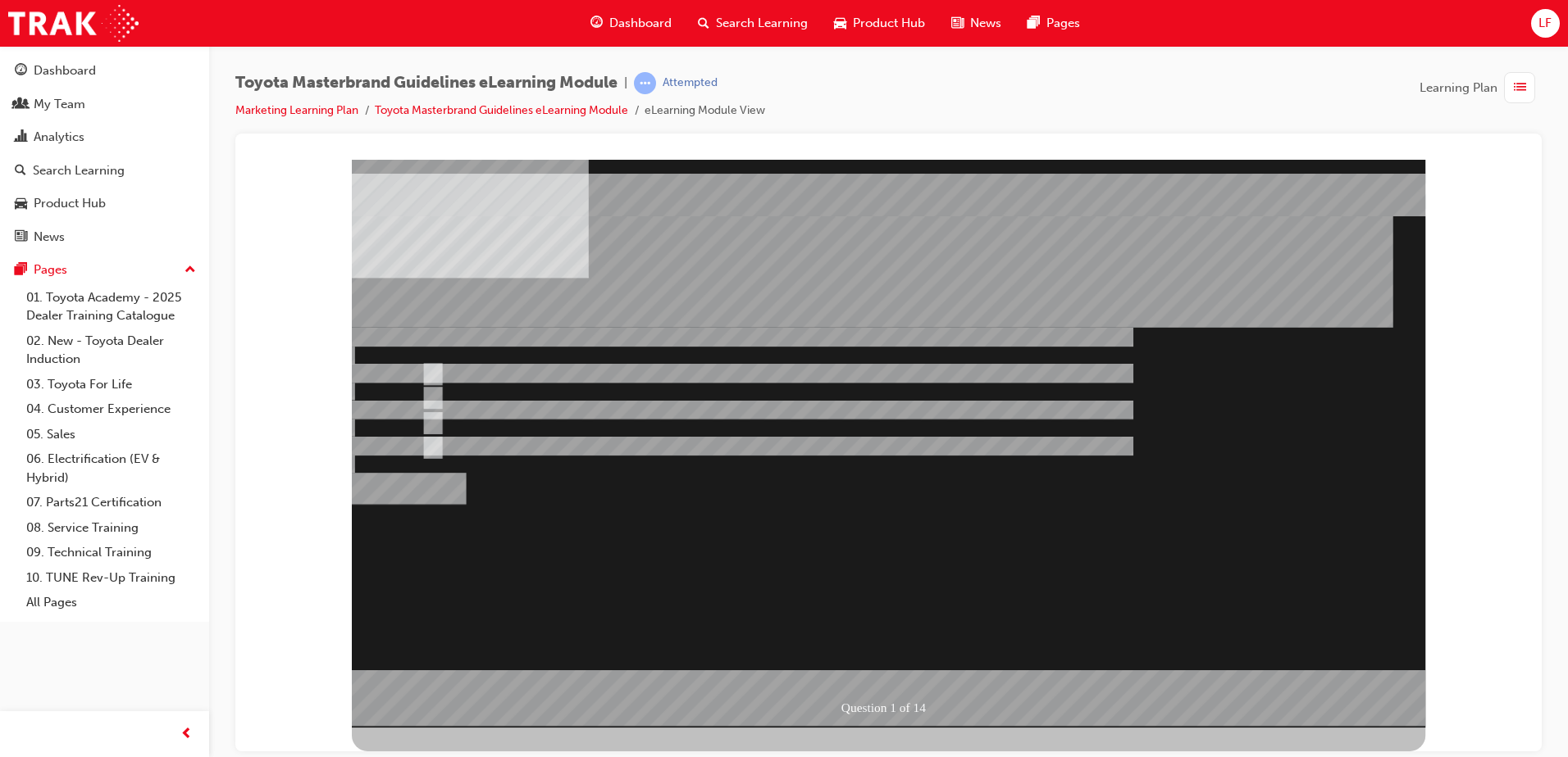
click at [875, 670] on div at bounding box center [888, 443] width 1073 height 568
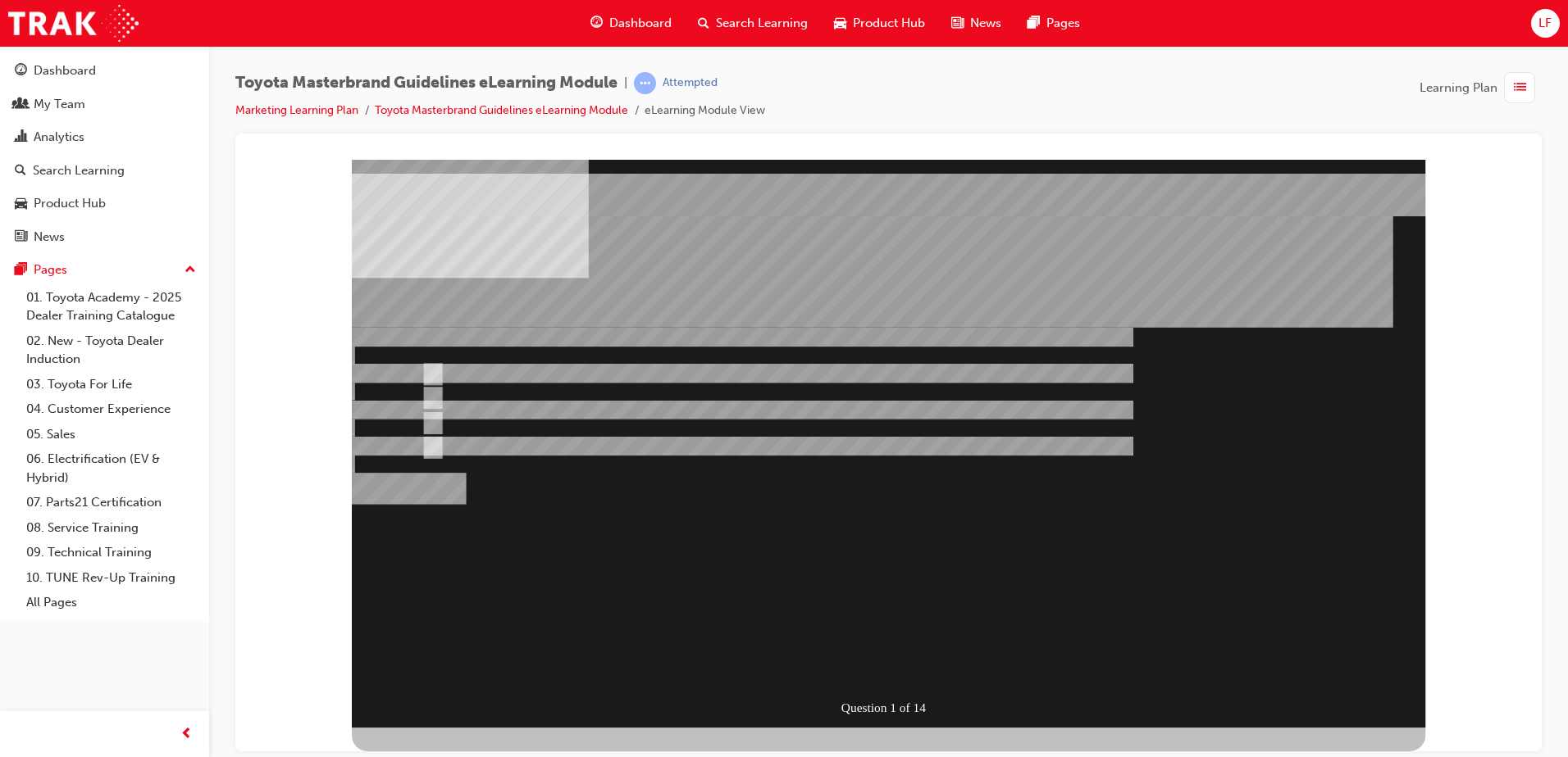
radio input "true"
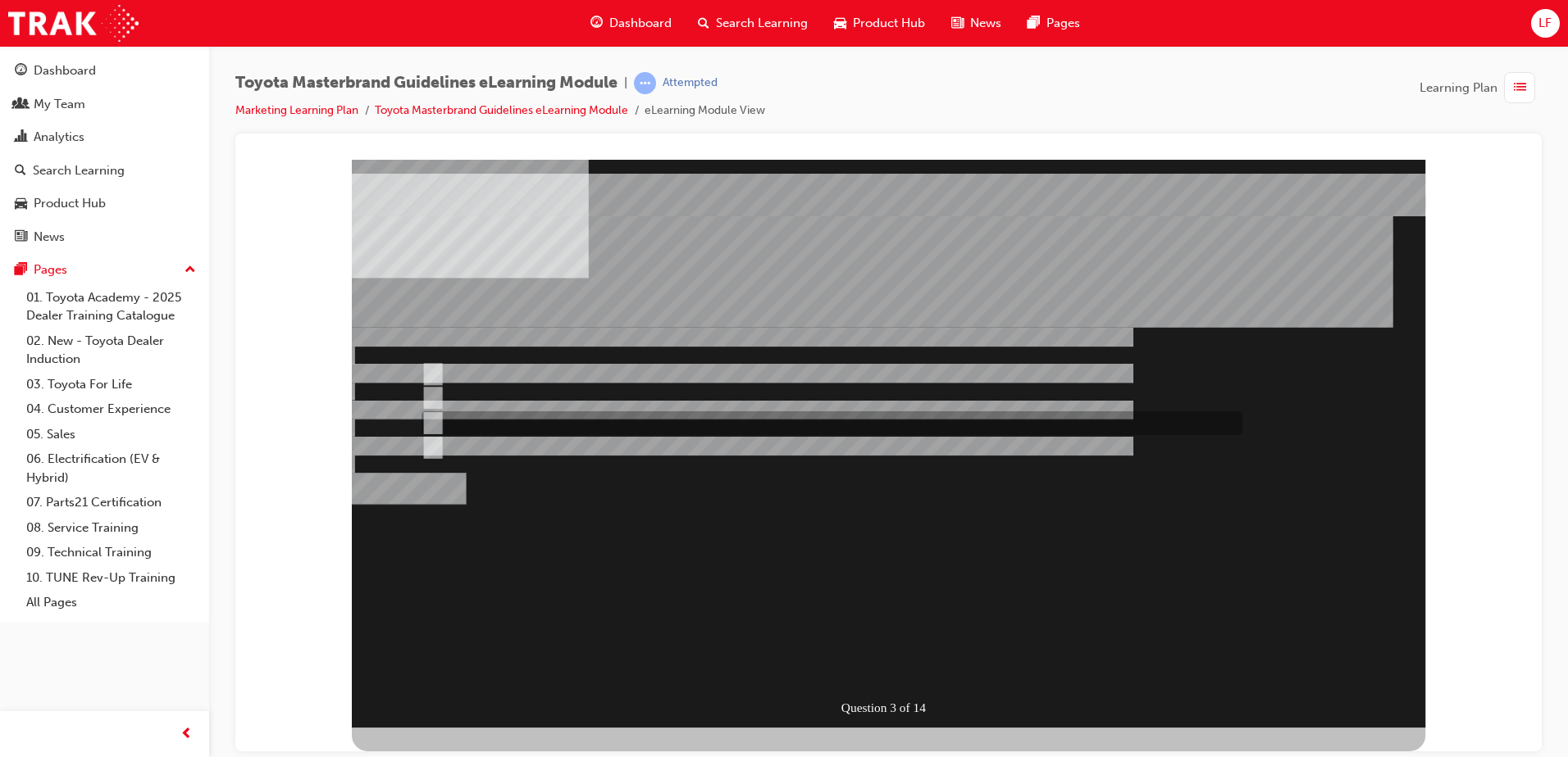
radio input "true"
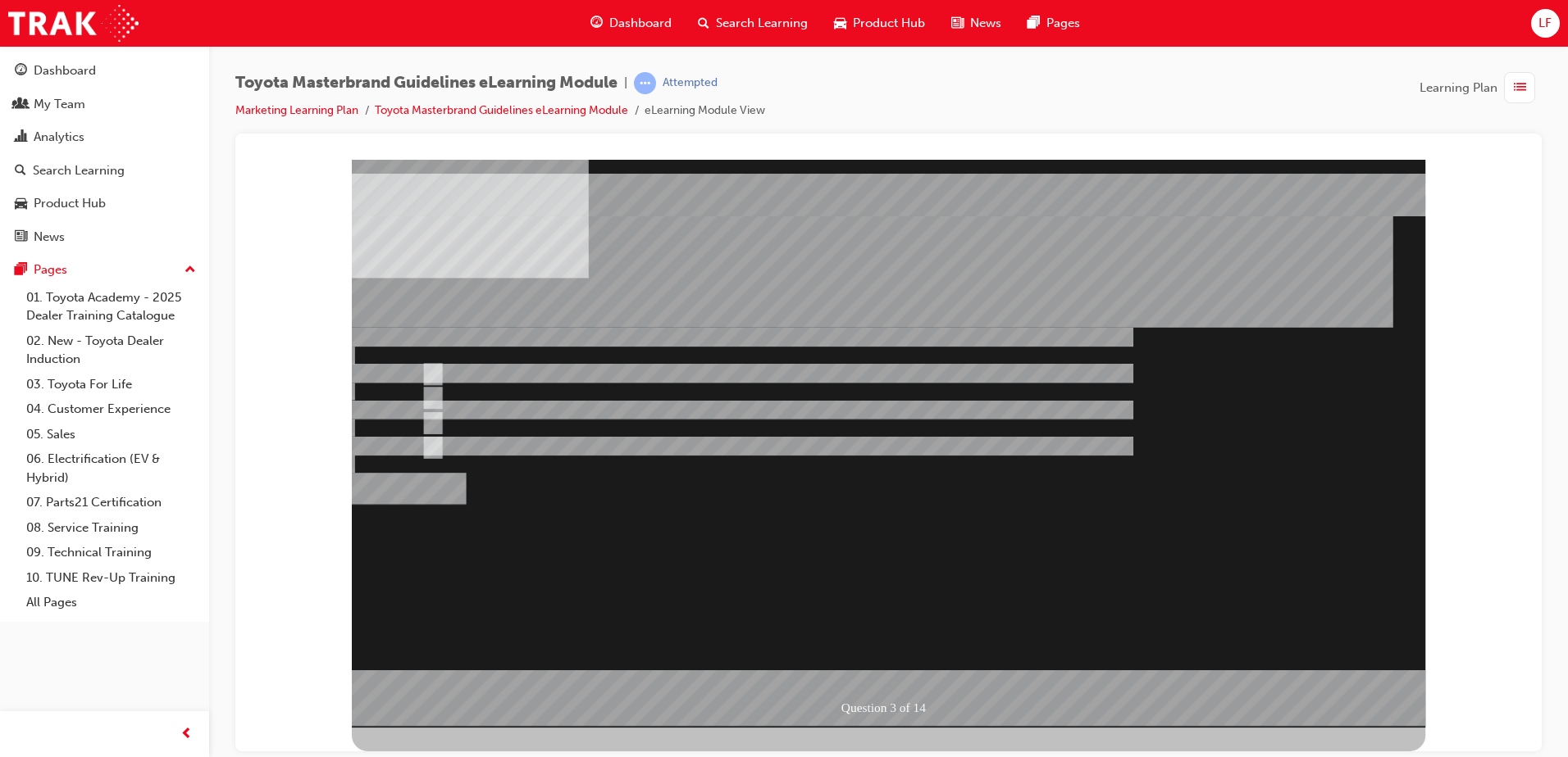
click at [973, 522] on div at bounding box center [888, 443] width 1073 height 568
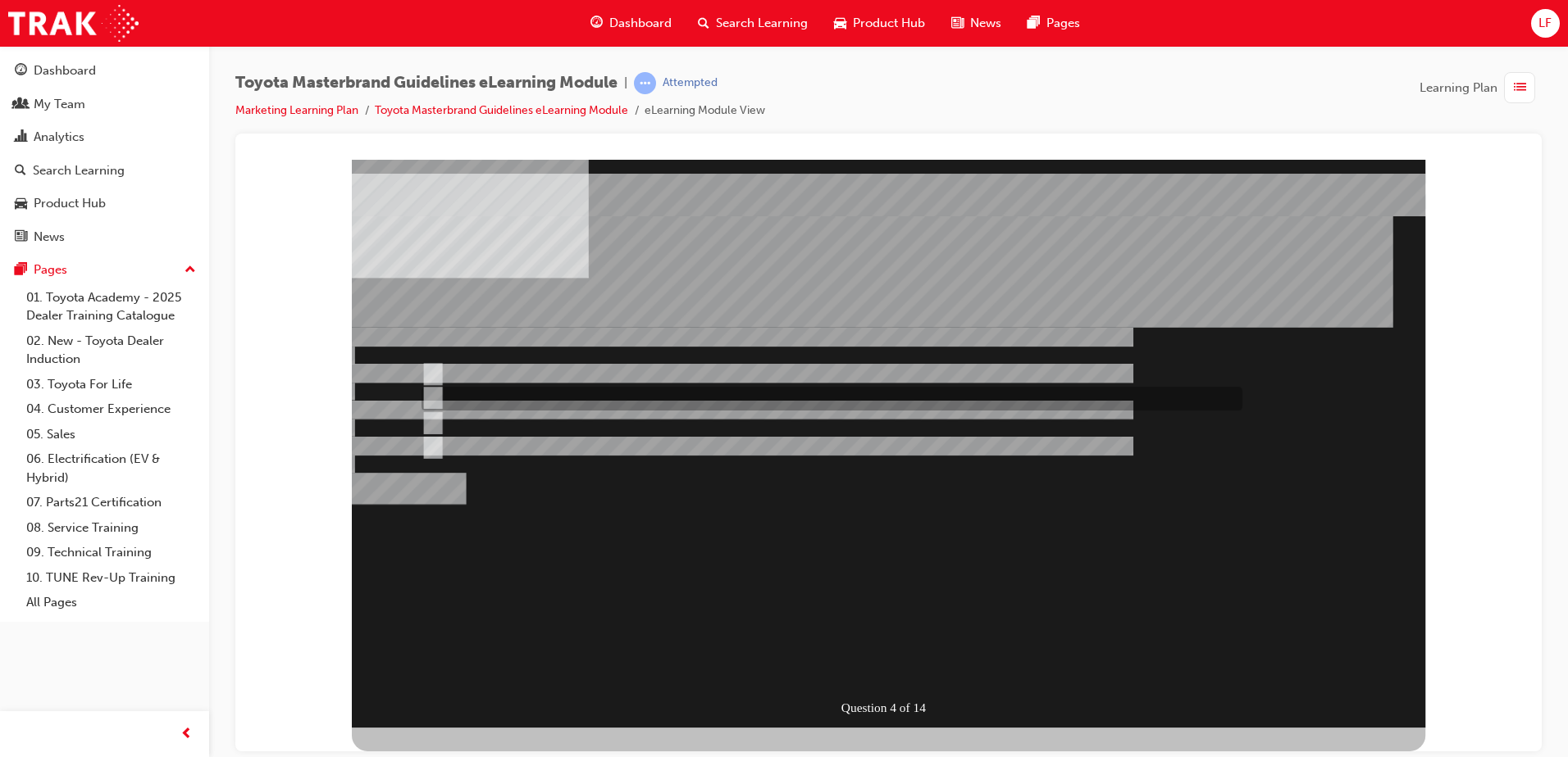
radio input "true"
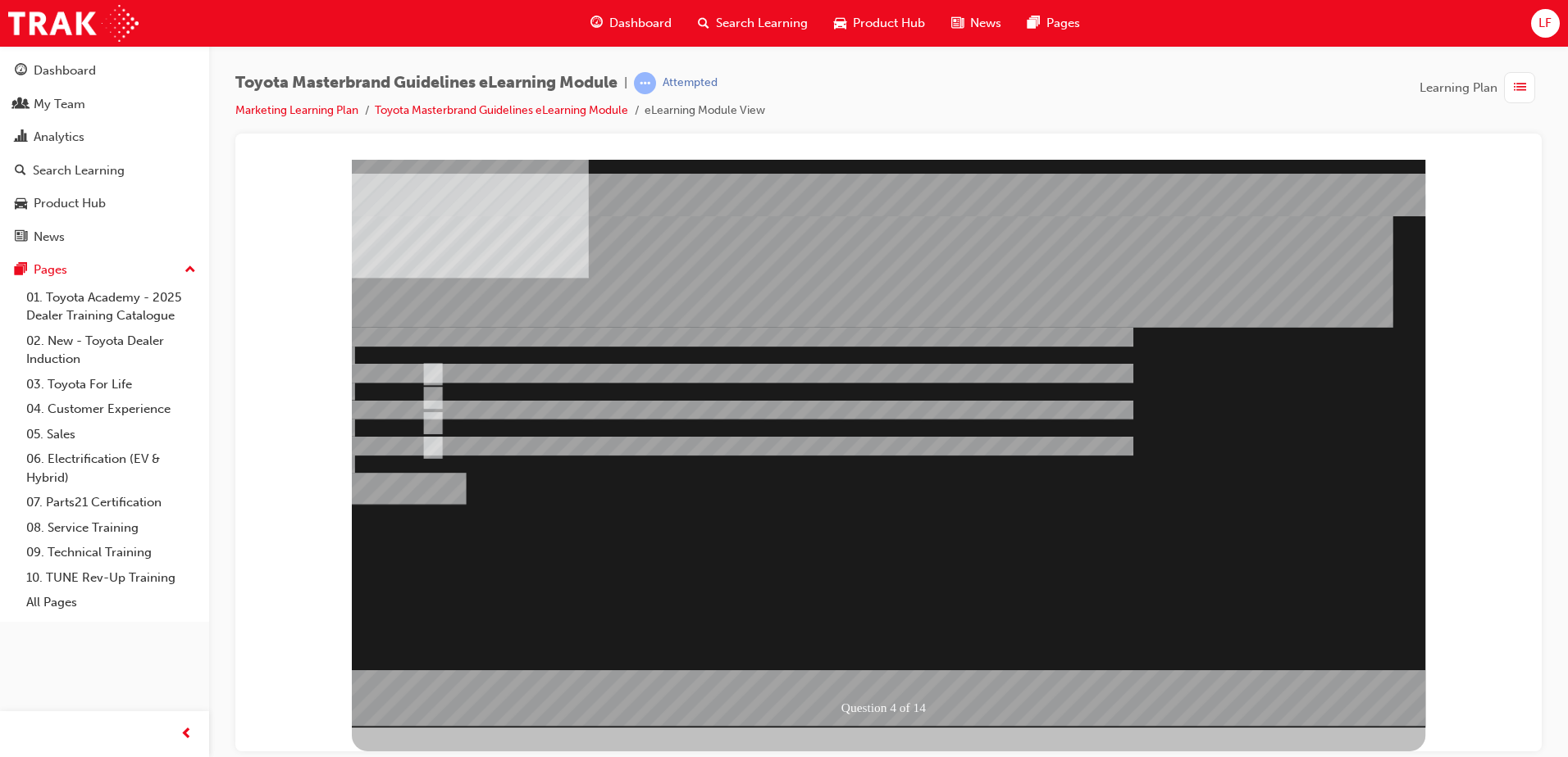
click at [883, 545] on div at bounding box center [888, 443] width 1073 height 568
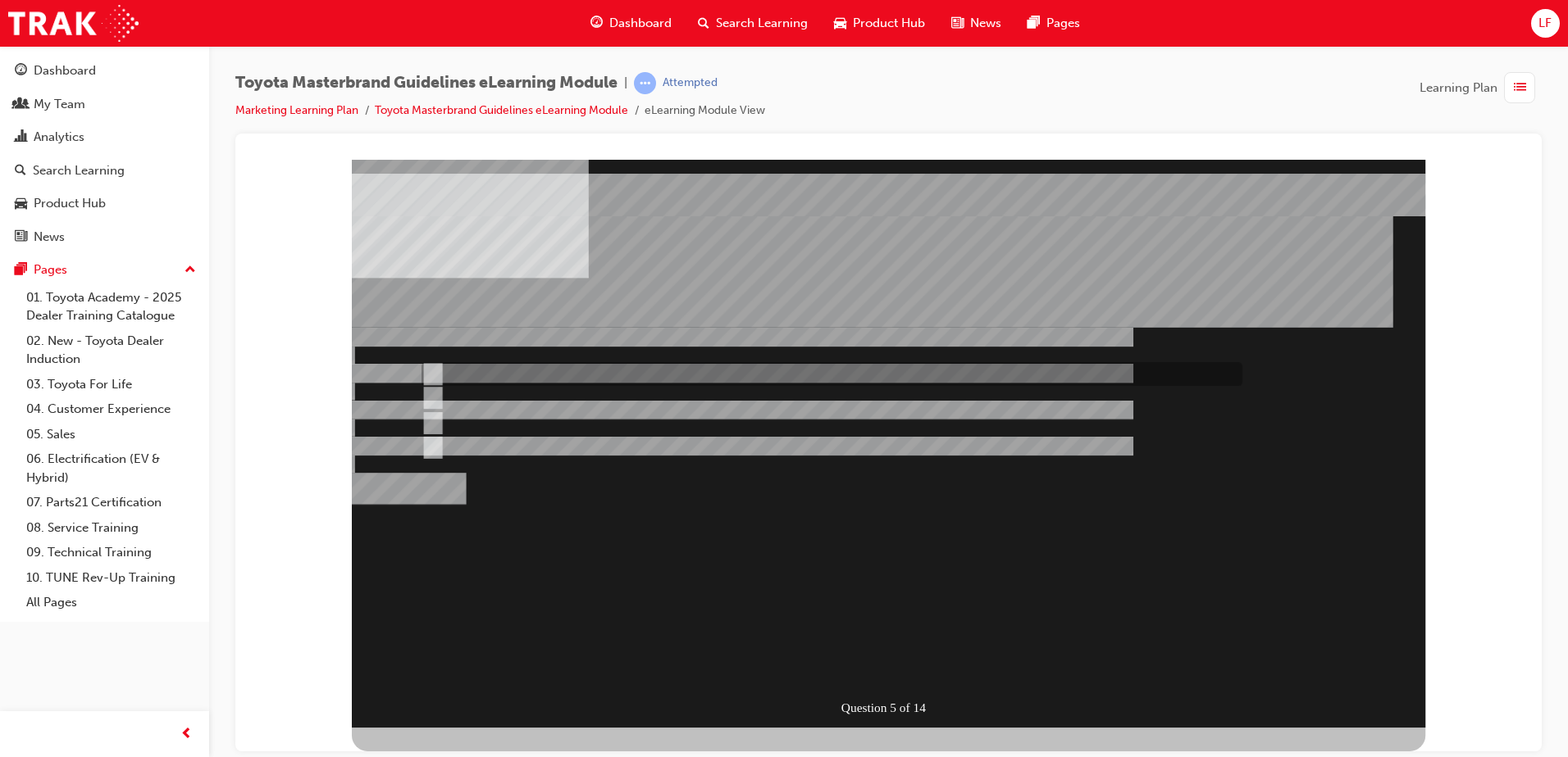
radio input "true"
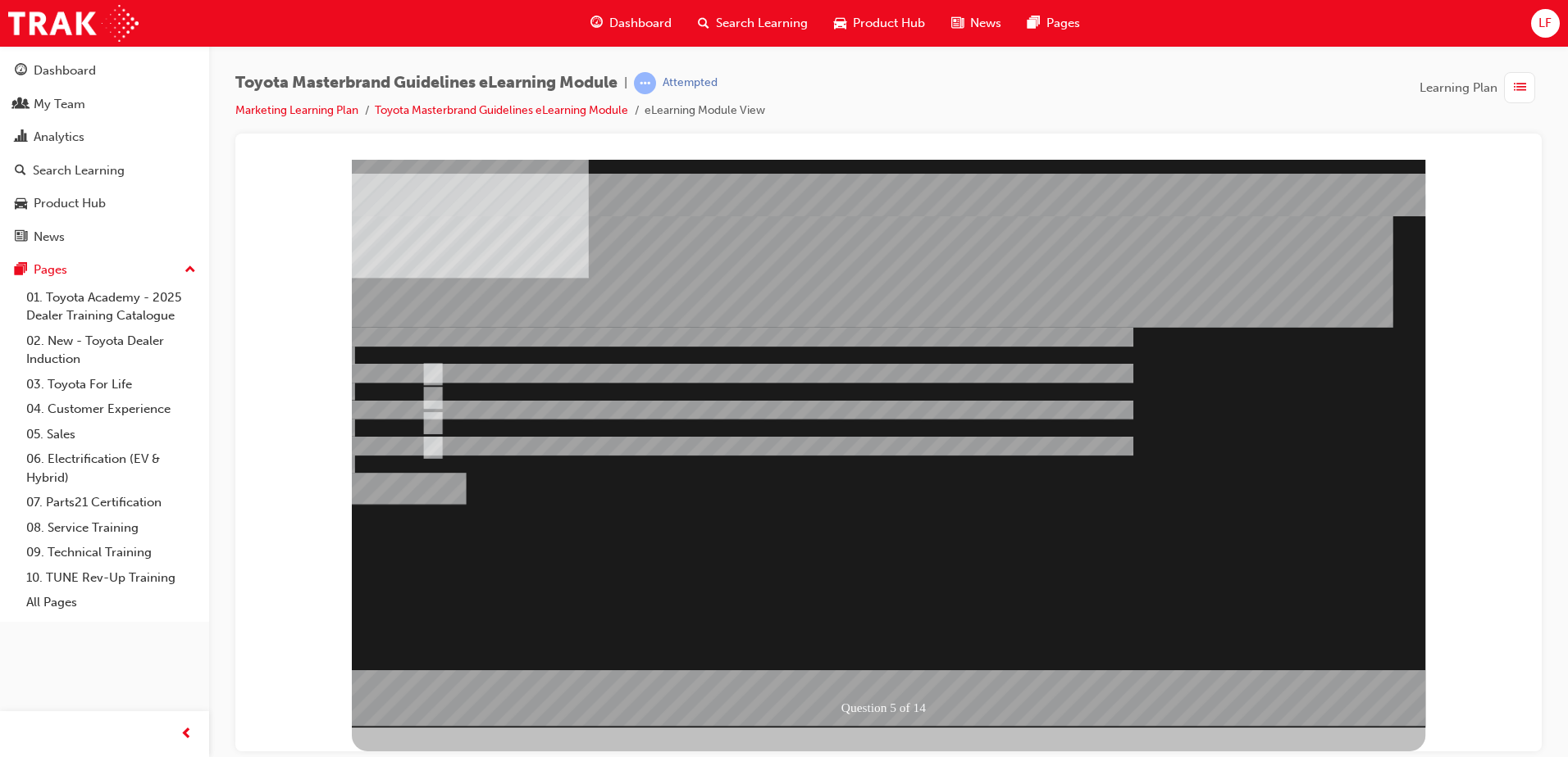
click at [872, 548] on div at bounding box center [888, 443] width 1073 height 568
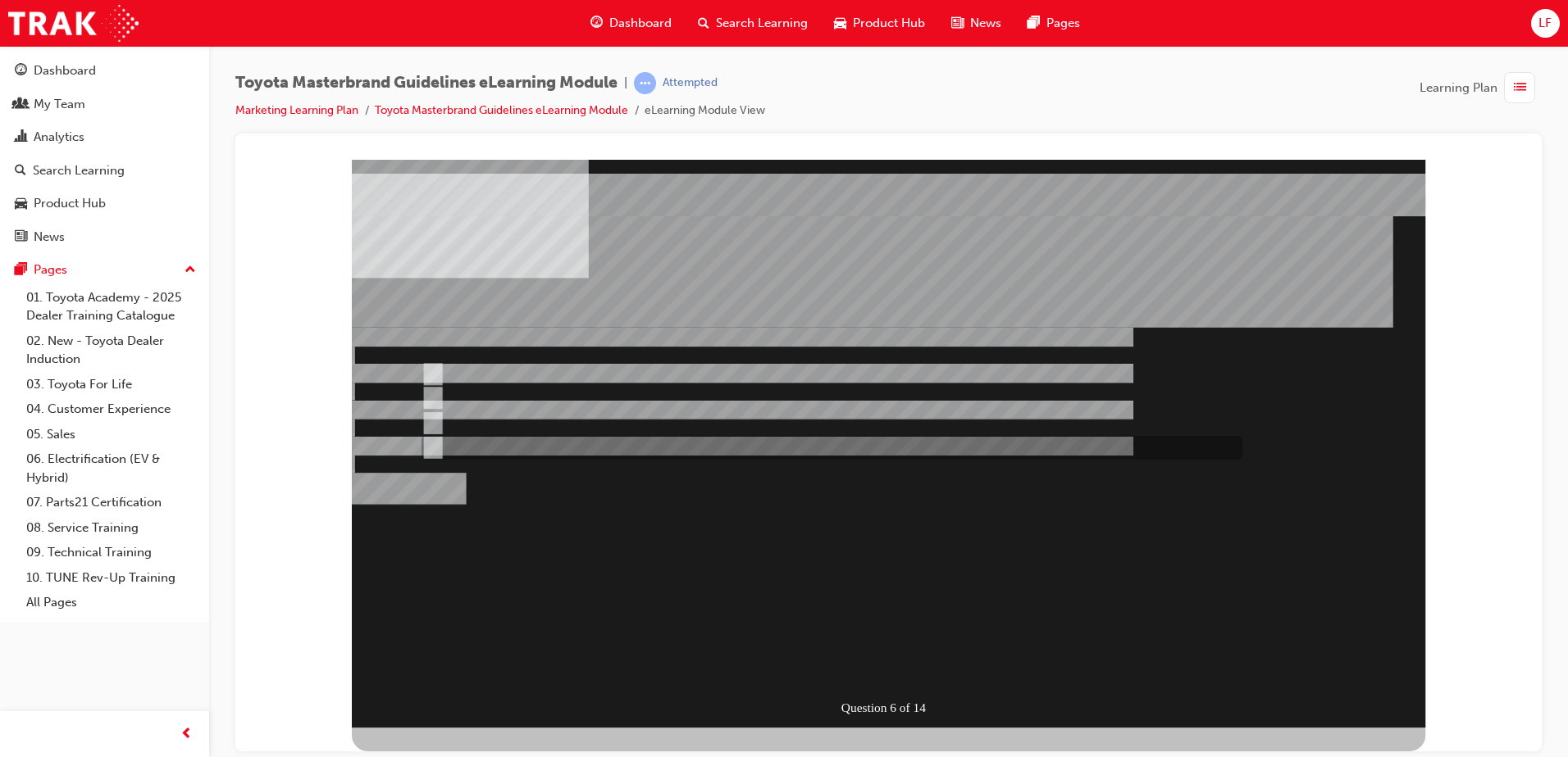
radio input "true"
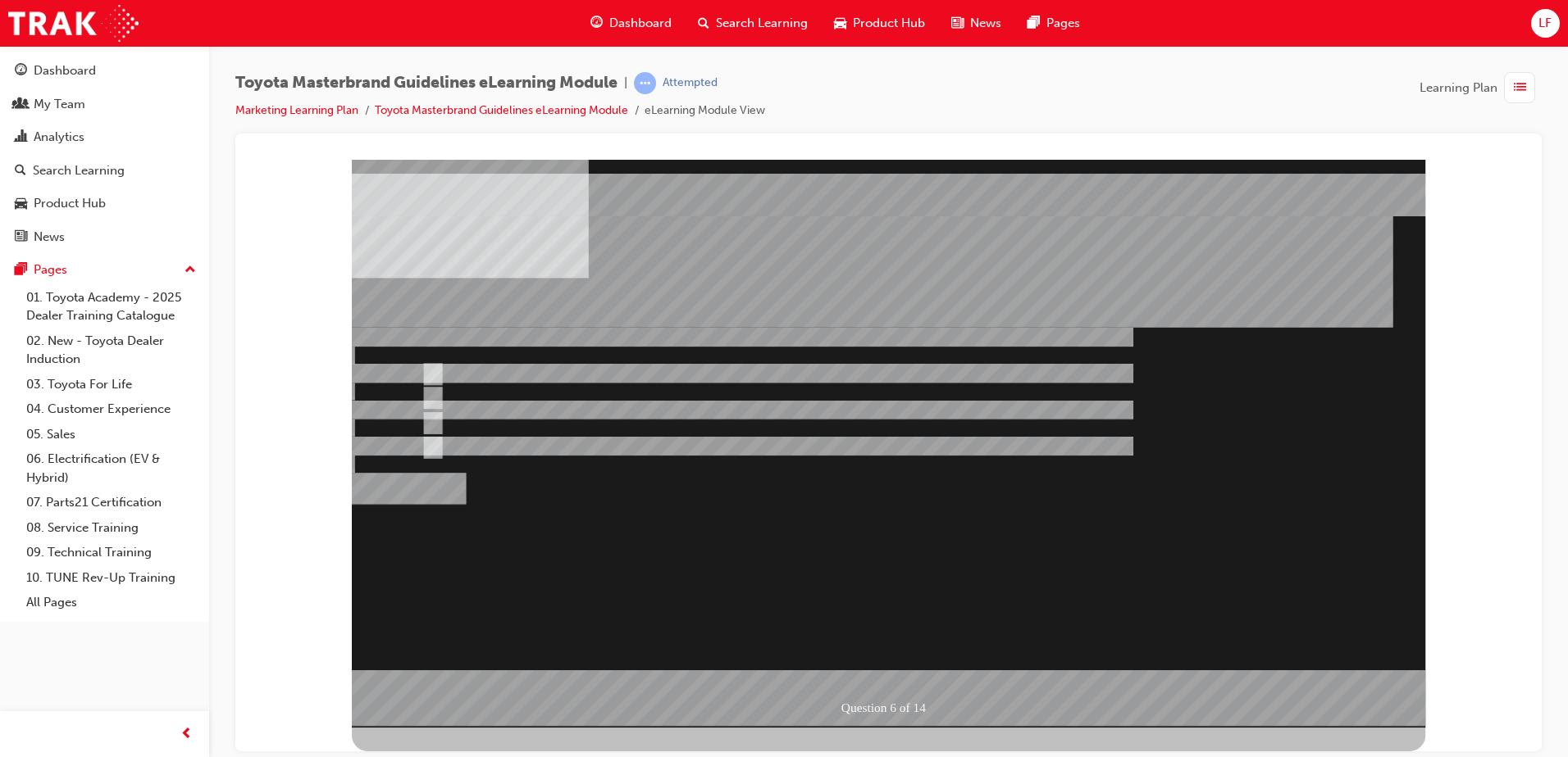
click at [942, 506] on div at bounding box center [888, 443] width 1073 height 568
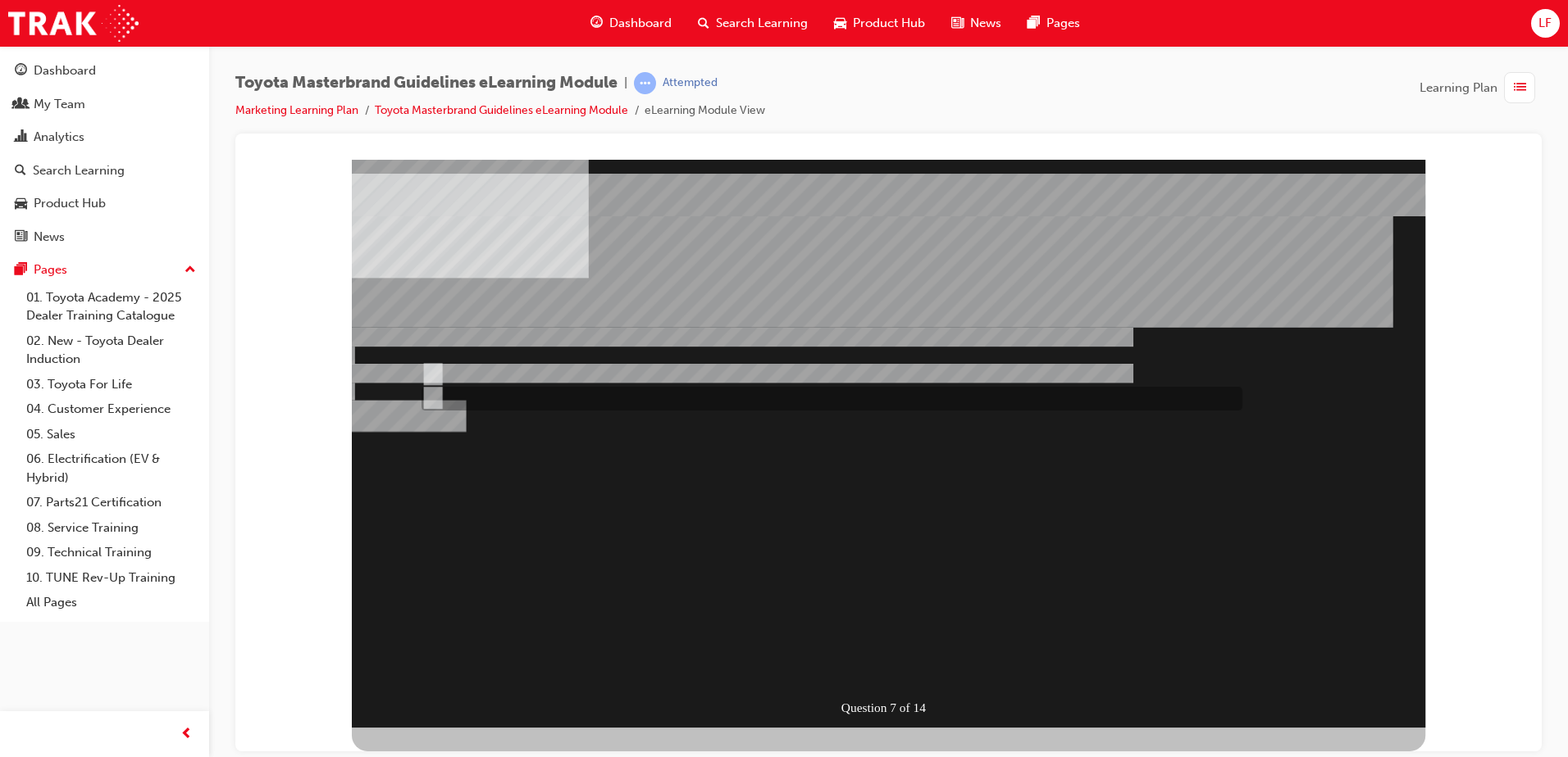
radio input "true"
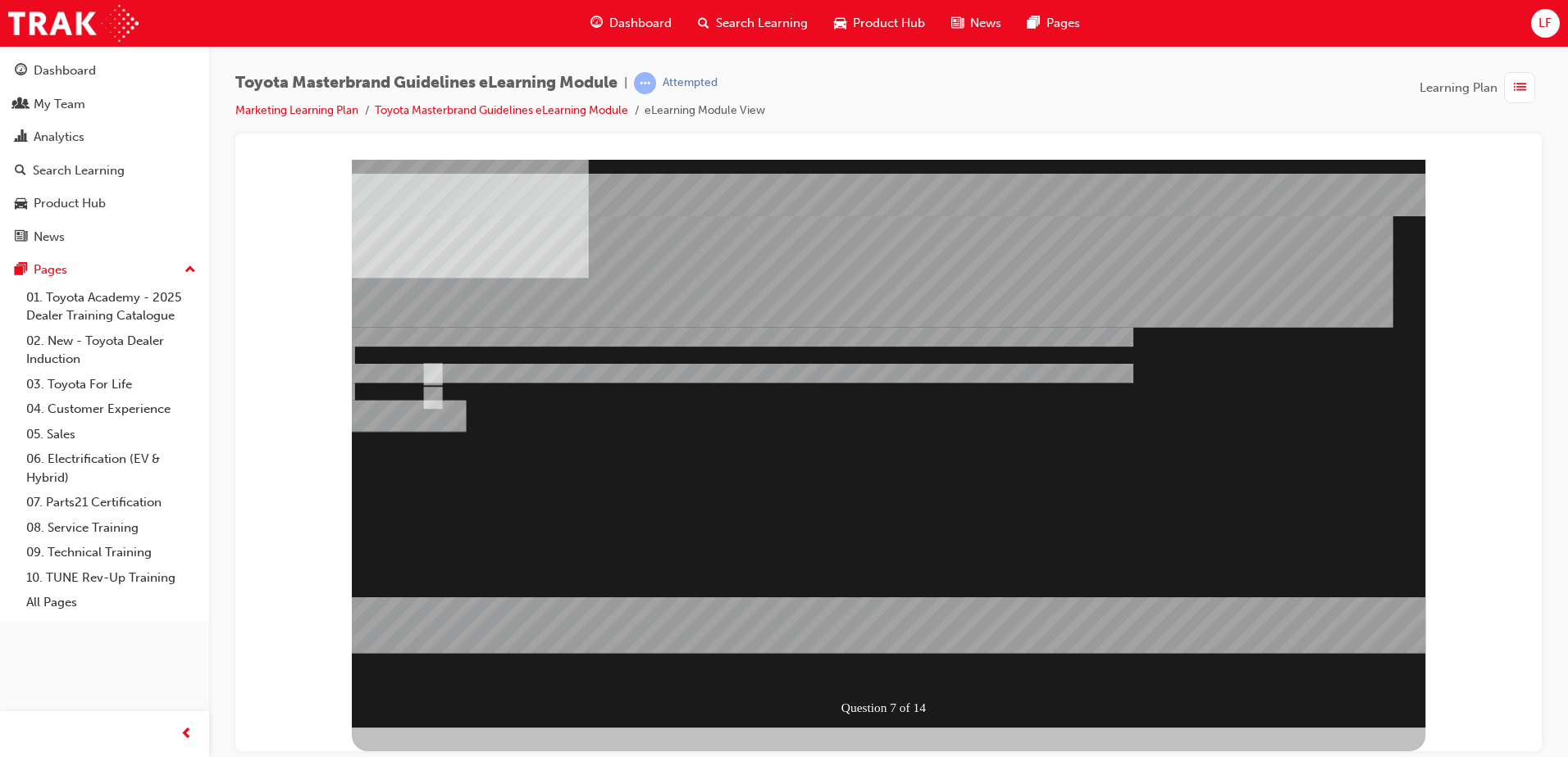
click at [854, 424] on div at bounding box center [888, 443] width 1073 height 568
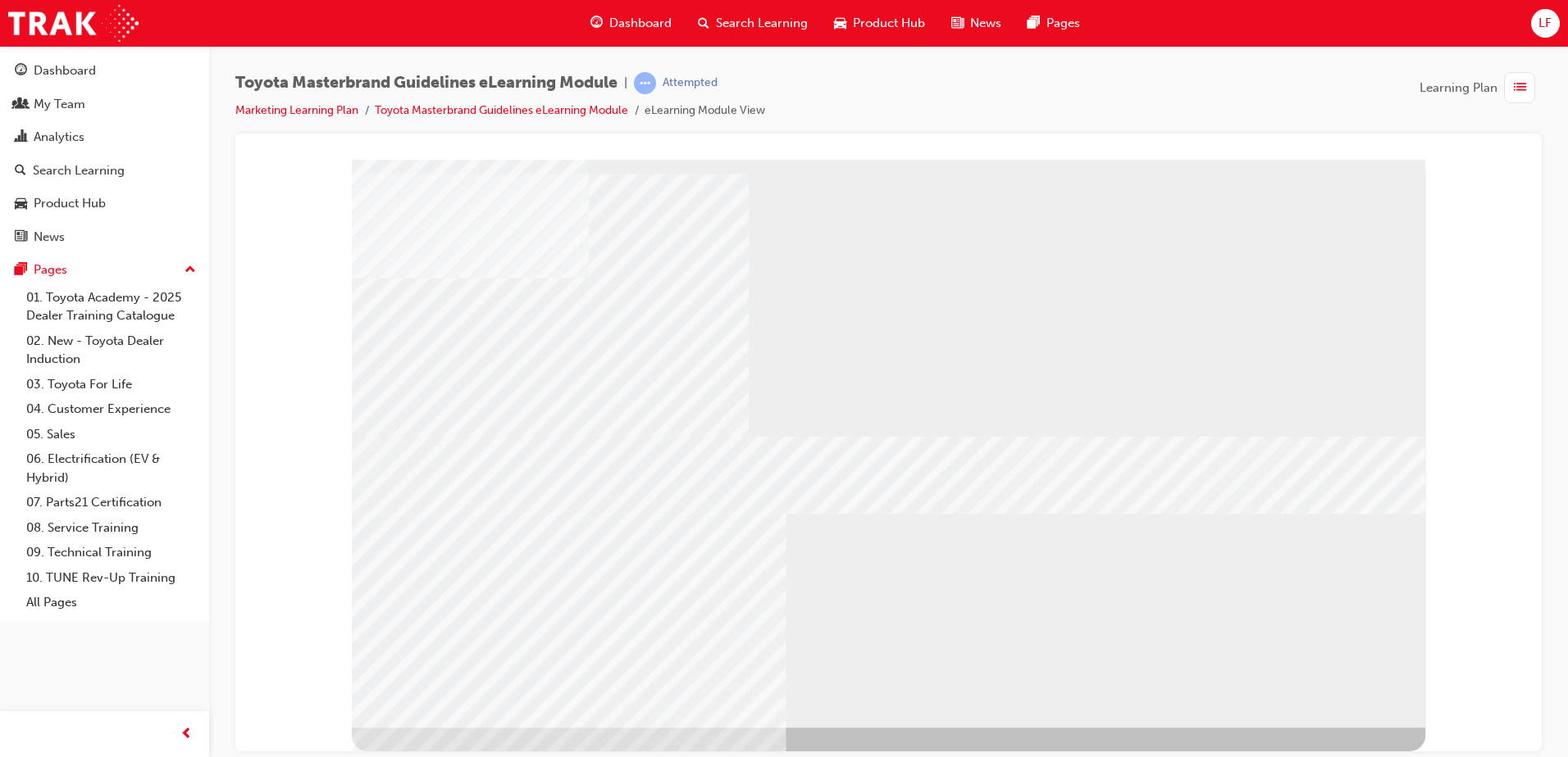
click at [734, 614] on div "multistate" at bounding box center [888, 443] width 1073 height 568
click at [567, 635] on div "multistate" at bounding box center [888, 443] width 1073 height 568
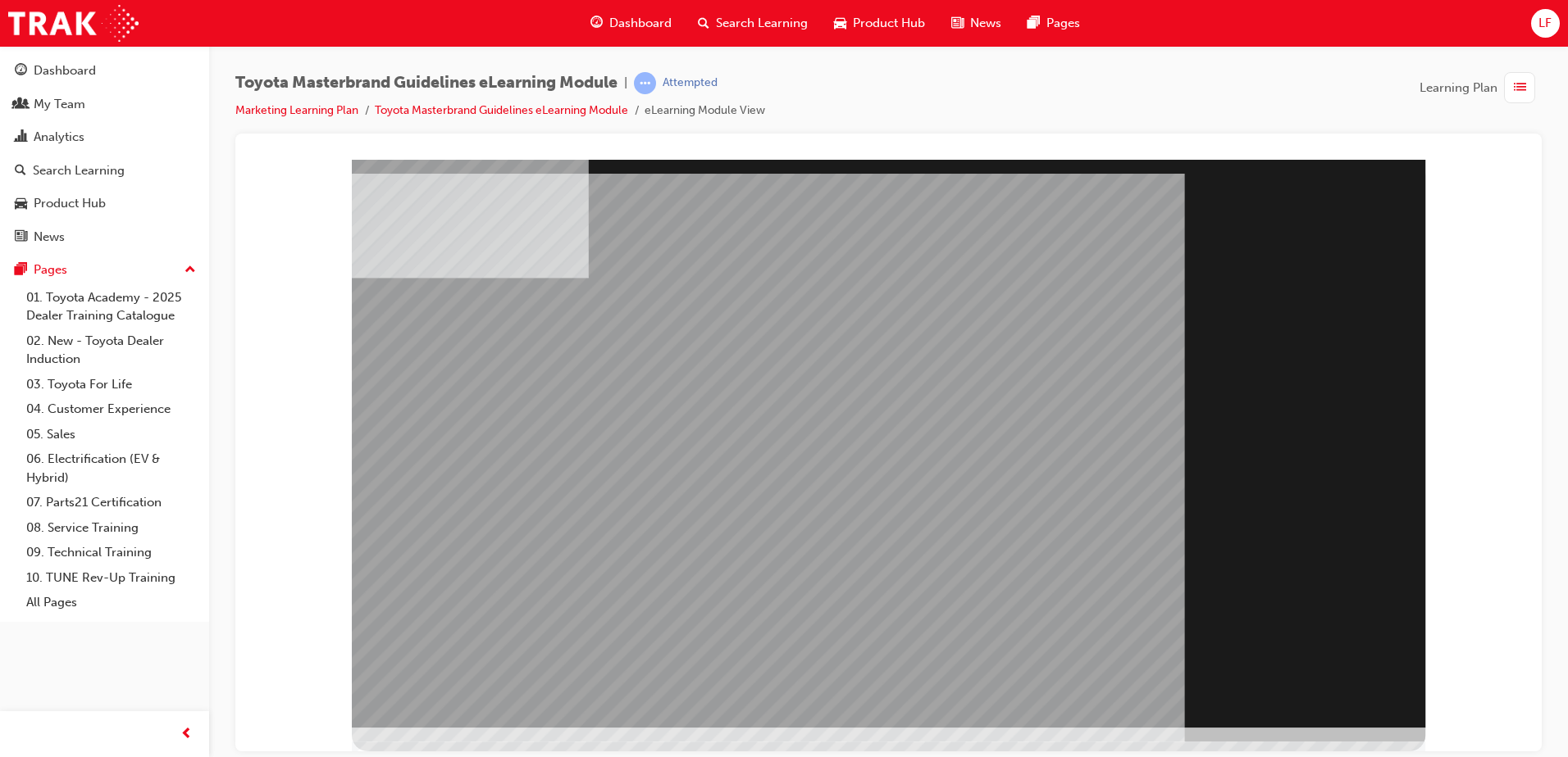
click at [297, 165] on div "Section Title Page" at bounding box center [888, 165] width 1267 height 0
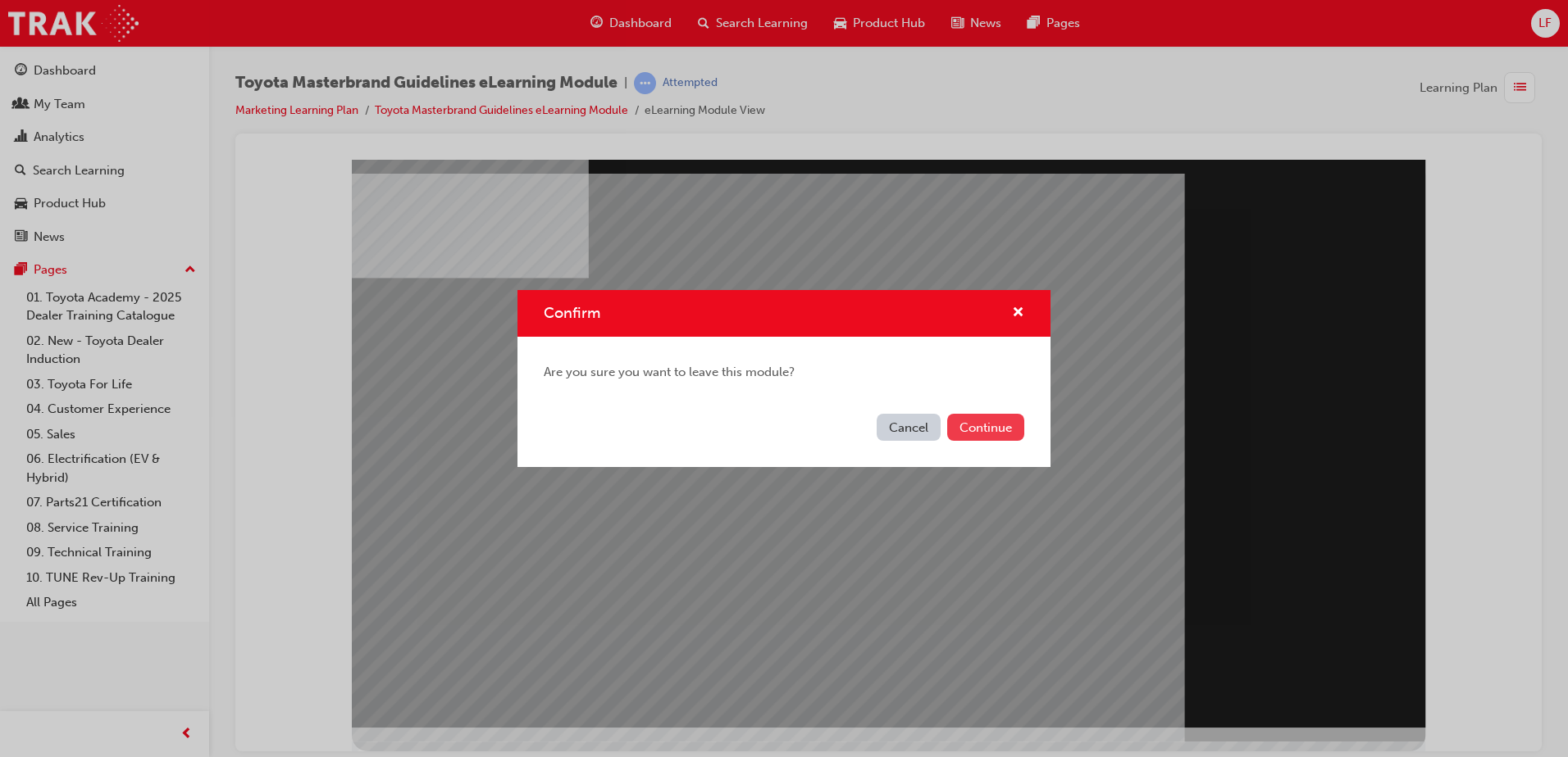
click at [956, 428] on button "Continue" at bounding box center [985, 428] width 77 height 27
